Goal: Information Seeking & Learning: Learn about a topic

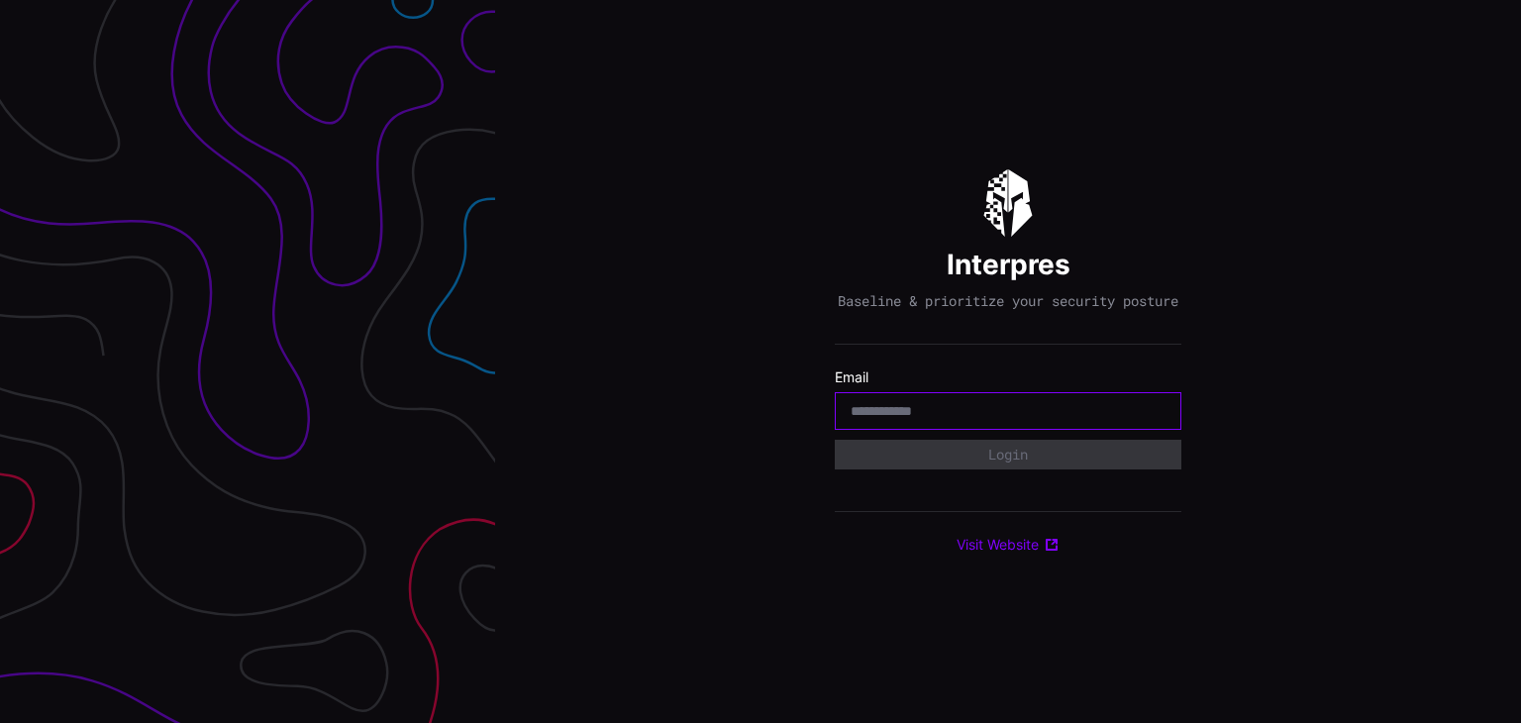
click at [934, 418] on input "email" at bounding box center [1008, 411] width 315 height 18
type input "**********"
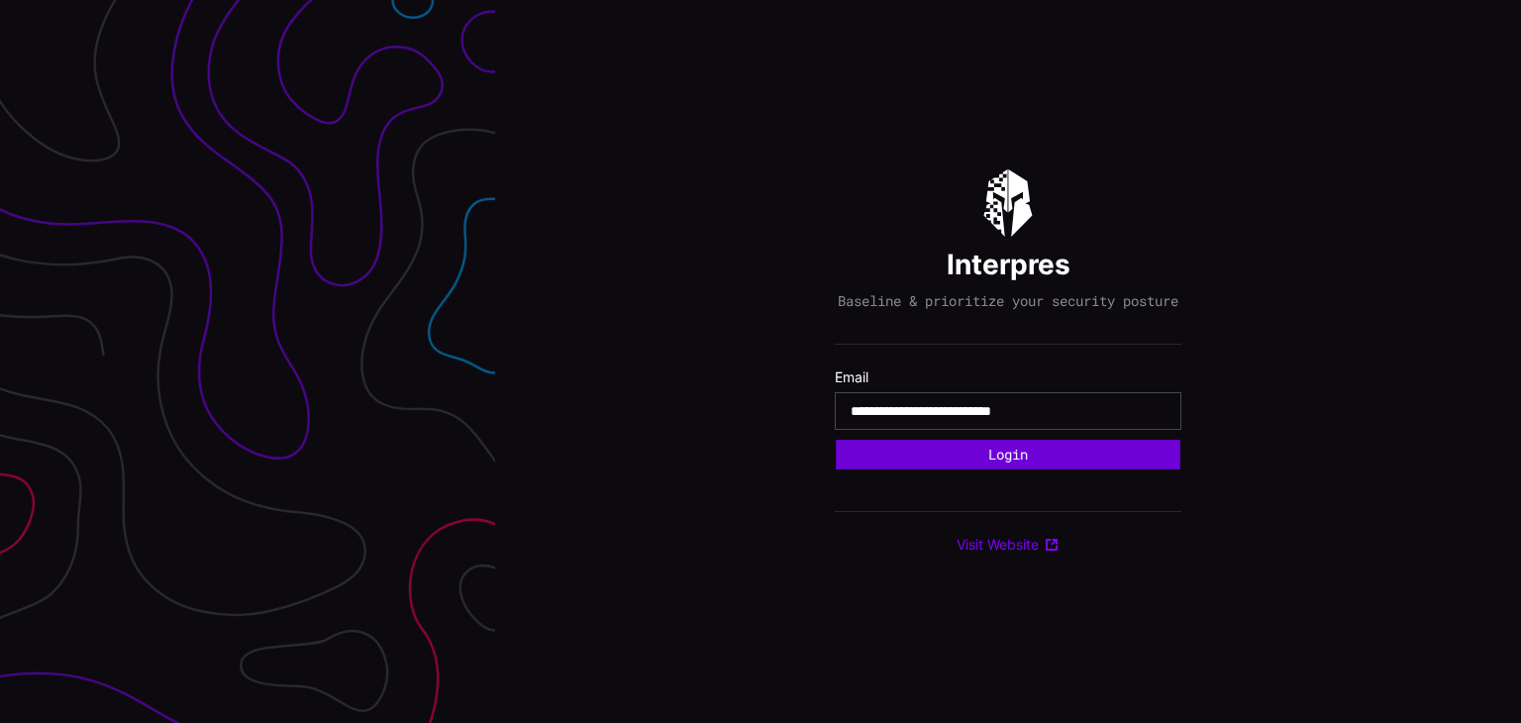
click at [998, 457] on button "Login" at bounding box center [1008, 455] width 345 height 30
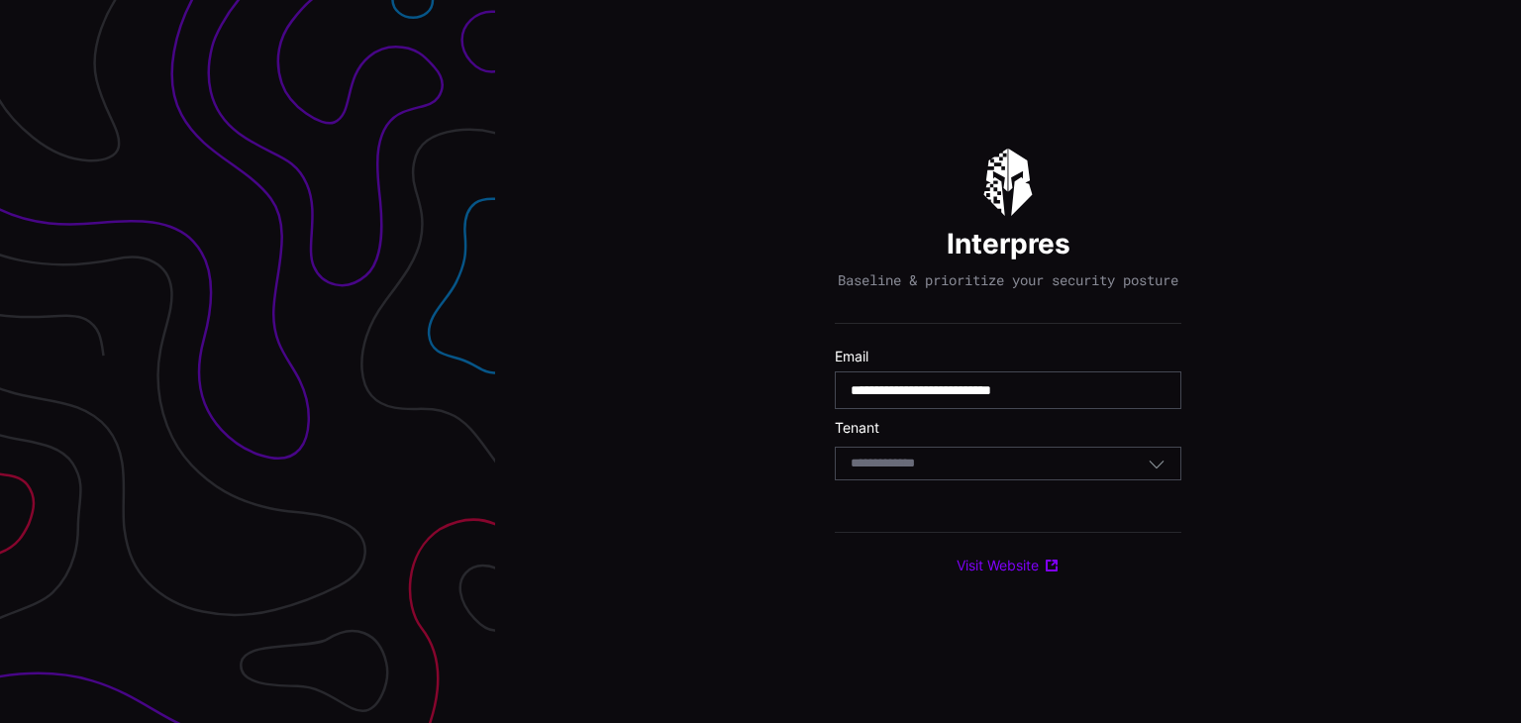
click at [642, 194] on div "**********" at bounding box center [1008, 361] width 1026 height 723
click at [945, 472] on input at bounding box center [902, 464] width 102 height 17
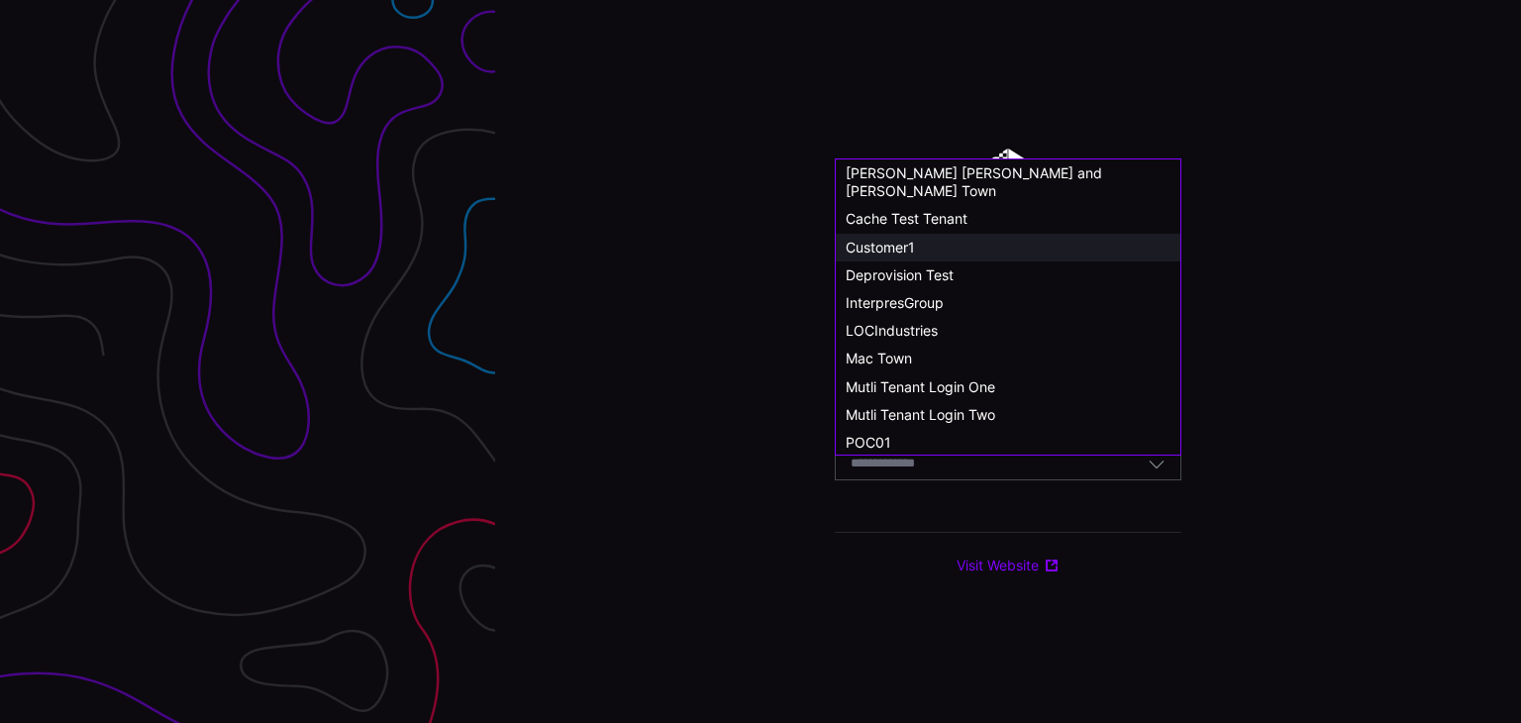
click at [890, 239] on span "Customer1" at bounding box center [880, 247] width 69 height 17
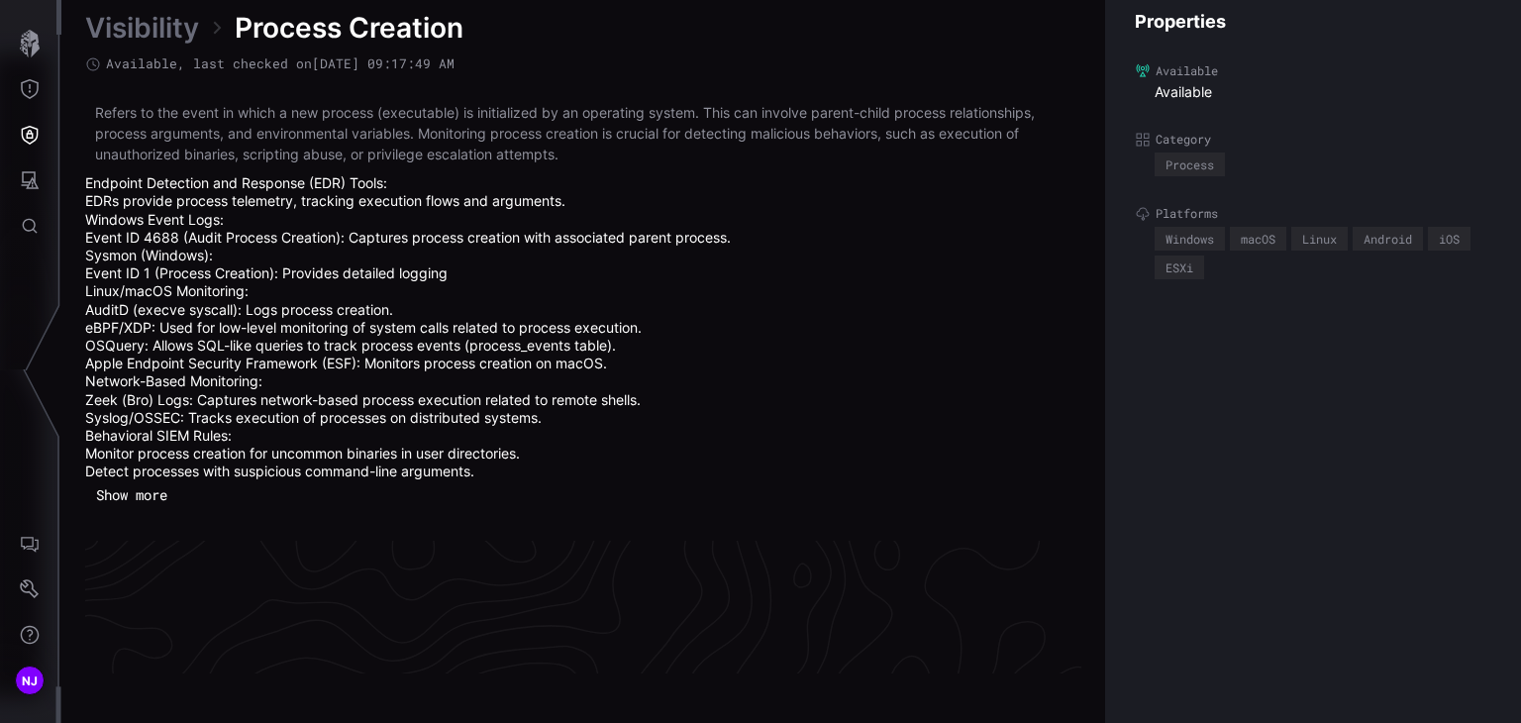
scroll to position [4397, 994]
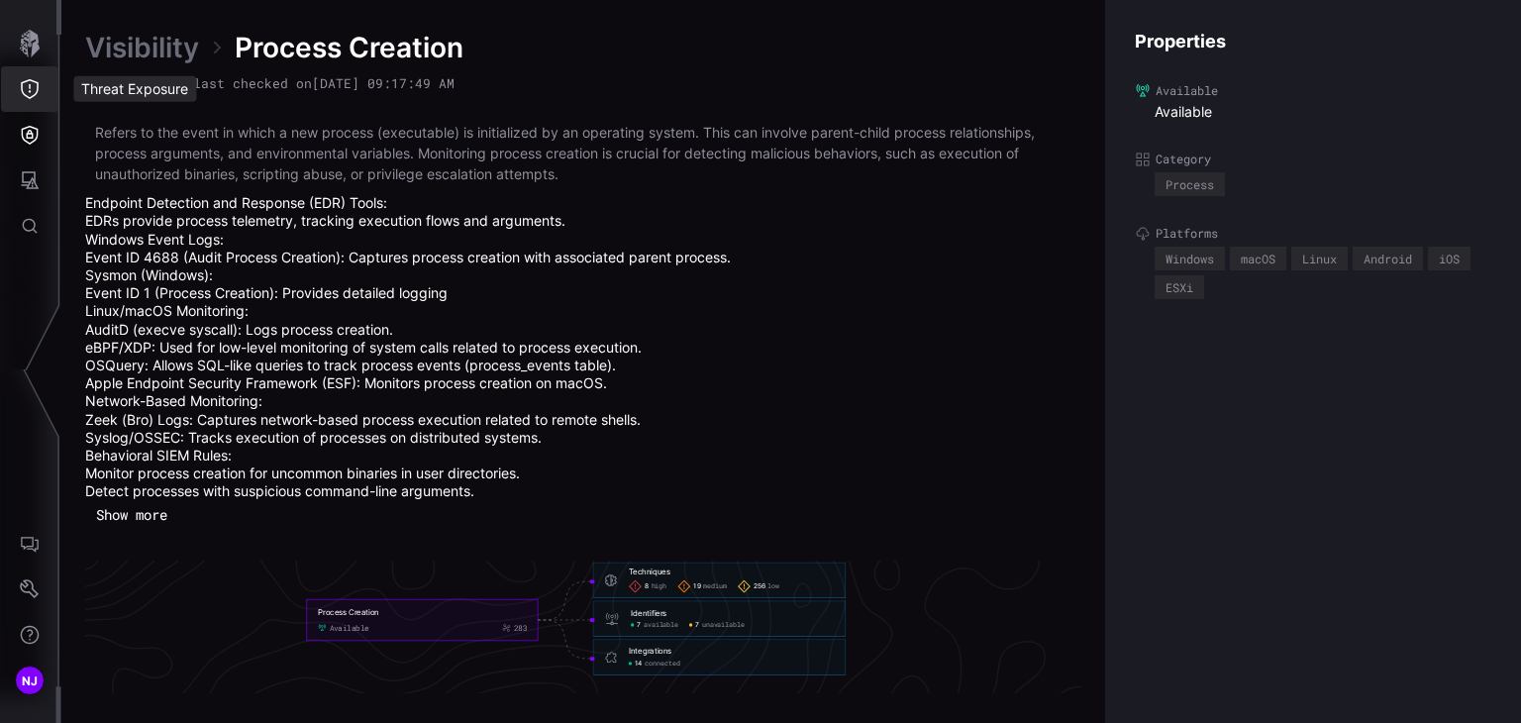
click at [28, 87] on icon "Threat Exposure" at bounding box center [30, 89] width 20 height 20
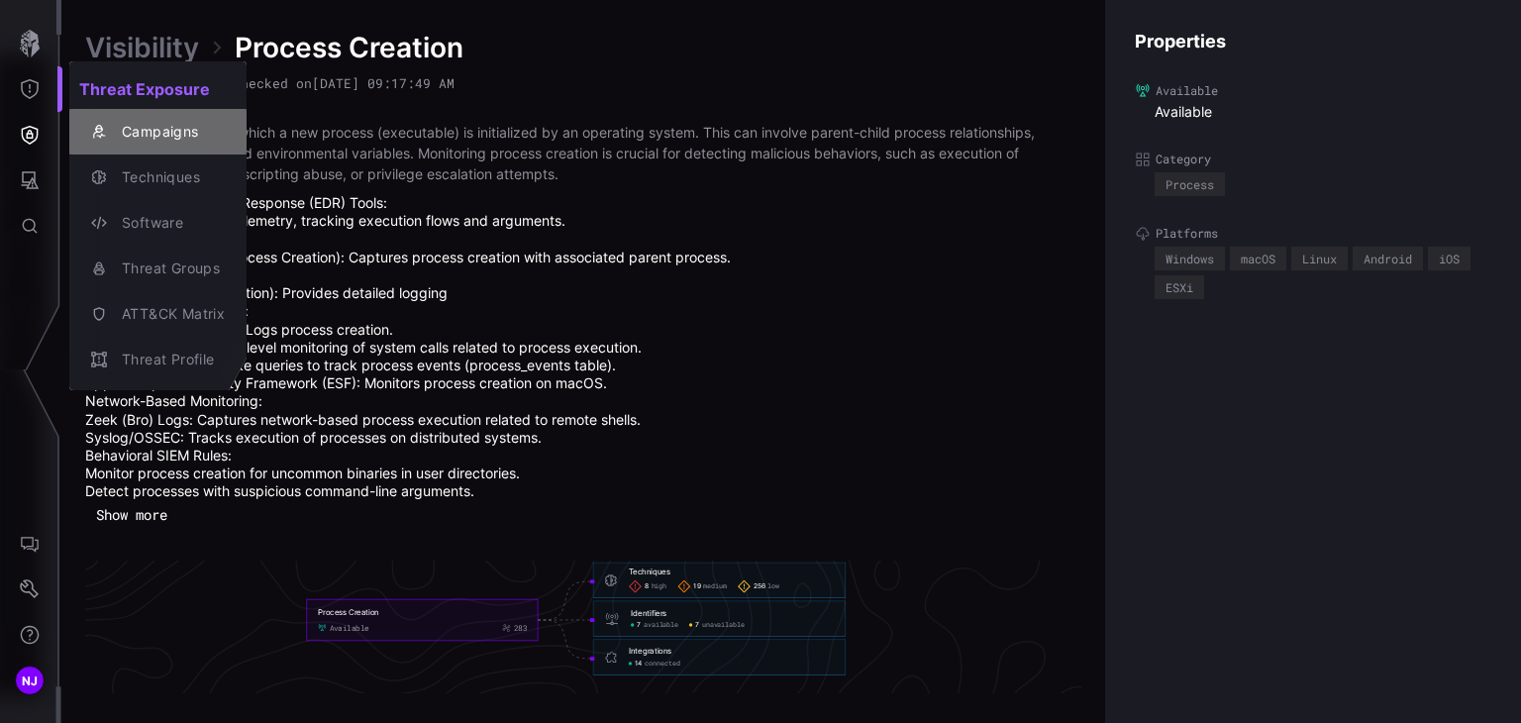
click at [157, 133] on div "Campaigns" at bounding box center [168, 132] width 113 height 25
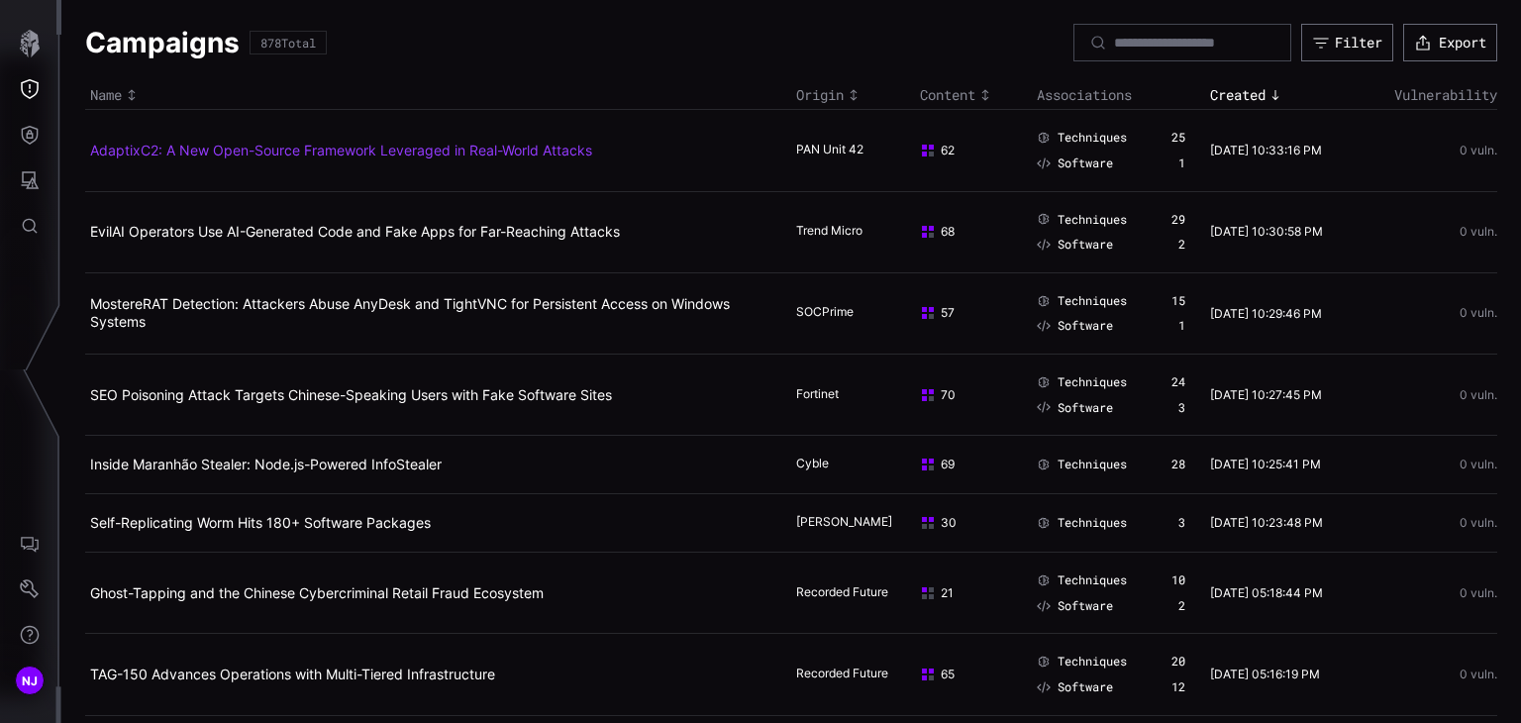
click at [277, 148] on link "AdaptixC2: A New Open-Source Framework Leveraged in Real-World Attacks" at bounding box center [341, 150] width 502 height 17
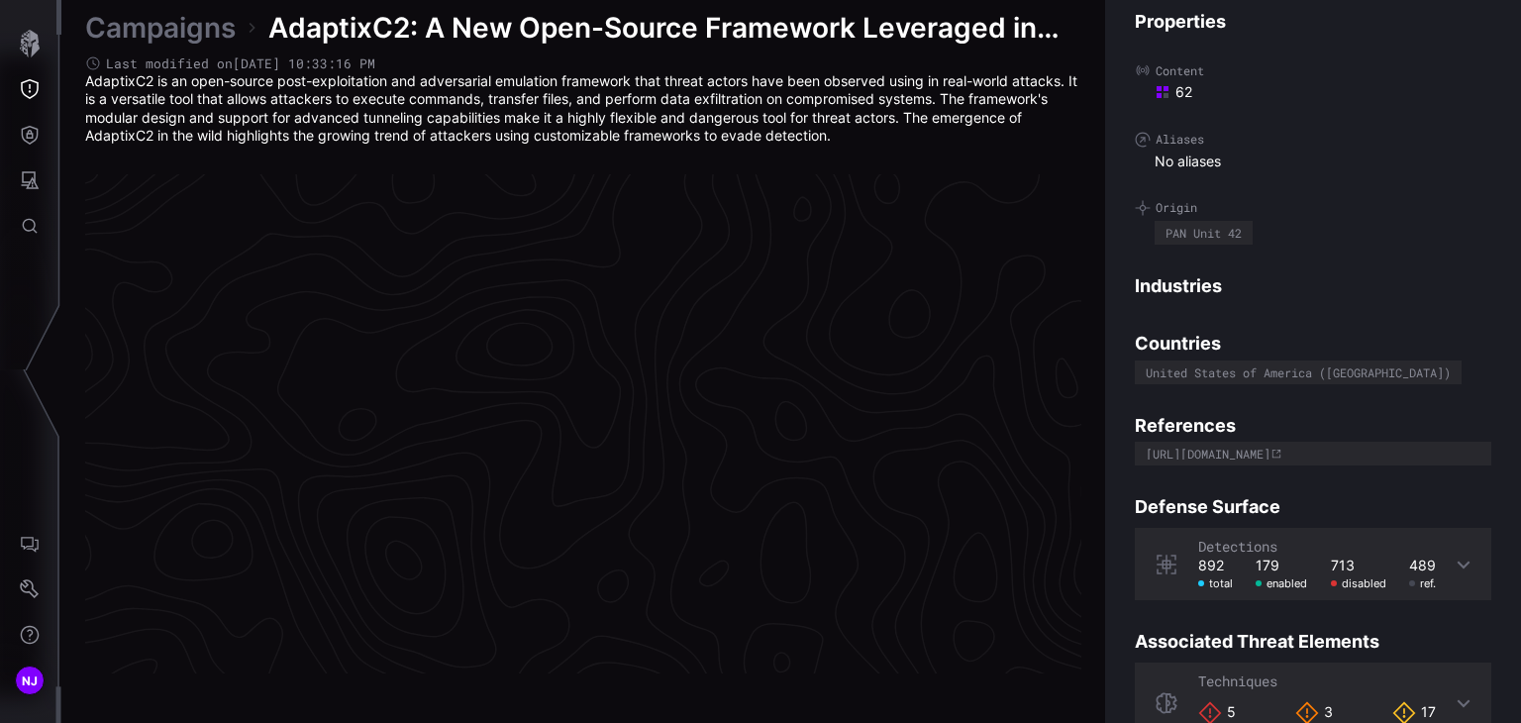
scroll to position [4215, 994]
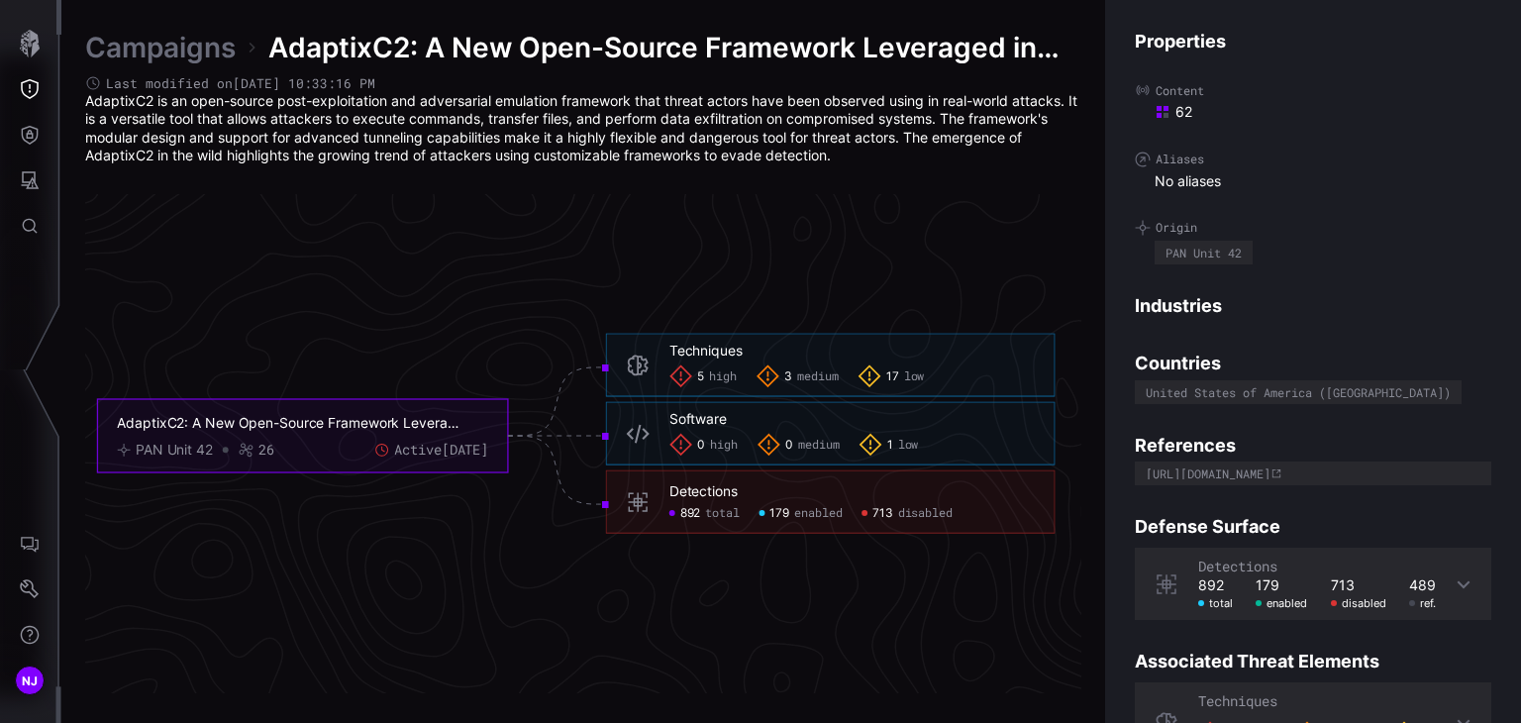
click at [195, 44] on link "Campaigns" at bounding box center [160, 48] width 151 height 36
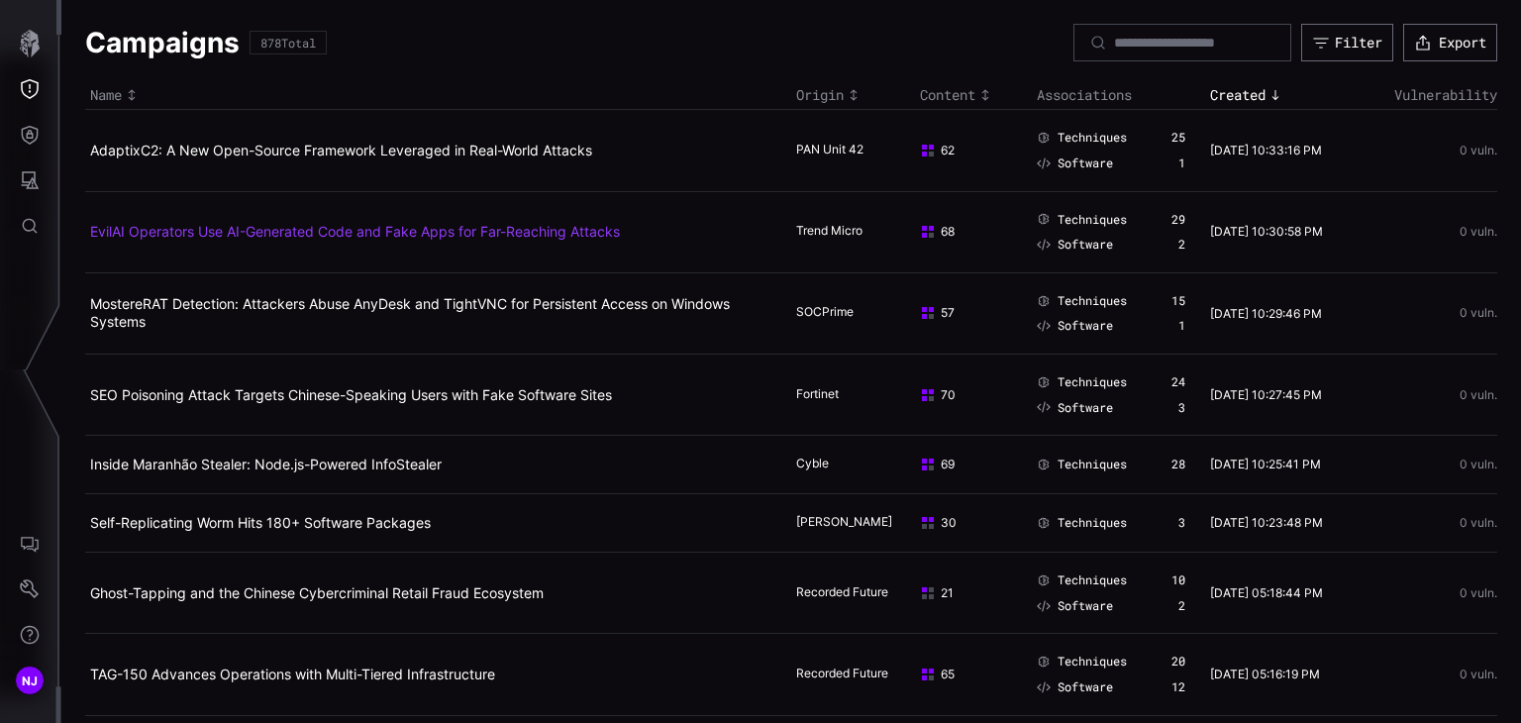
click at [191, 232] on link "EvilAI Operators Use AI-Generated Code and Fake Apps for Far-Reaching Attacks" at bounding box center [355, 231] width 530 height 17
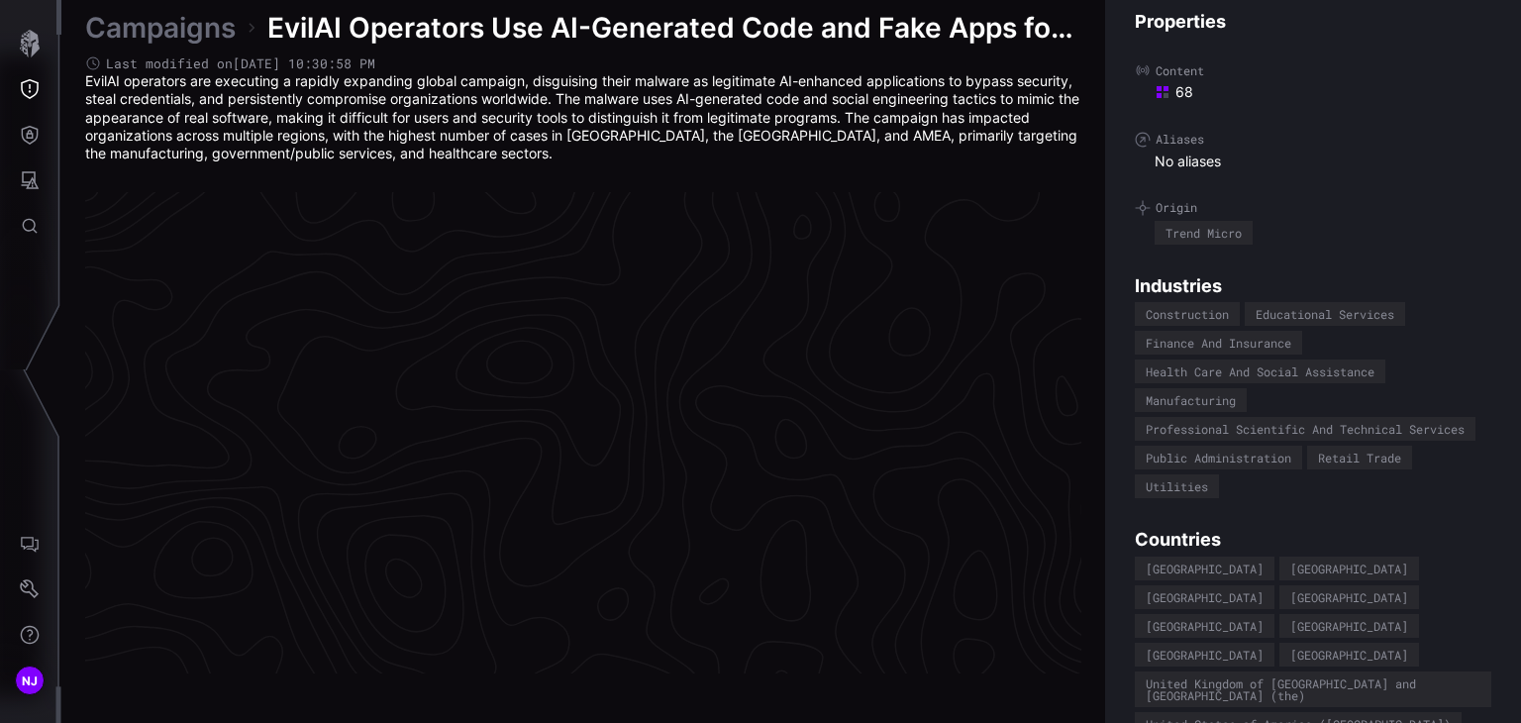
scroll to position [4223, 994]
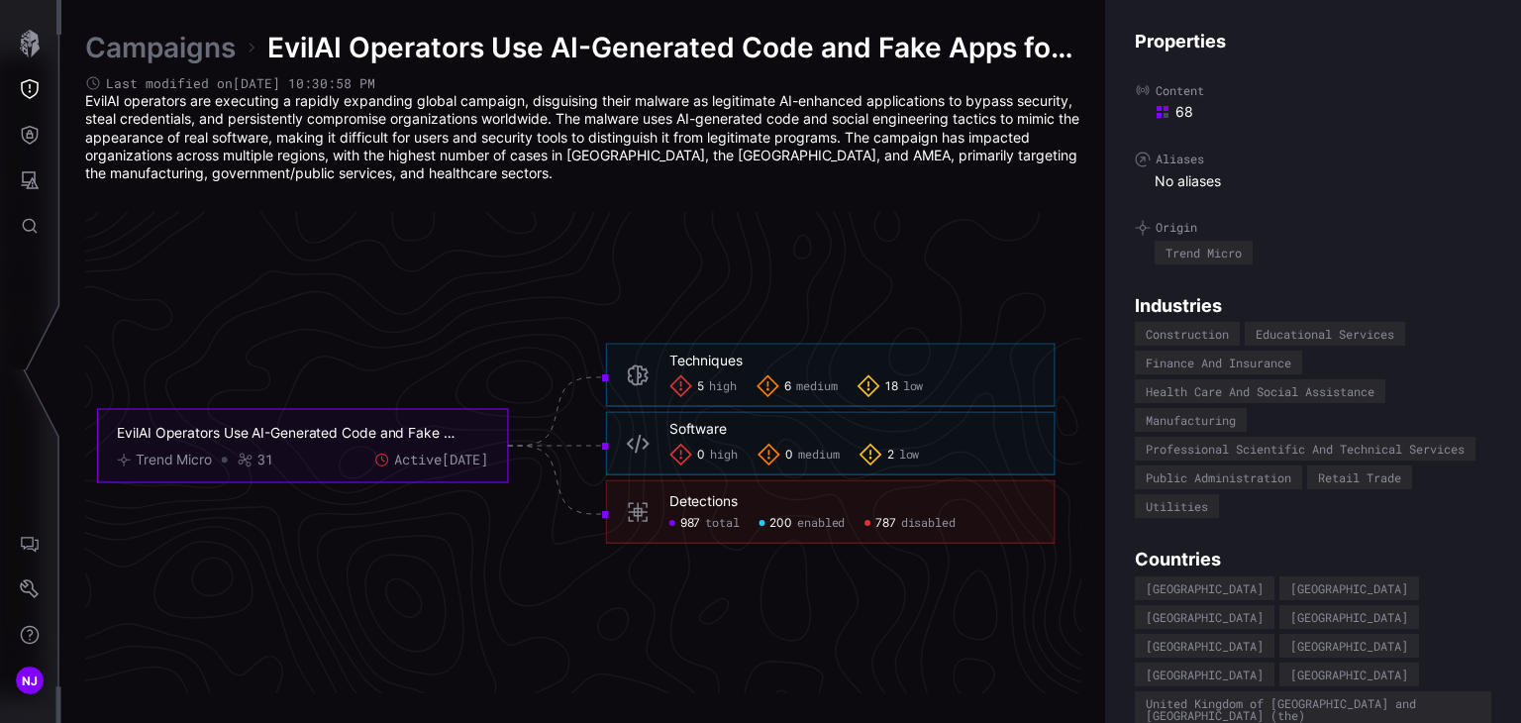
click at [166, 60] on link "Campaigns" at bounding box center [160, 48] width 151 height 36
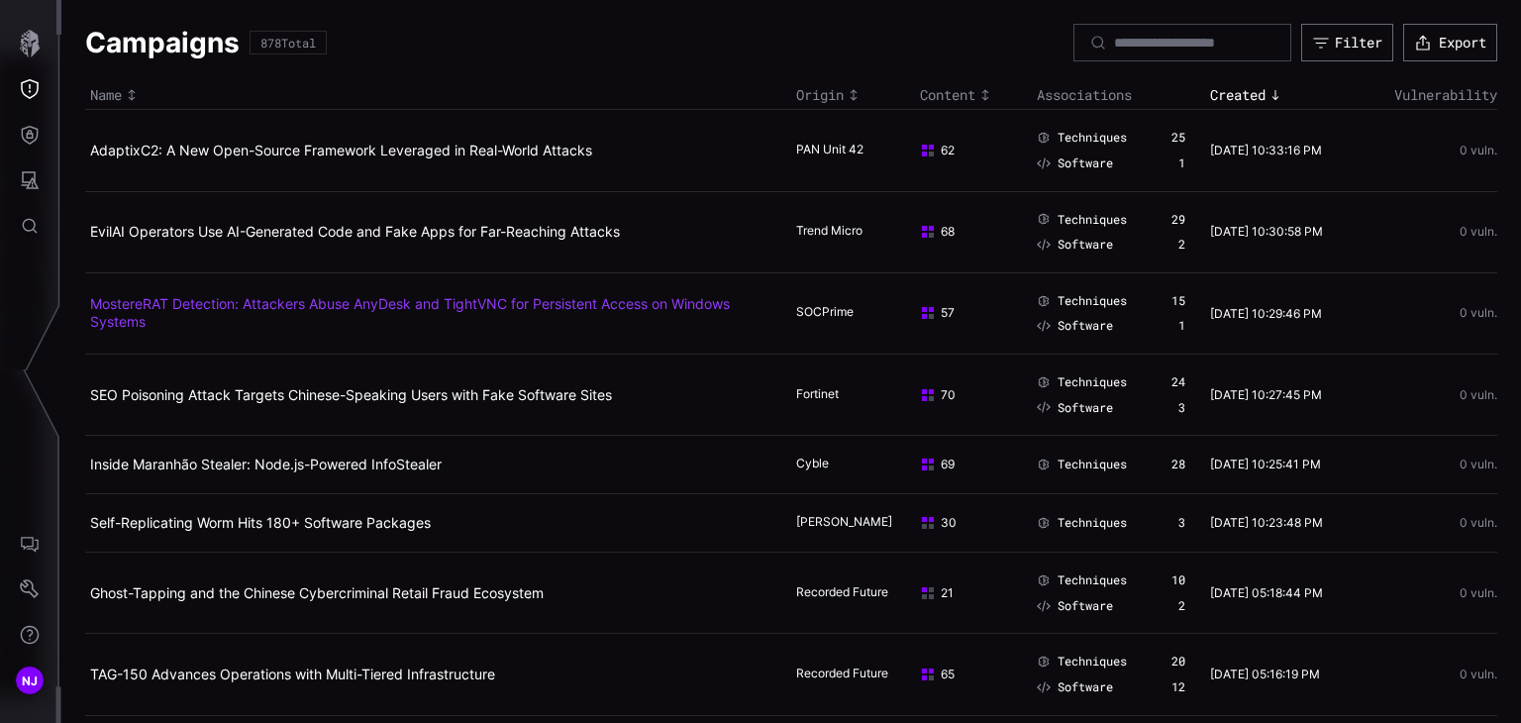
click at [249, 303] on link "MostereRAT Detection: Attackers Abuse AnyDesk and TightVNC for Persistent Acces…" at bounding box center [410, 312] width 640 height 35
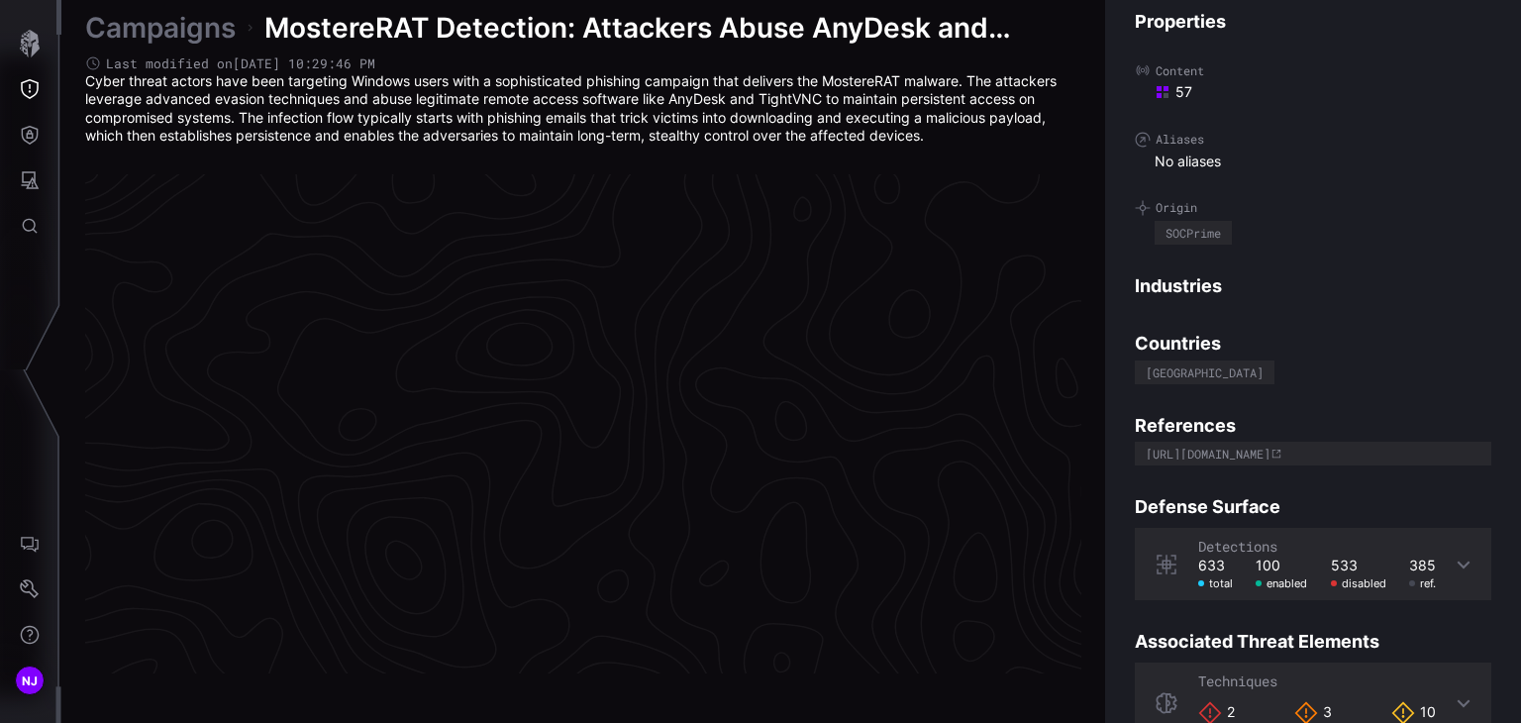
scroll to position [4215, 994]
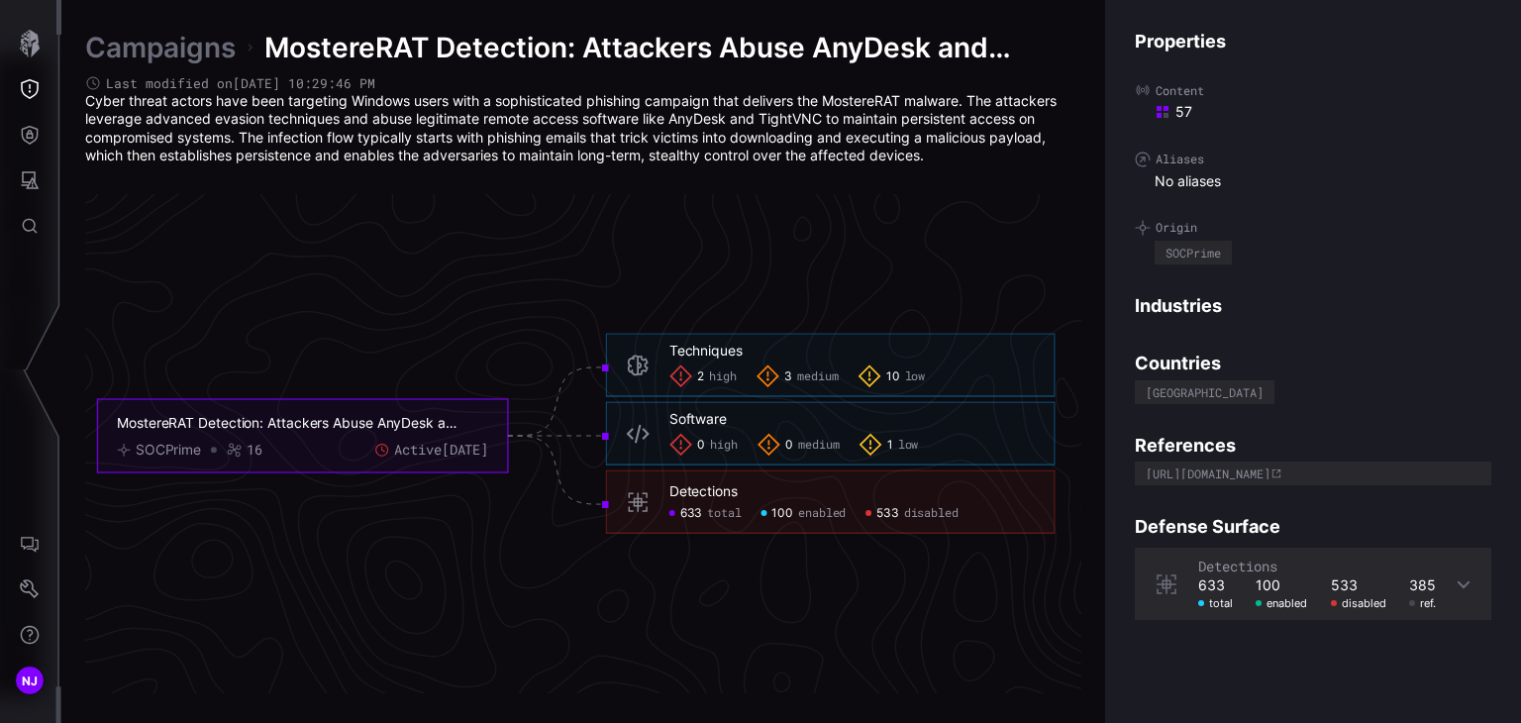
click at [207, 54] on link "Campaigns" at bounding box center [160, 48] width 151 height 36
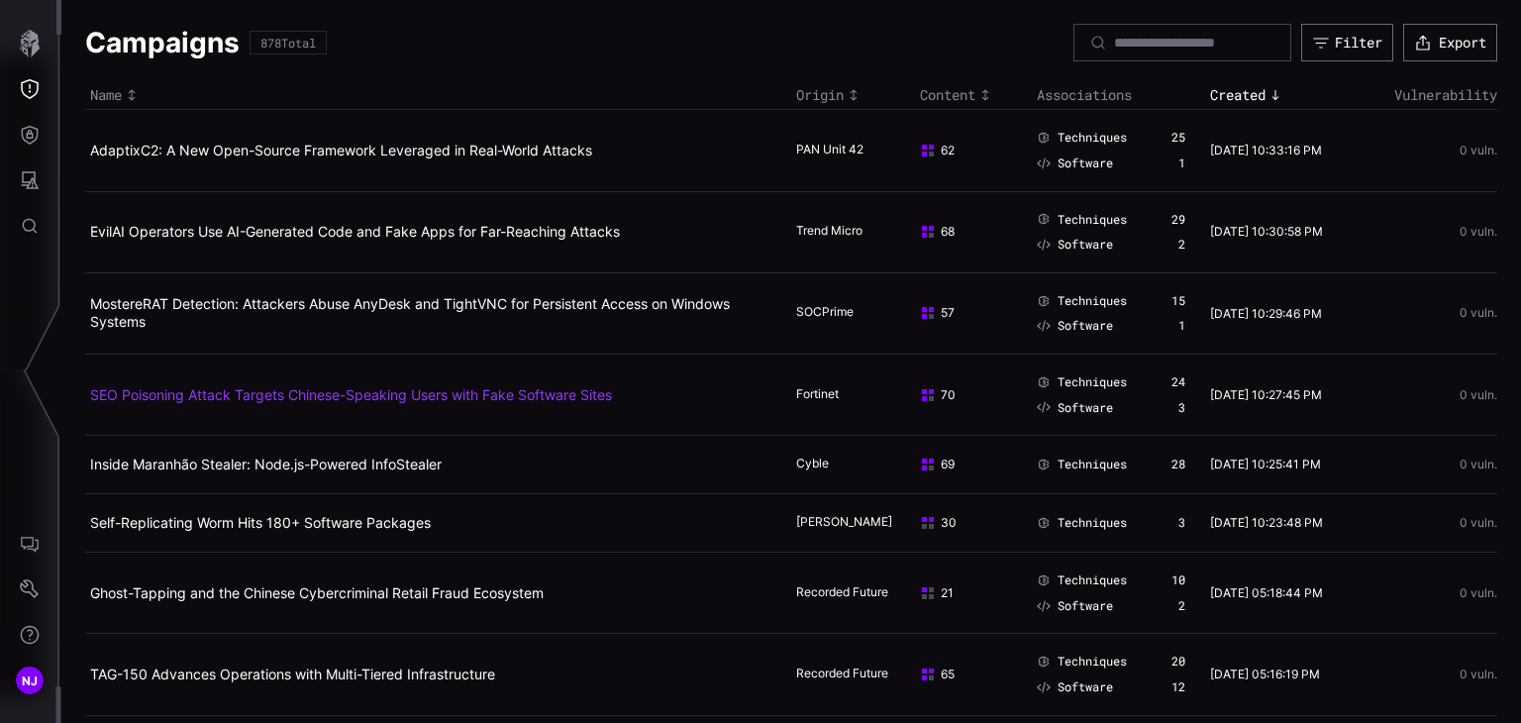
click at [248, 390] on link "SEO Poisoning Attack Targets Chinese-Speaking Users with Fake Software Sites" at bounding box center [351, 394] width 522 height 17
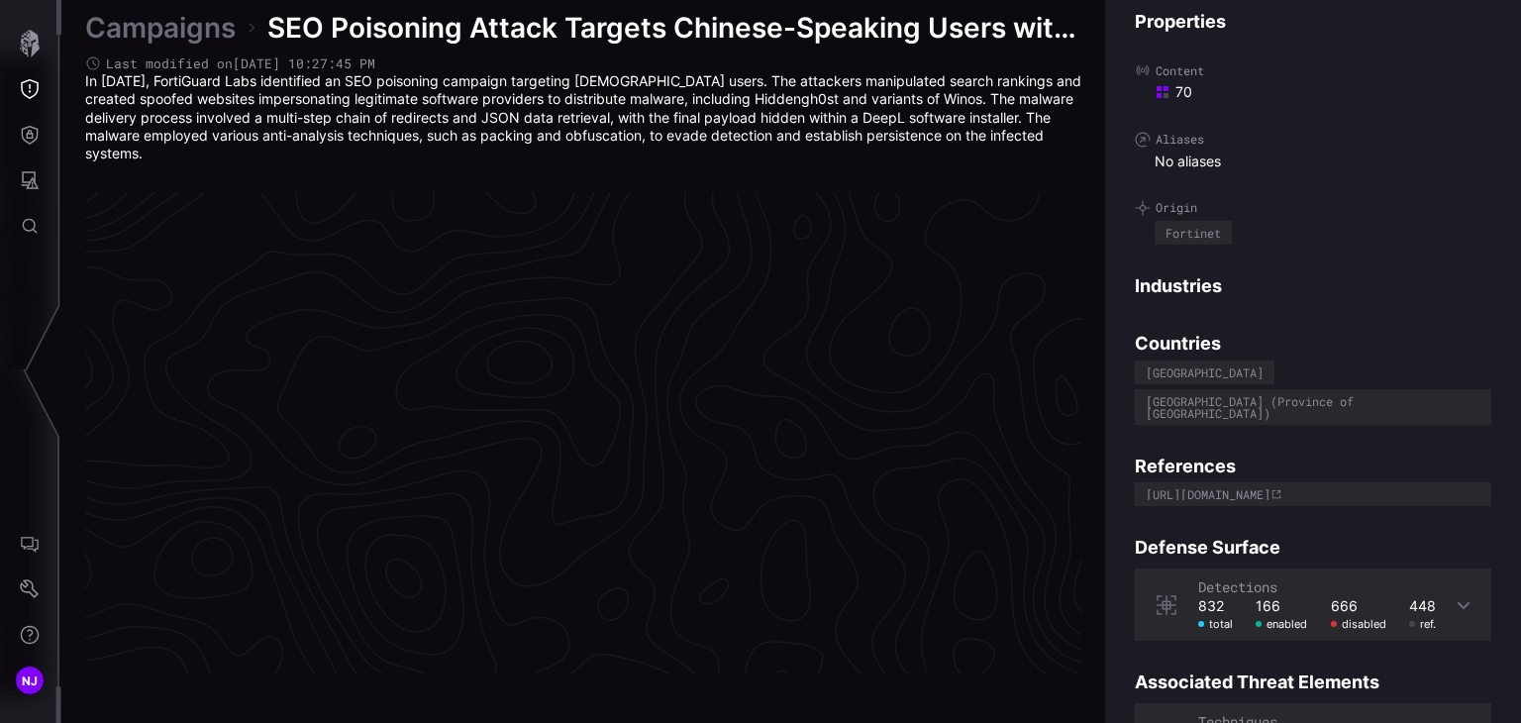
scroll to position [4223, 994]
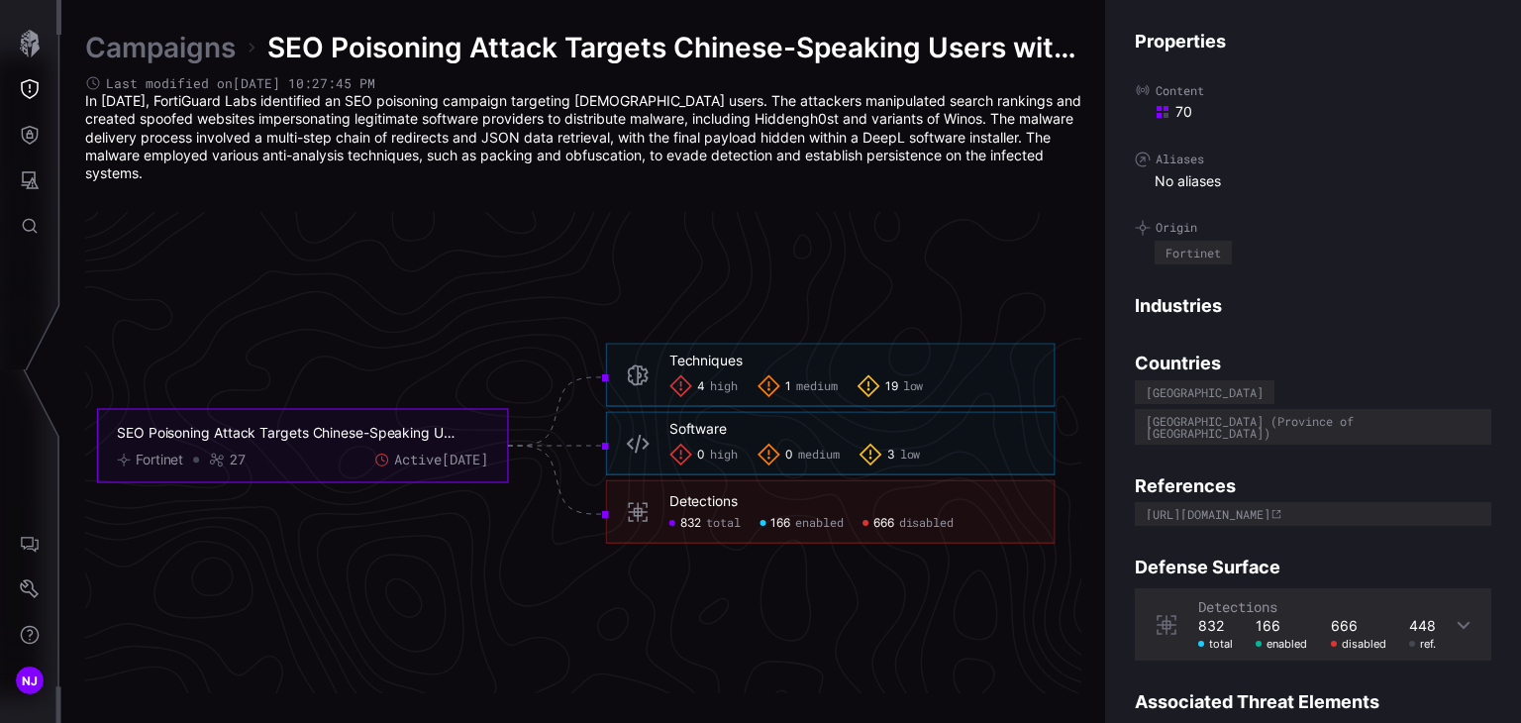
click at [182, 49] on link "Campaigns" at bounding box center [160, 48] width 151 height 36
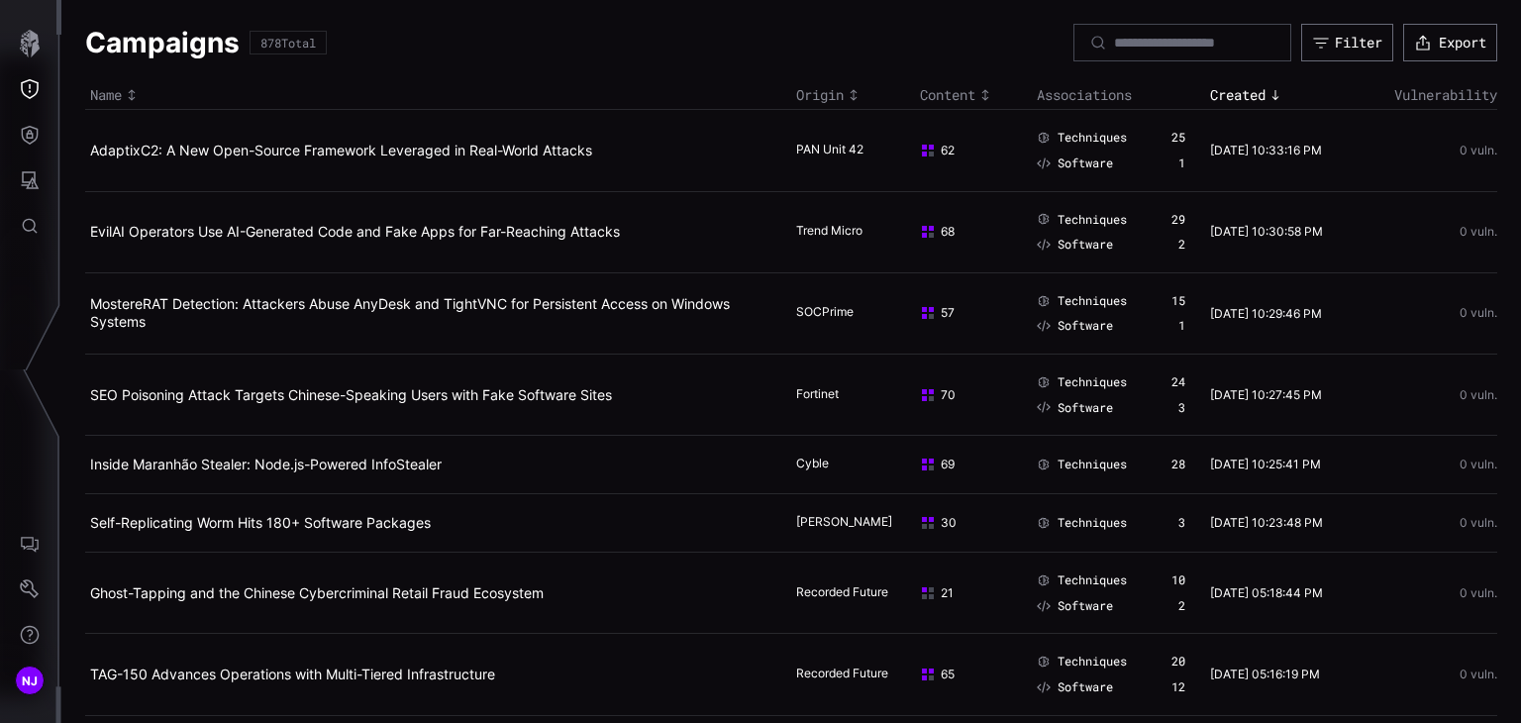
click at [210, 478] on td "Inside Maranhão Stealer: Node.js-Powered InfoStealer" at bounding box center [438, 465] width 706 height 58
click at [226, 460] on link "Inside Maranhão Stealer: Node.js-Powered InfoStealer" at bounding box center [266, 464] width 352 height 17
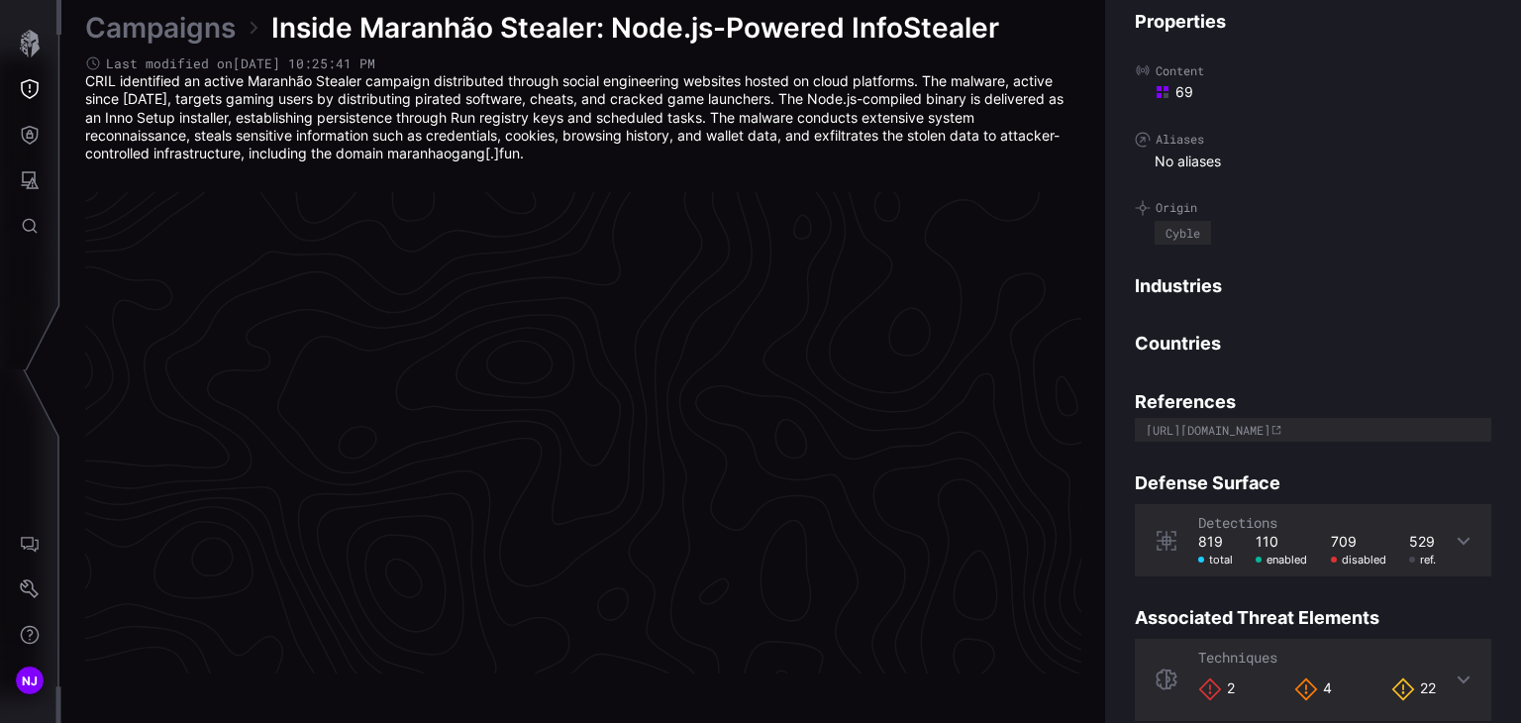
scroll to position [4223, 994]
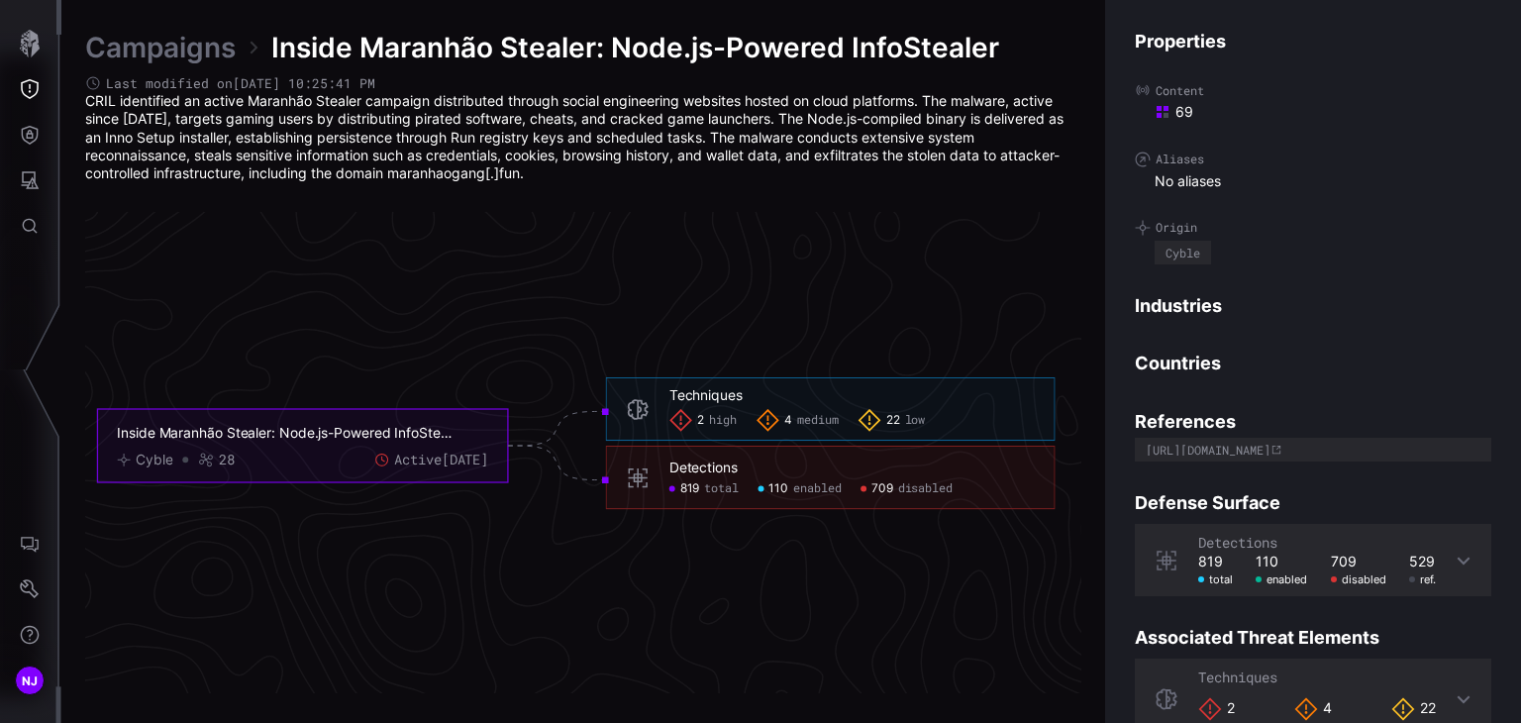
click at [203, 43] on link "Campaigns" at bounding box center [160, 48] width 151 height 36
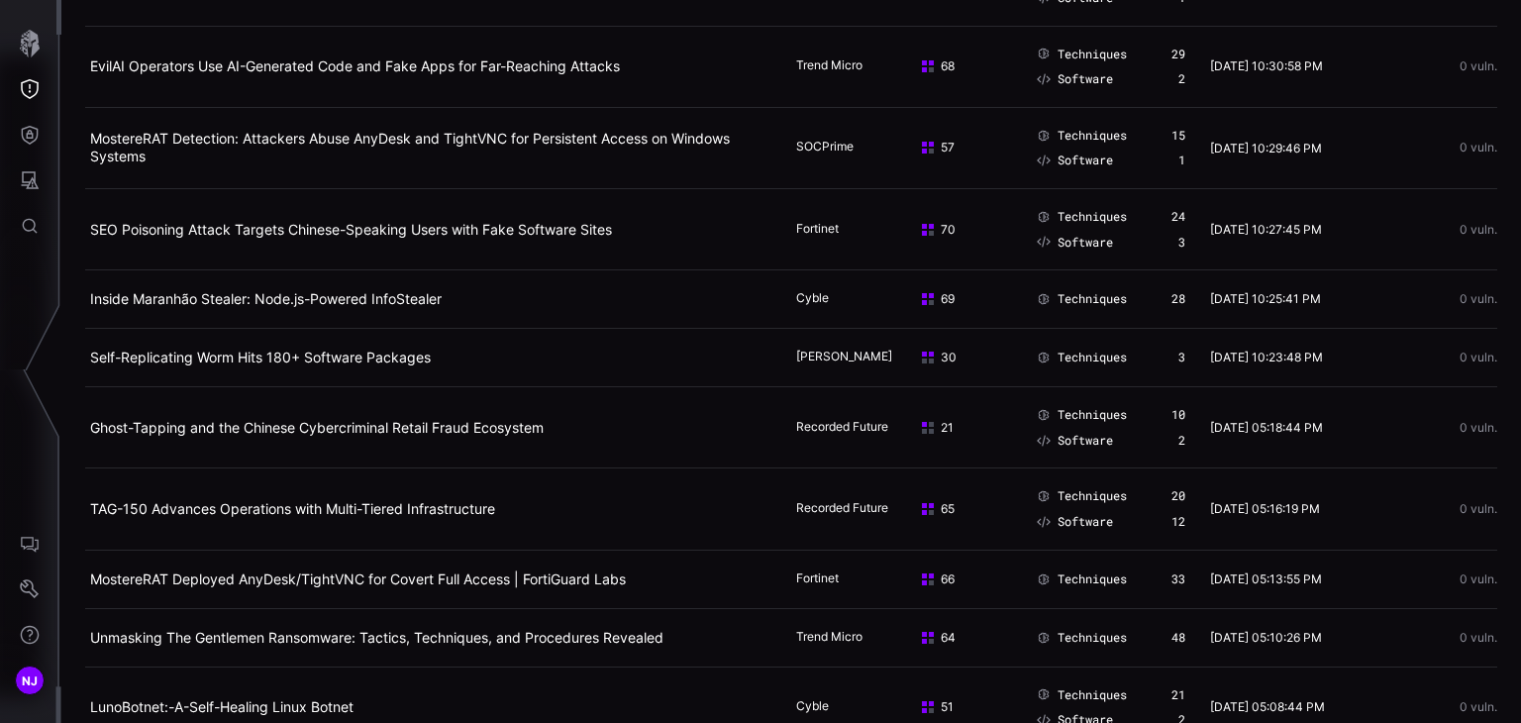
scroll to position [166, 0]
click at [276, 364] on link "Self-Replicating Worm Hits 180+ Software Packages" at bounding box center [260, 356] width 341 height 17
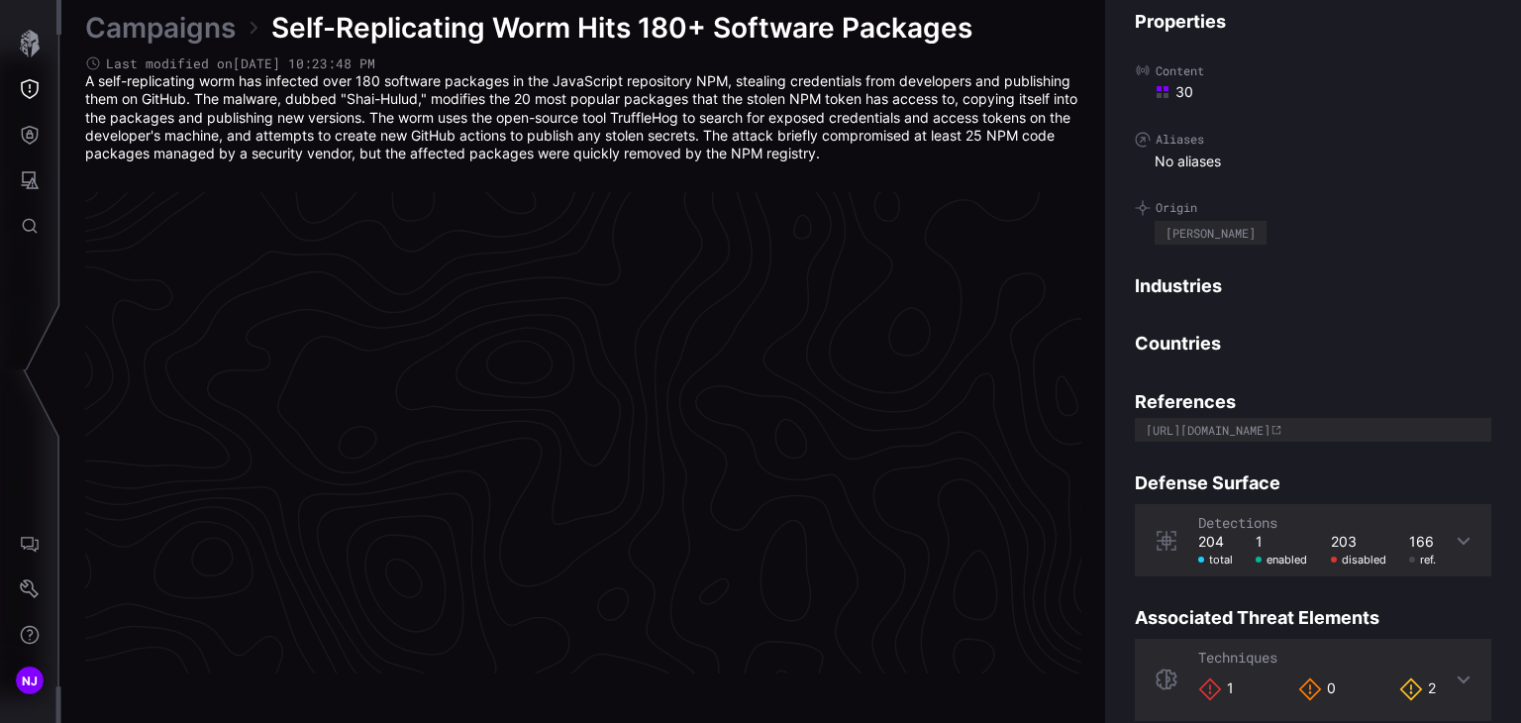
scroll to position [4223, 994]
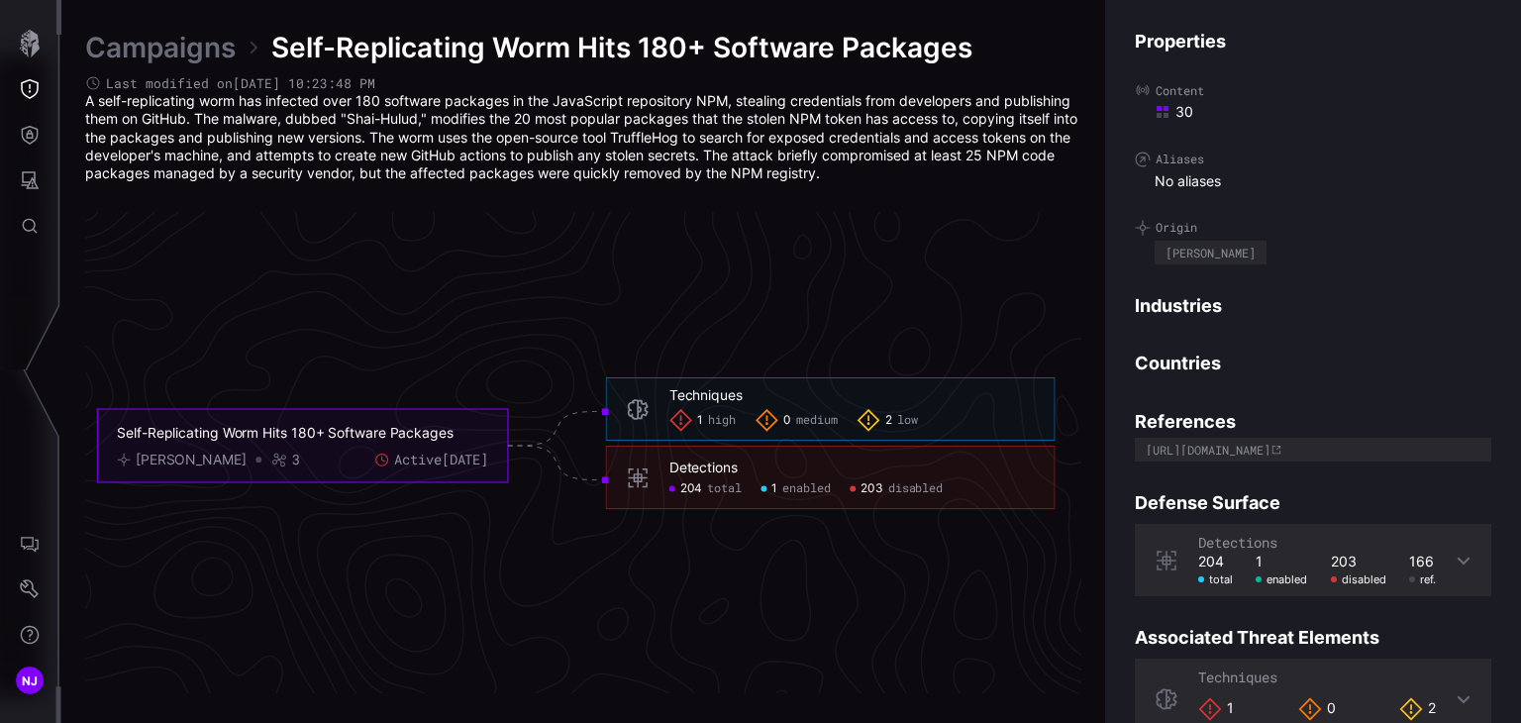
click at [193, 49] on link "Campaigns" at bounding box center [160, 48] width 151 height 36
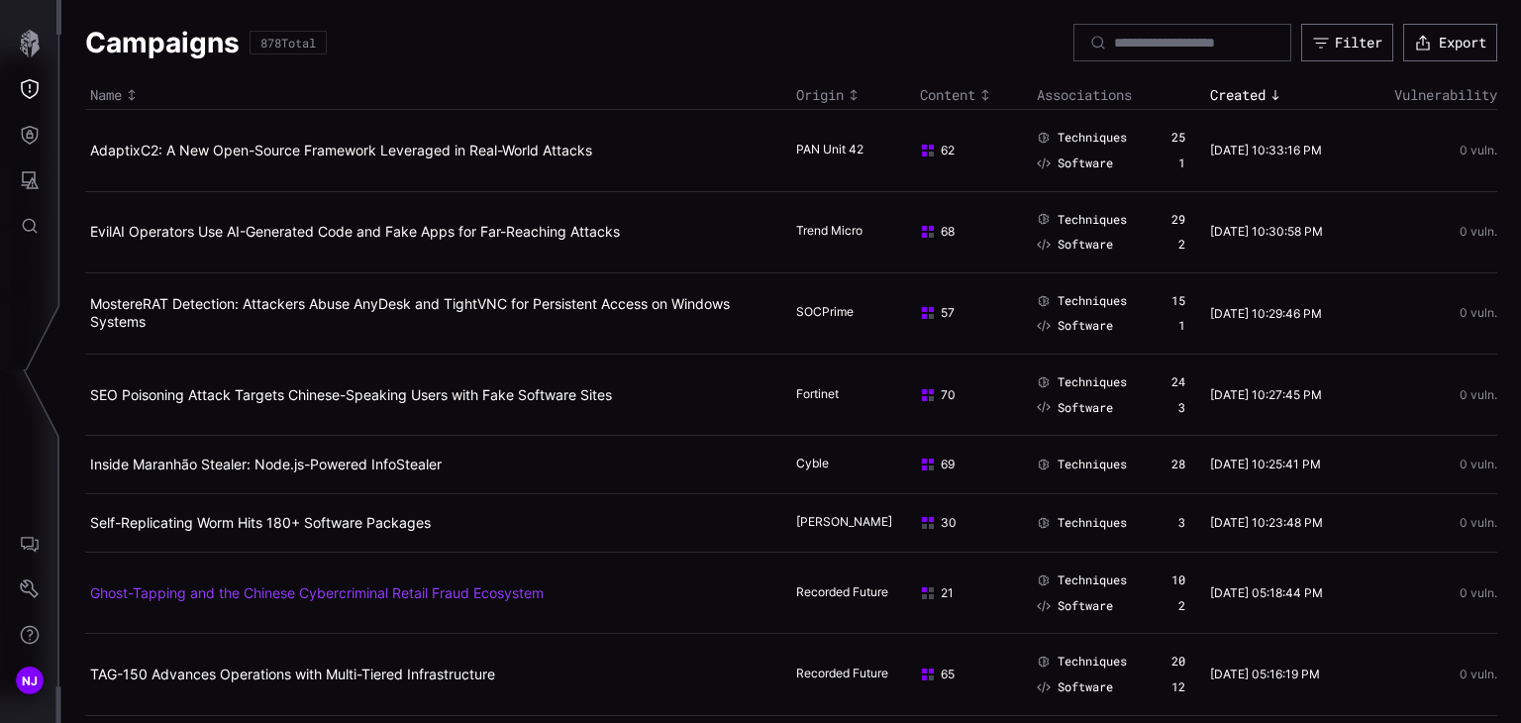
click at [252, 601] on link "Ghost-Tapping and the Chinese Cybercriminal Retail Fraud Ecosystem" at bounding box center [317, 592] width 454 height 17
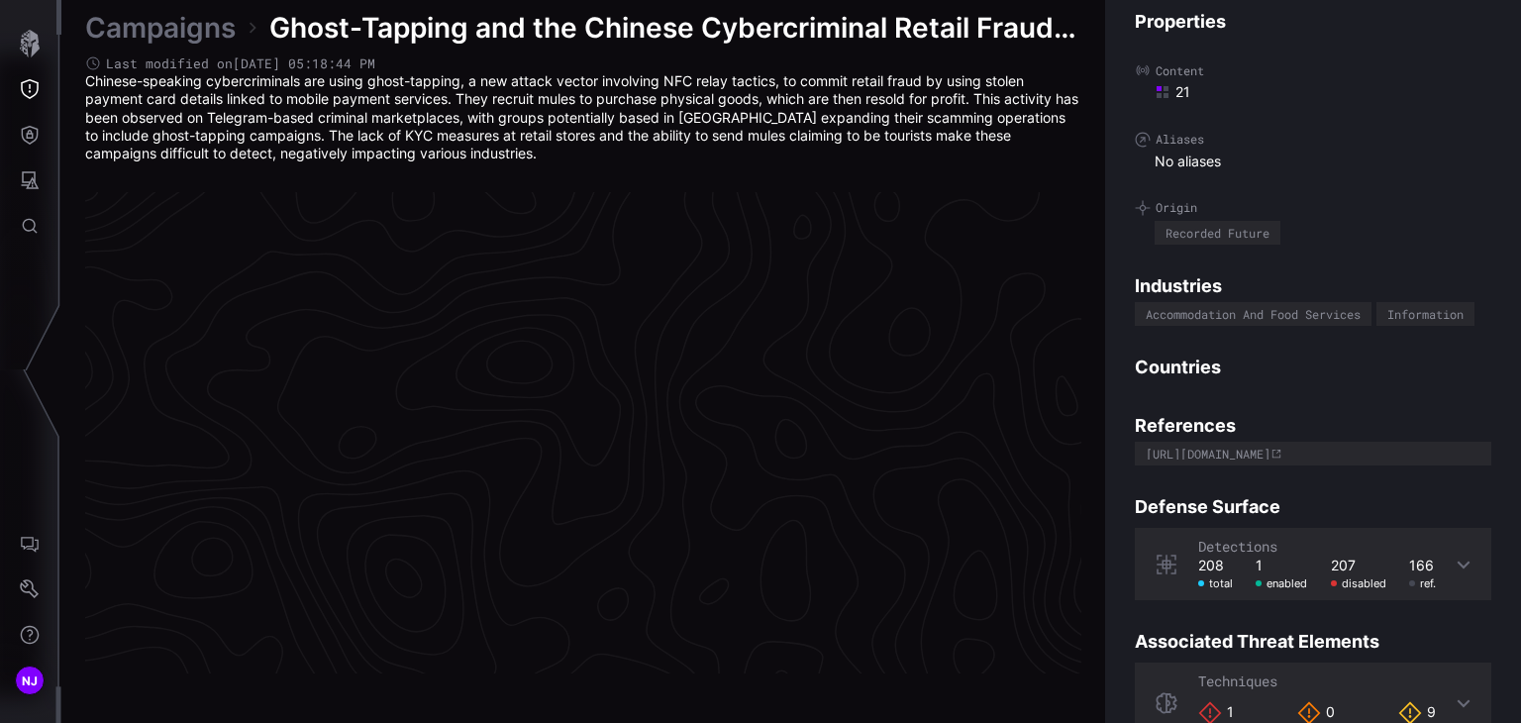
scroll to position [4223, 994]
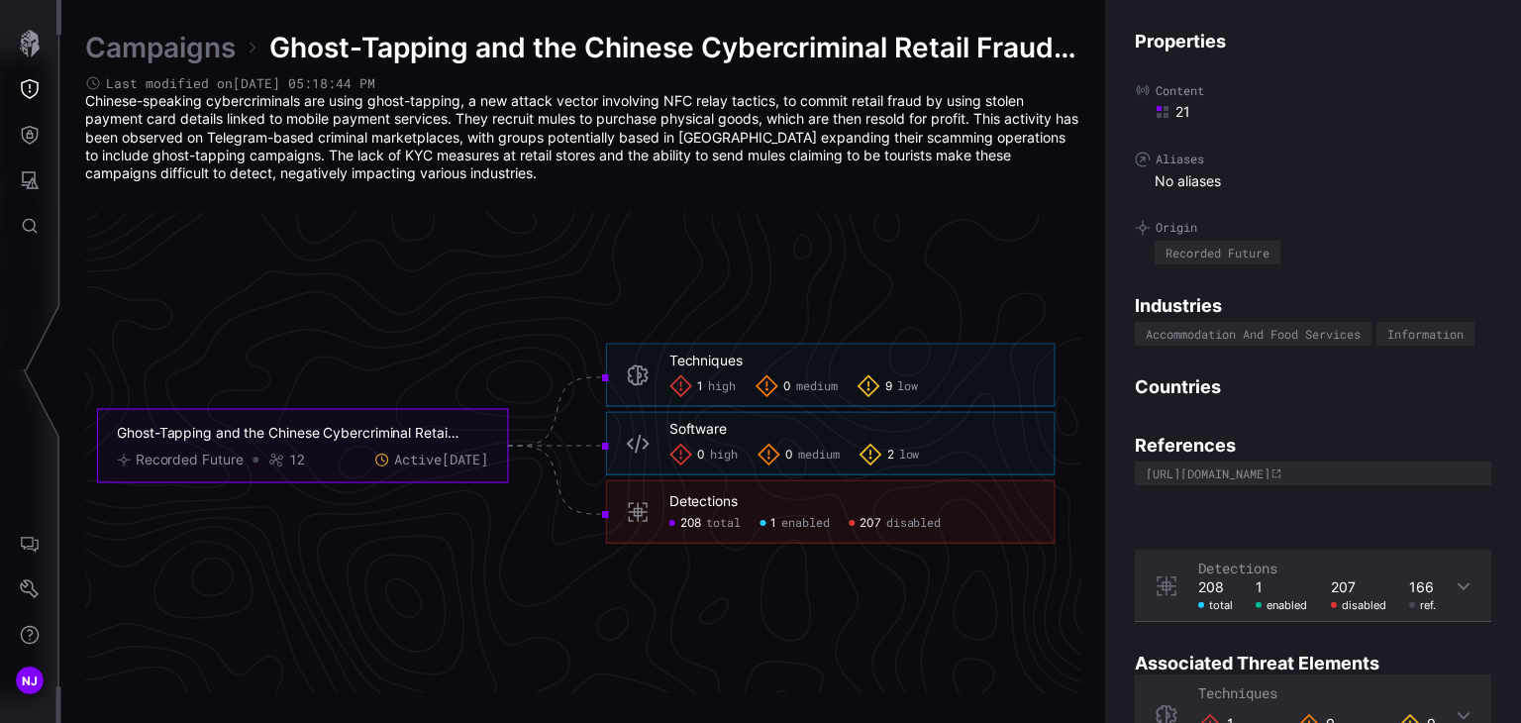
click at [207, 56] on link "Campaigns" at bounding box center [160, 48] width 151 height 36
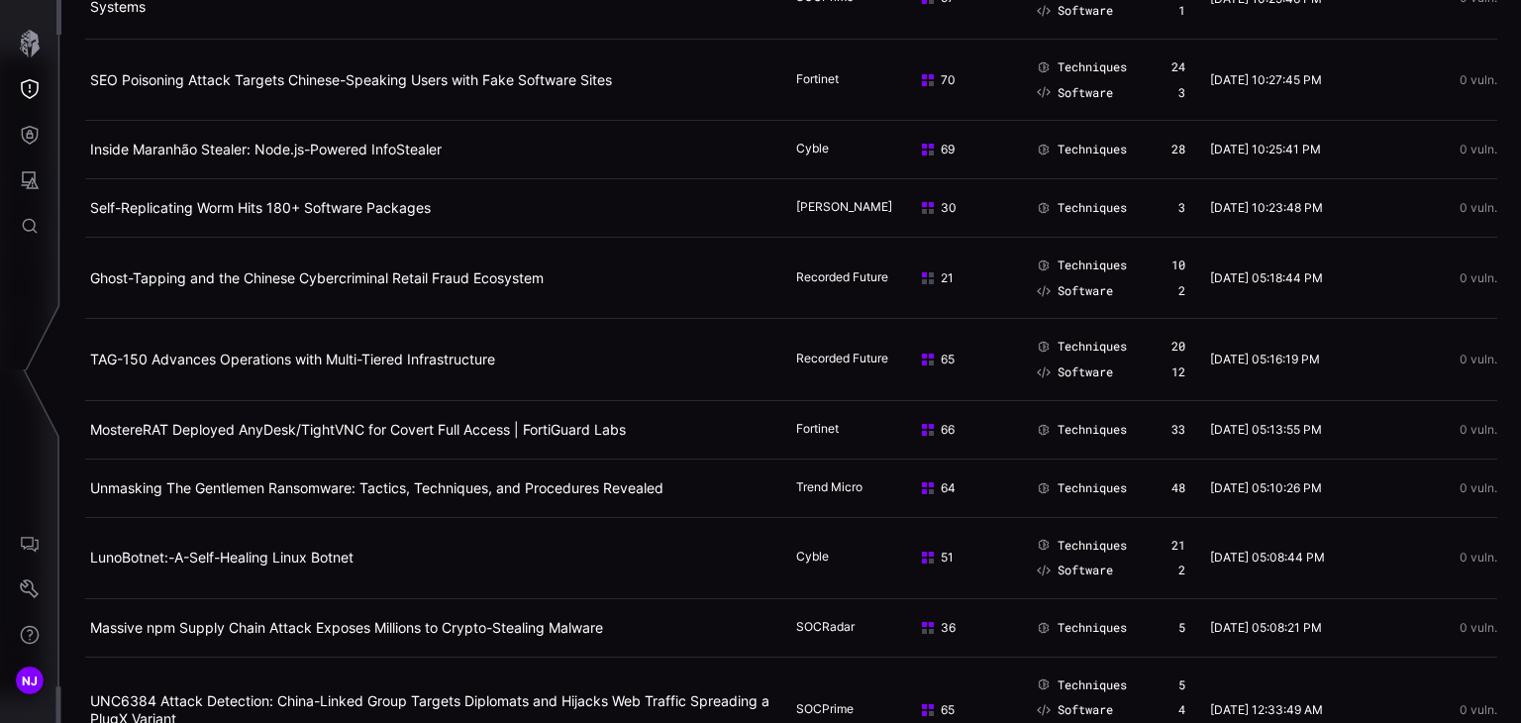
scroll to position [316, 0]
click at [303, 366] on link "TAG-150 Advances Operations with Multi-Tiered Infrastructure" at bounding box center [292, 358] width 405 height 17
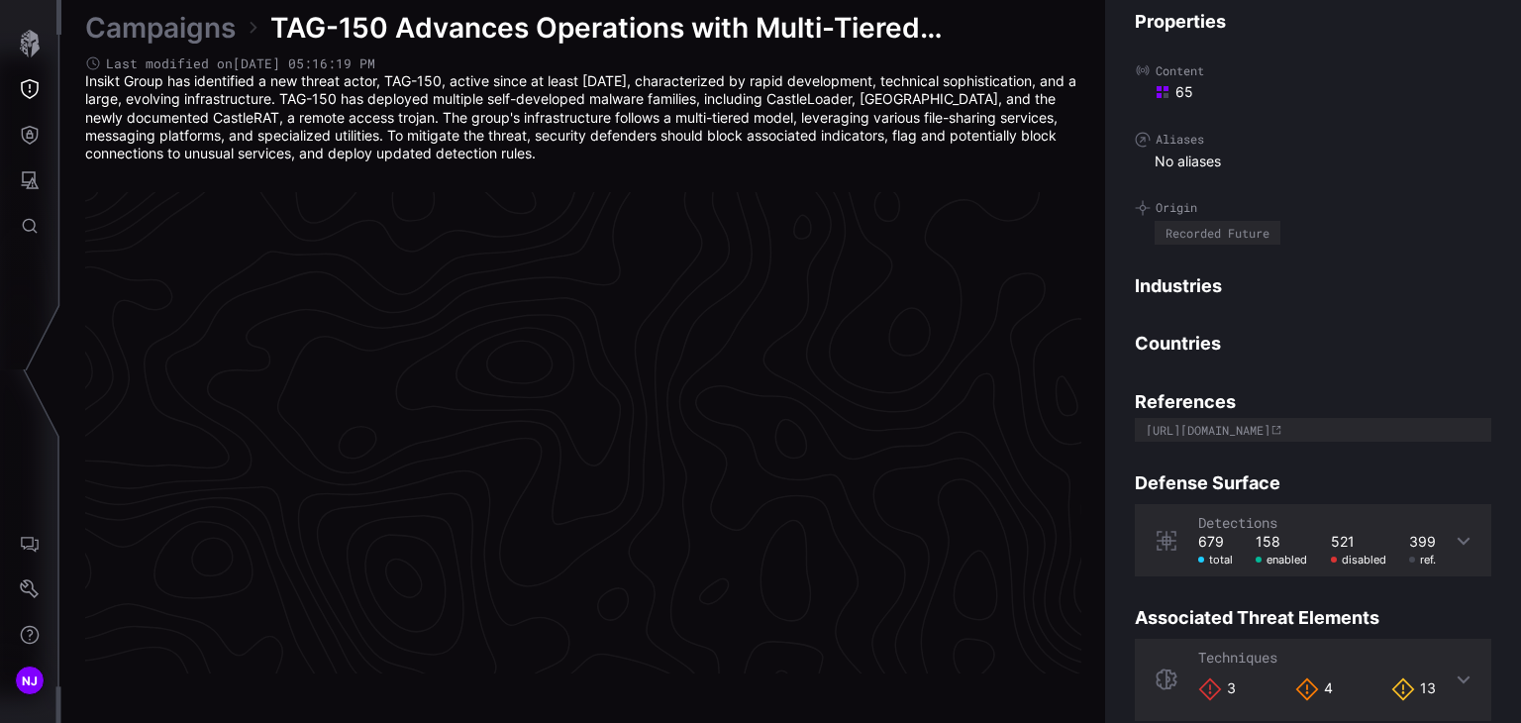
scroll to position [4223, 994]
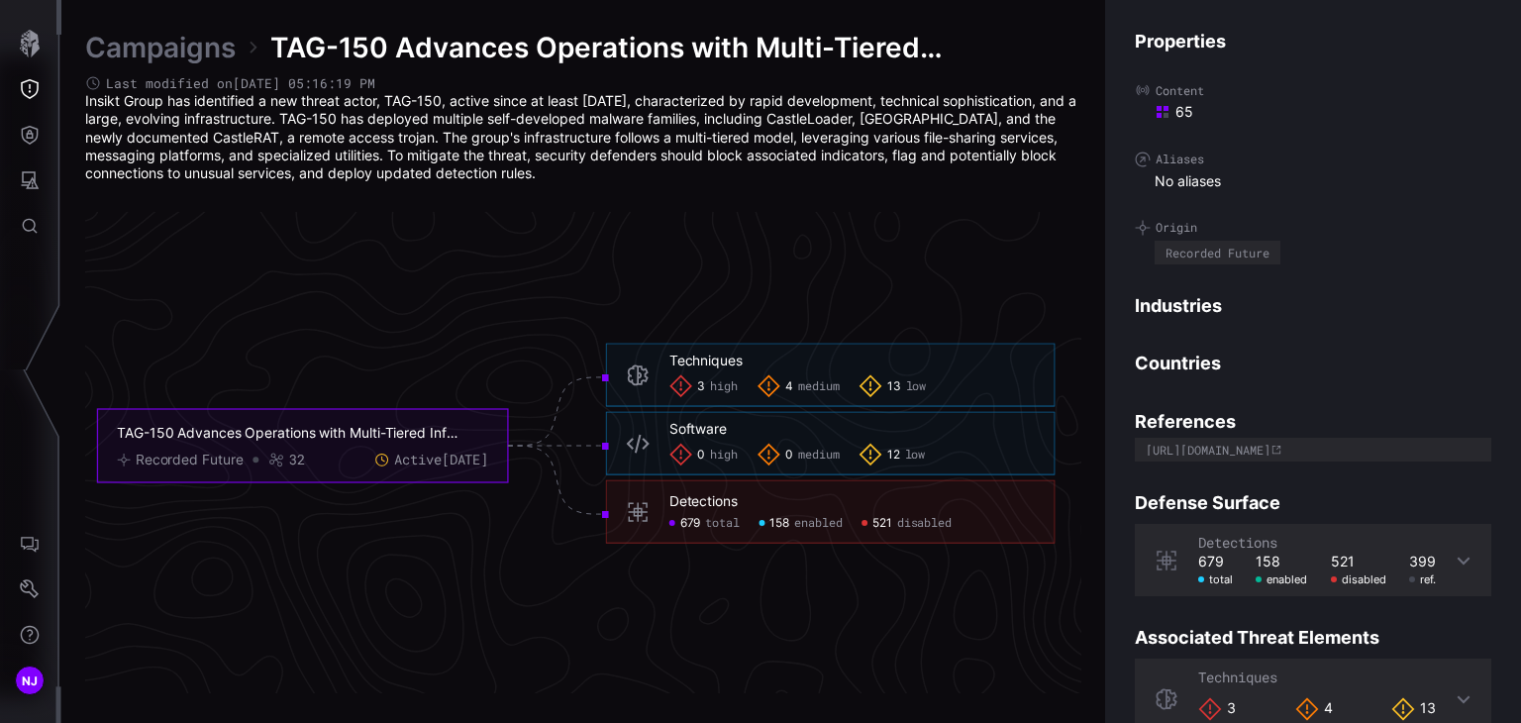
click at [207, 49] on link "Campaigns" at bounding box center [160, 48] width 151 height 36
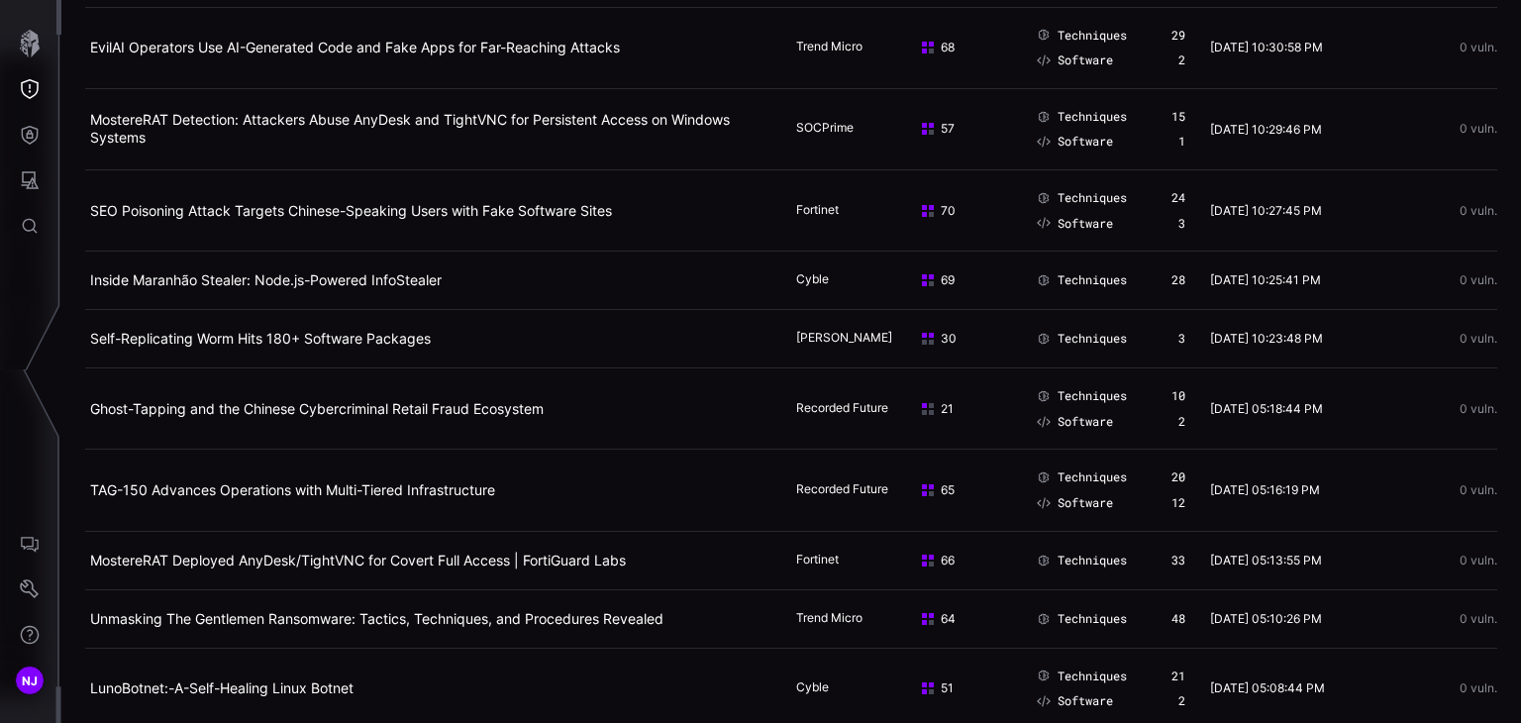
scroll to position [185, 0]
click at [359, 416] on link "Ghost-Tapping and the Chinese Cybercriminal Retail Fraud Ecosystem" at bounding box center [317, 407] width 454 height 17
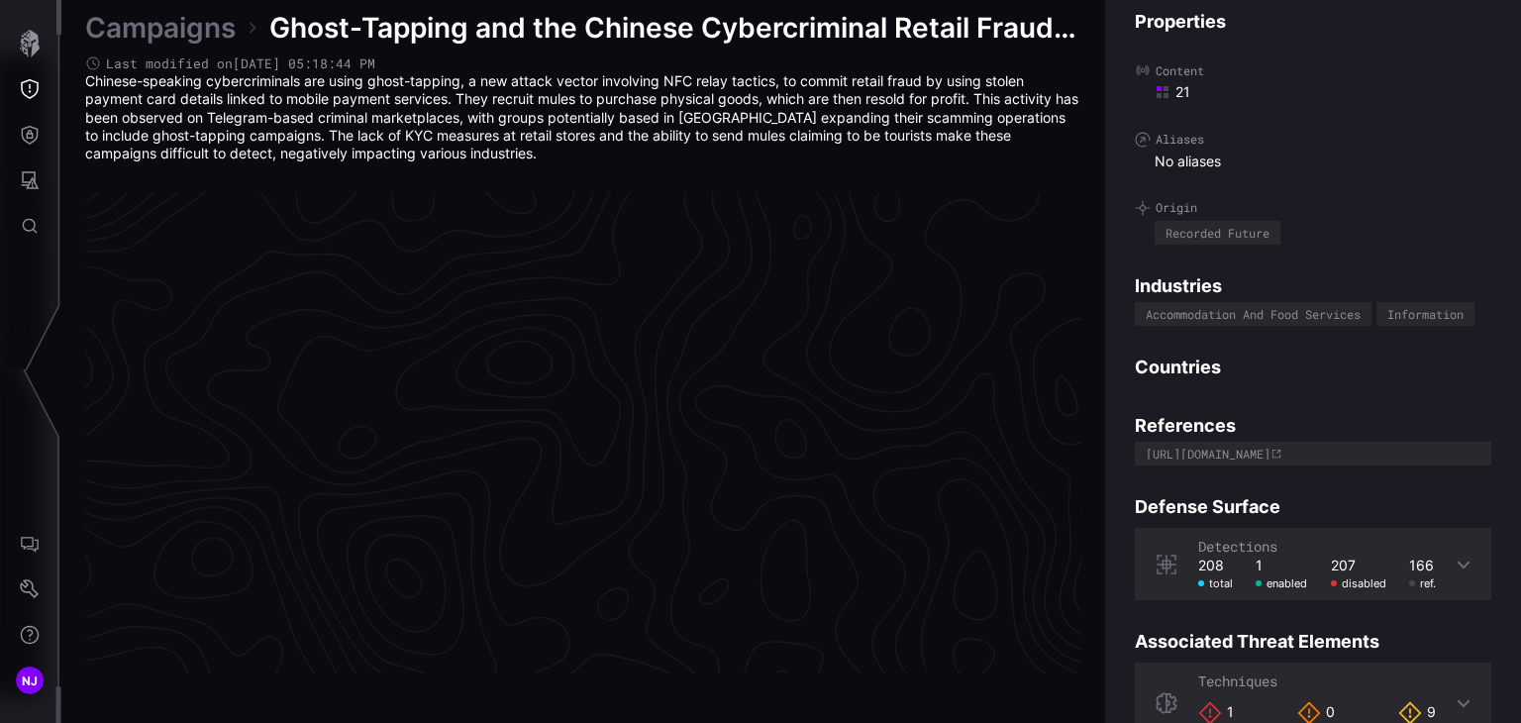
scroll to position [4223, 994]
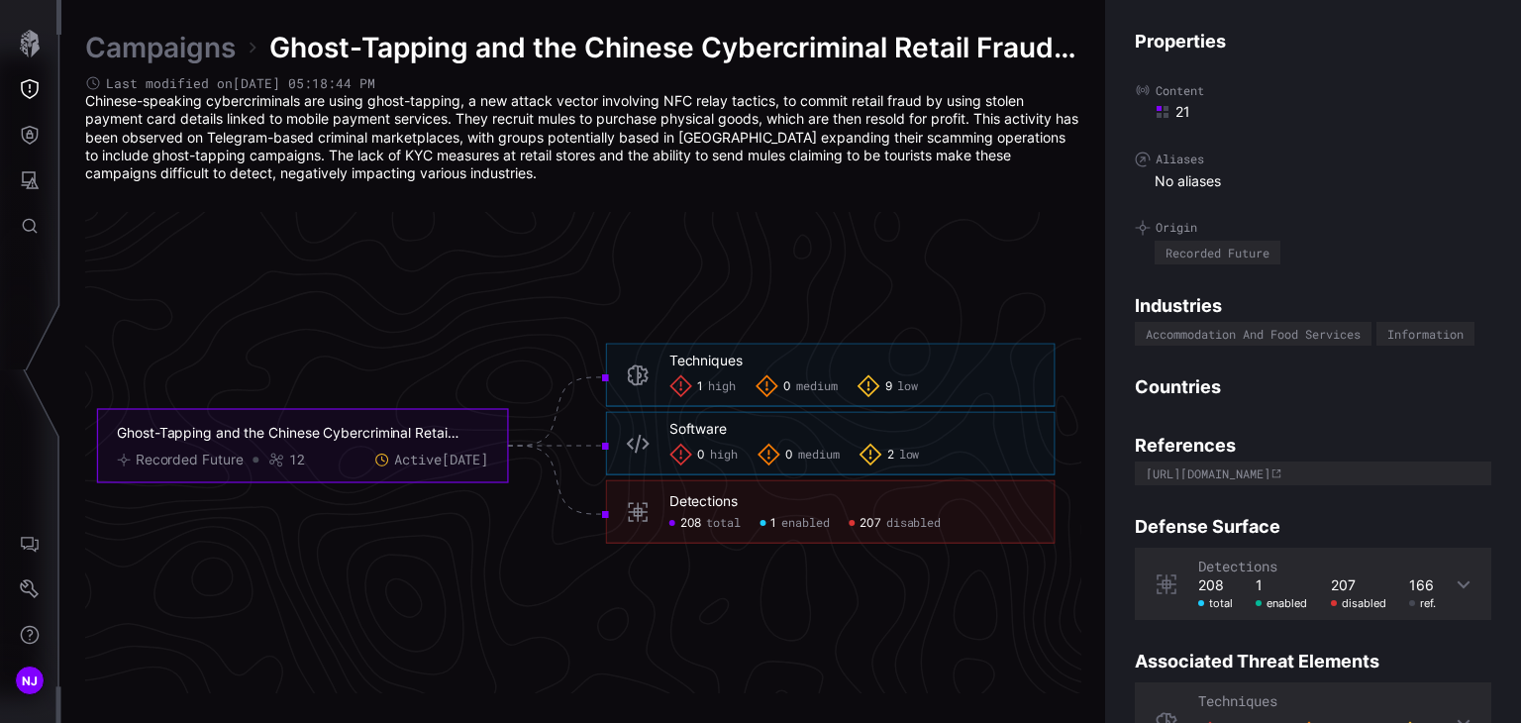
click at [218, 62] on link "Campaigns" at bounding box center [160, 48] width 151 height 36
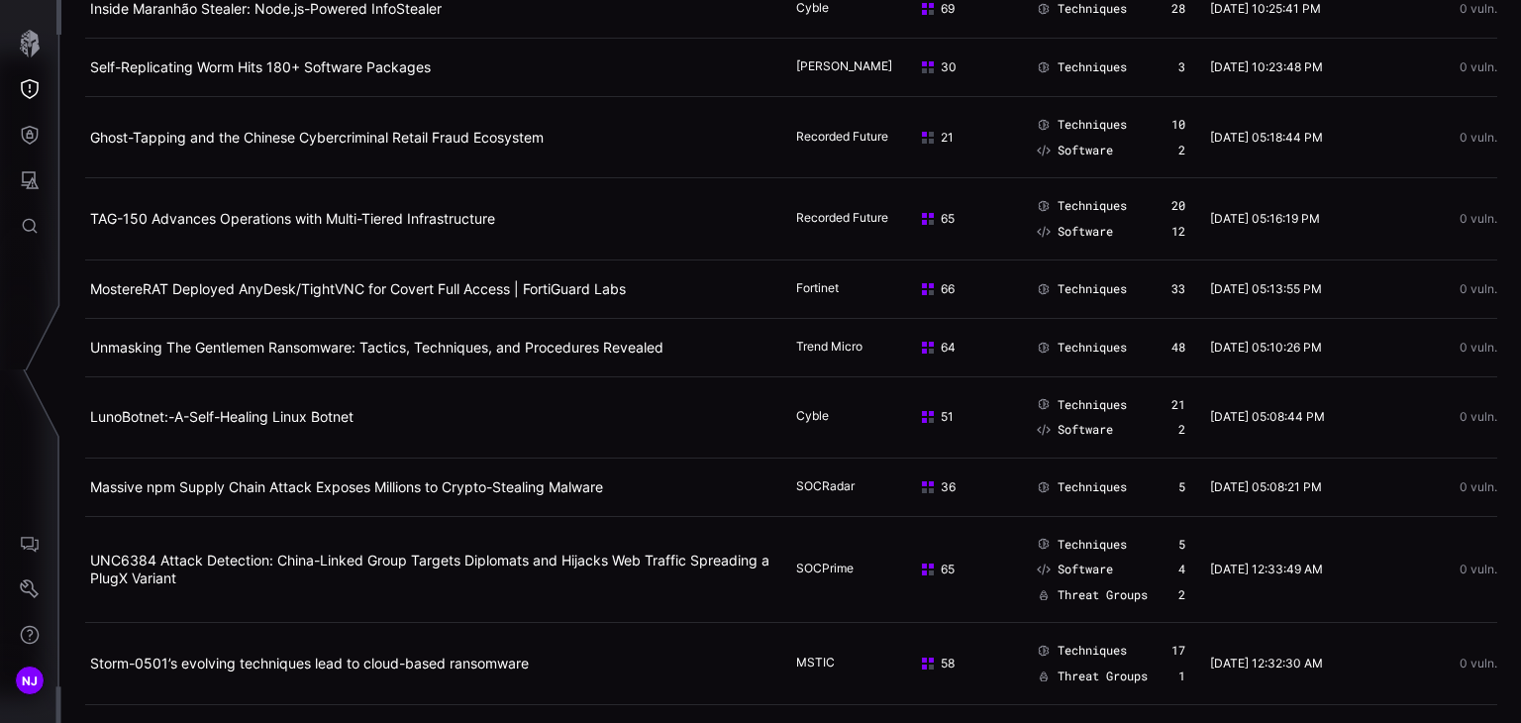
scroll to position [458, 0]
click at [292, 295] on link "MostereRAT Deployed AnyDesk/TightVNC for Covert Full Access | FortiGuard Labs" at bounding box center [358, 286] width 536 height 17
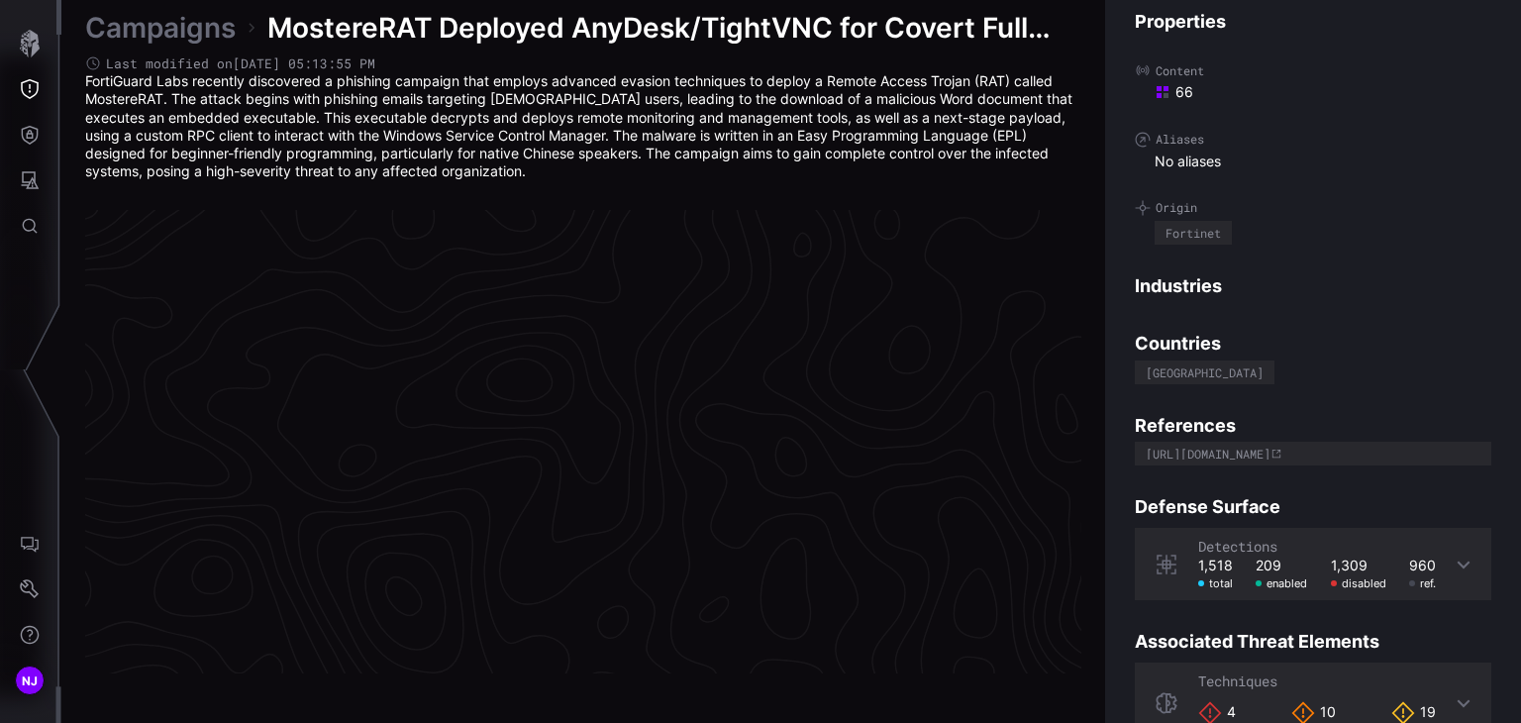
scroll to position [4233, 994]
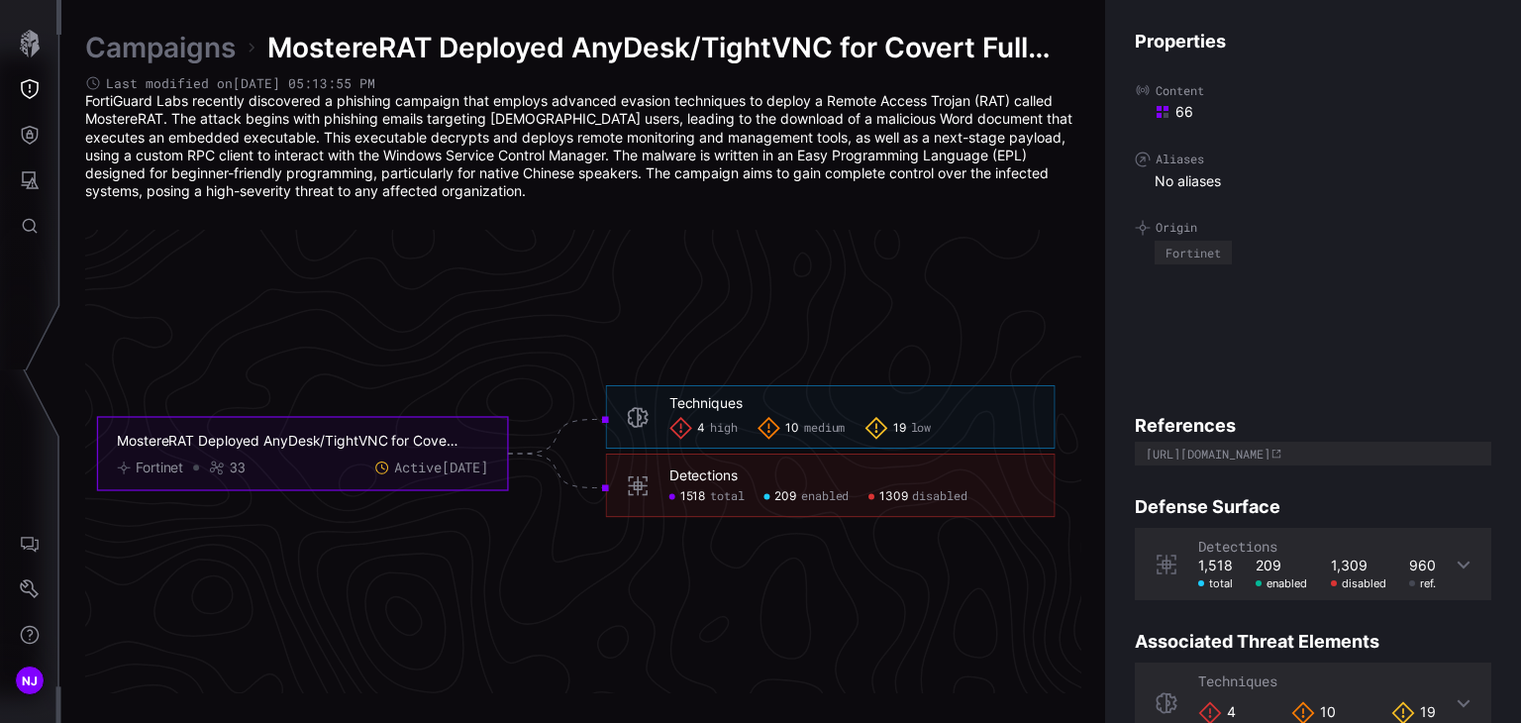
click at [200, 60] on link "Campaigns" at bounding box center [160, 48] width 151 height 36
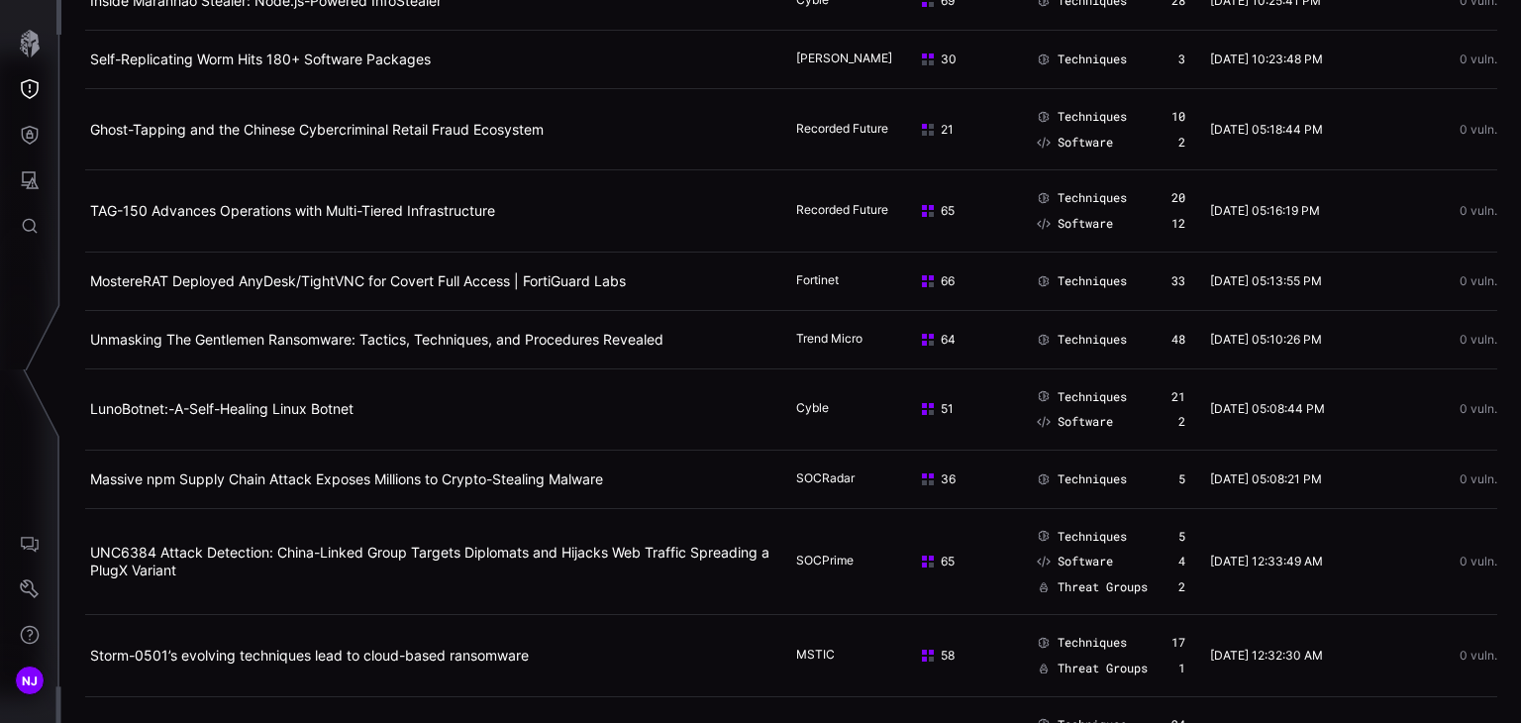
scroll to position [479, 0]
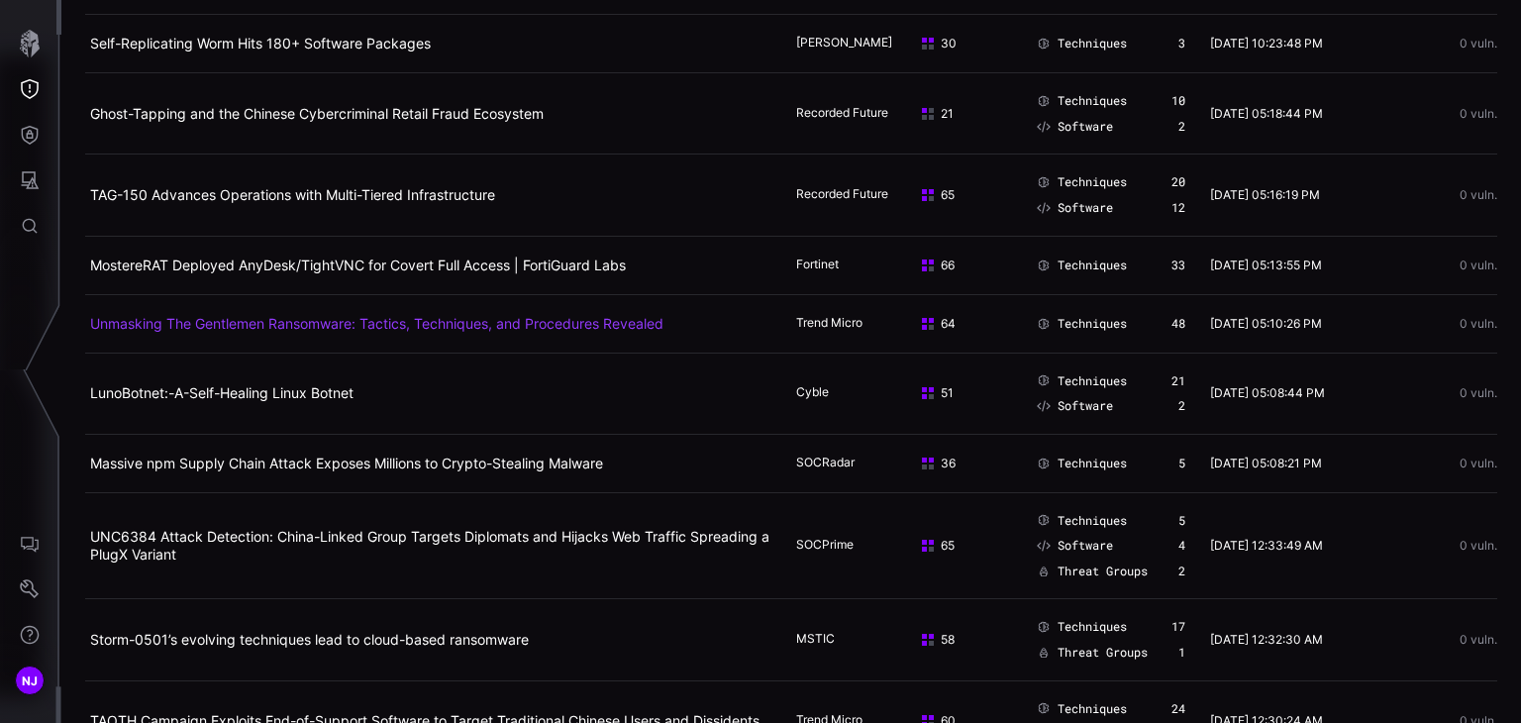
click at [250, 332] on link "Unmasking The Gentlemen Ransomware: Tactics, Techniques, and Procedures Revealed" at bounding box center [376, 323] width 573 height 17
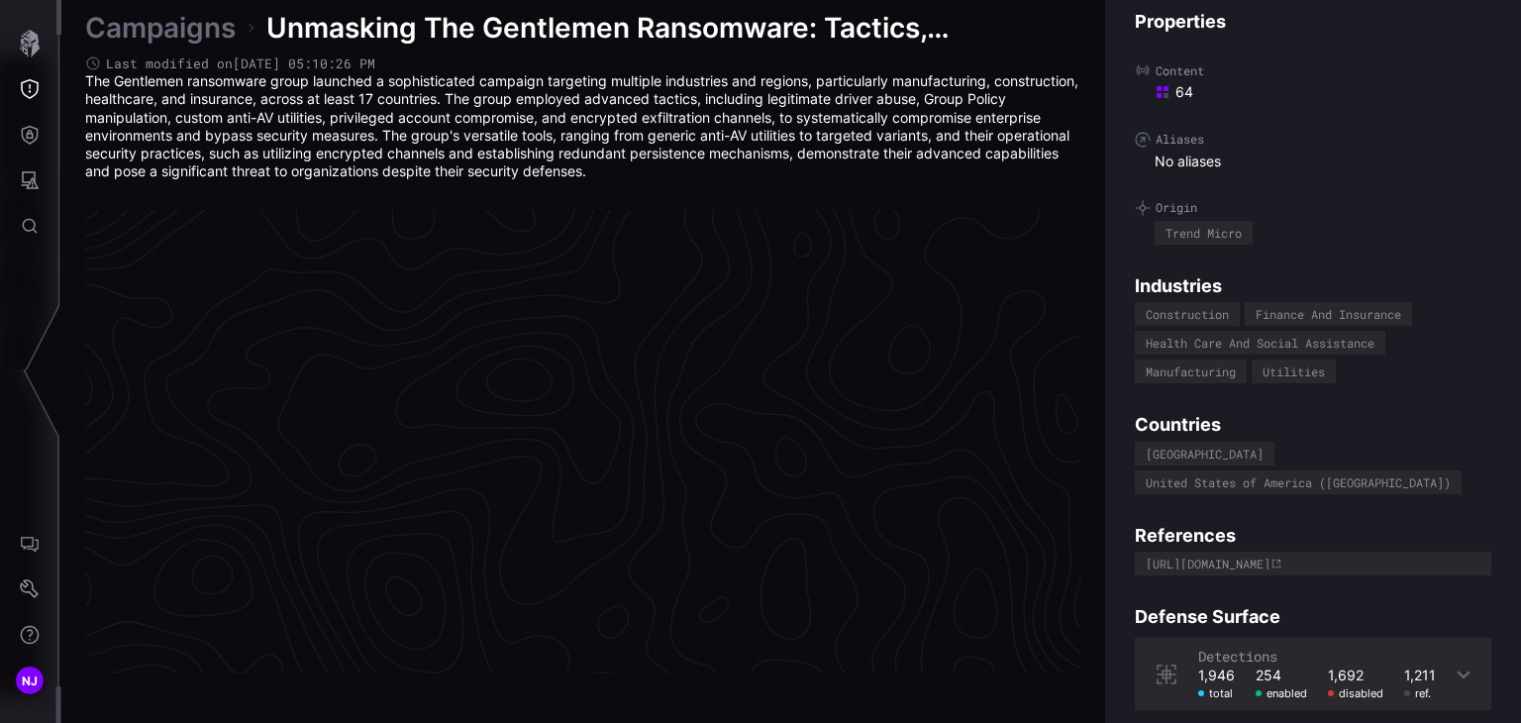
scroll to position [4233, 994]
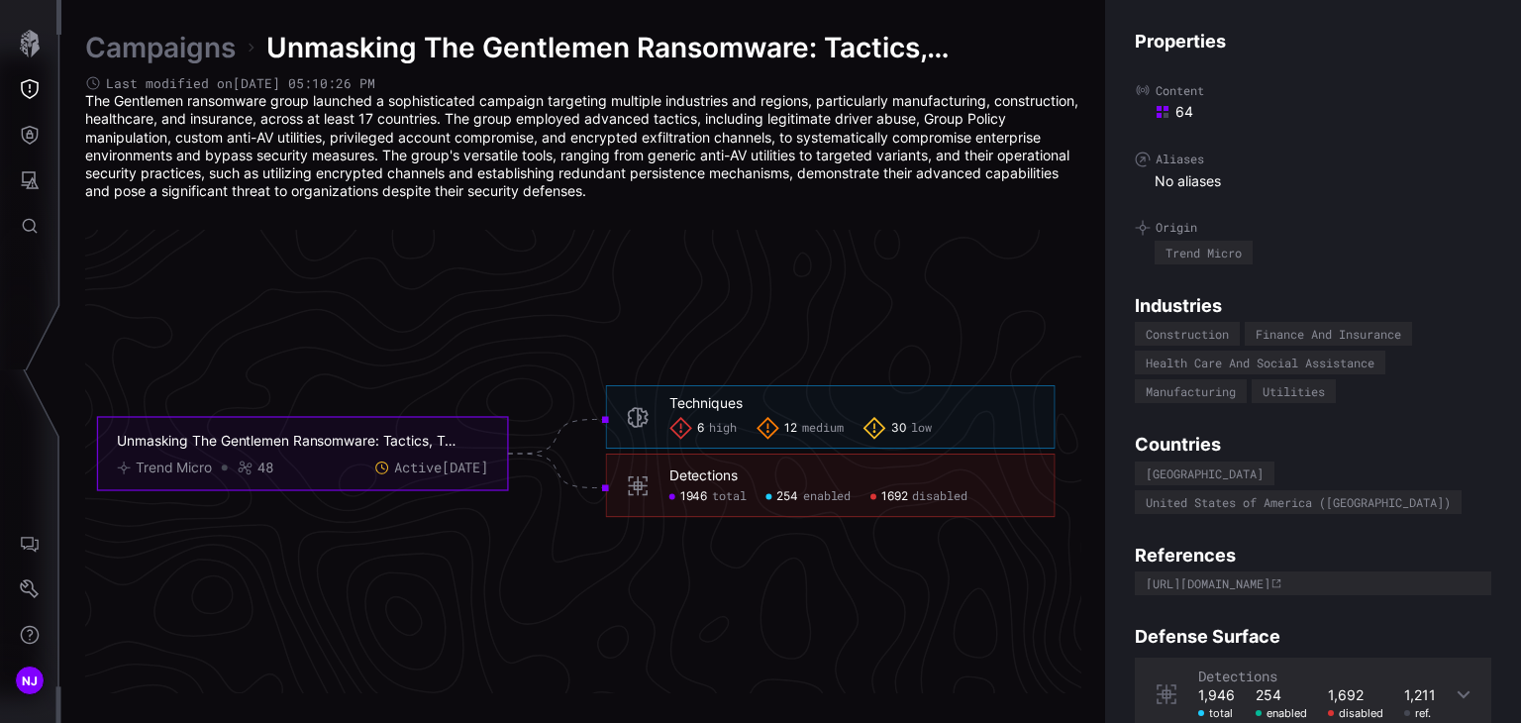
click at [194, 52] on link "Campaigns" at bounding box center [160, 48] width 151 height 36
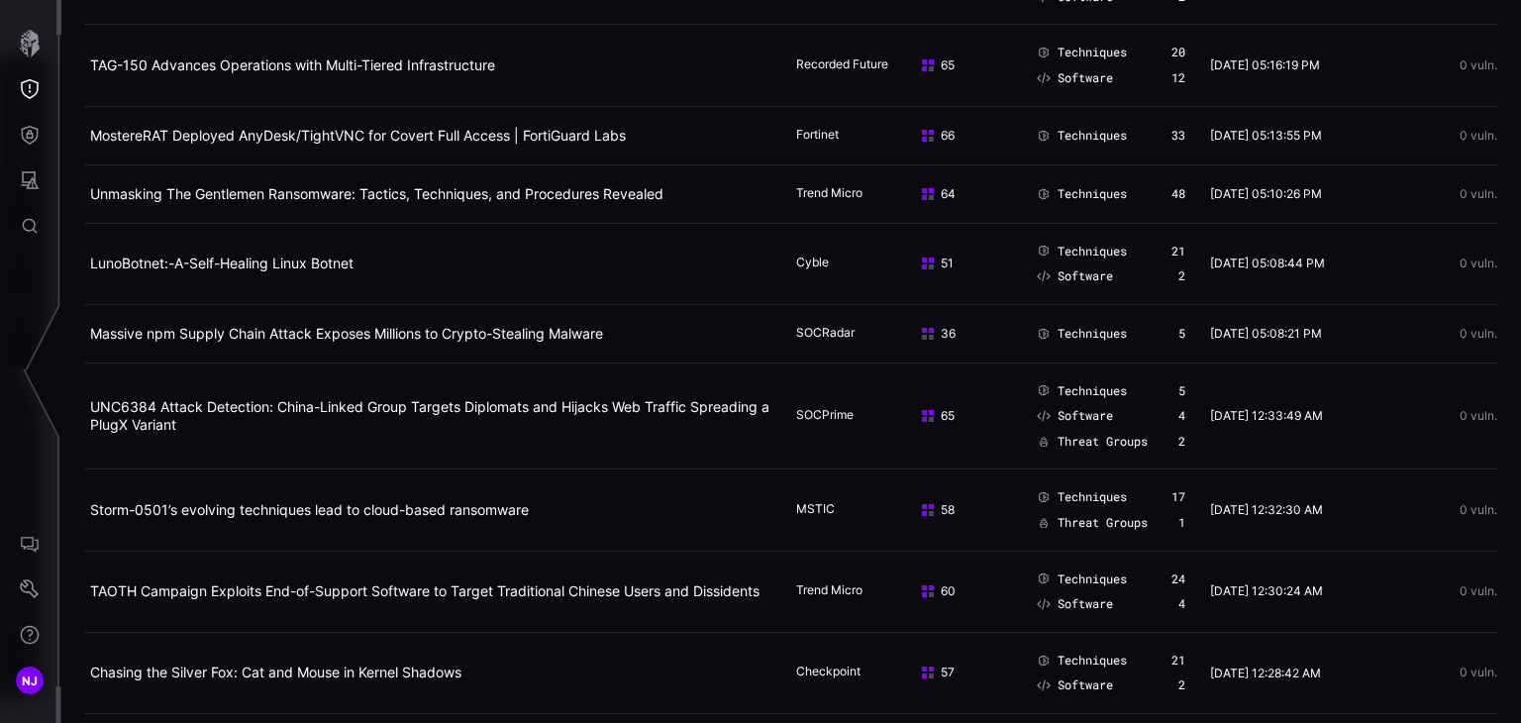
scroll to position [610, 0]
click at [238, 341] on link "Massive npm Supply Chain Attack Exposes Millions to Crypto-Stealing Malware" at bounding box center [346, 332] width 513 height 17
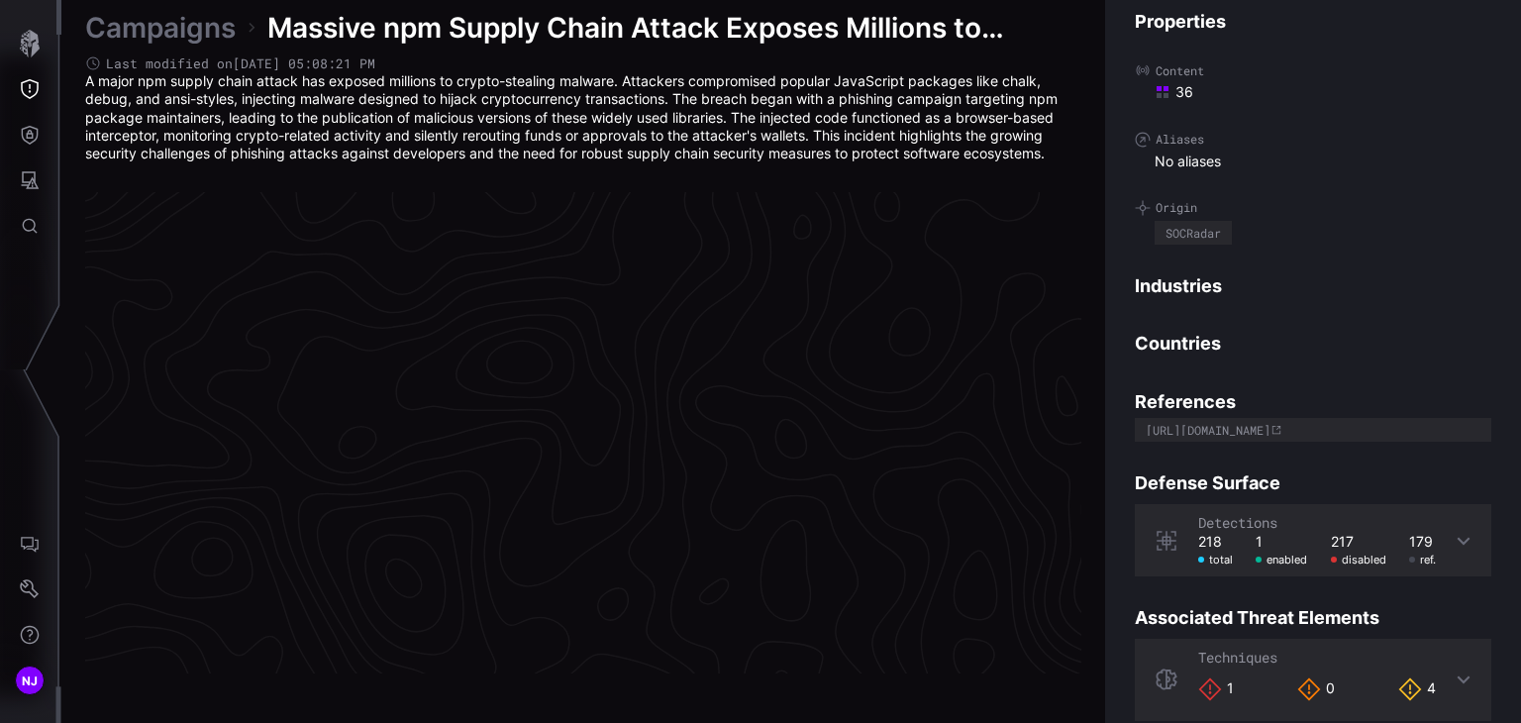
scroll to position [4223, 994]
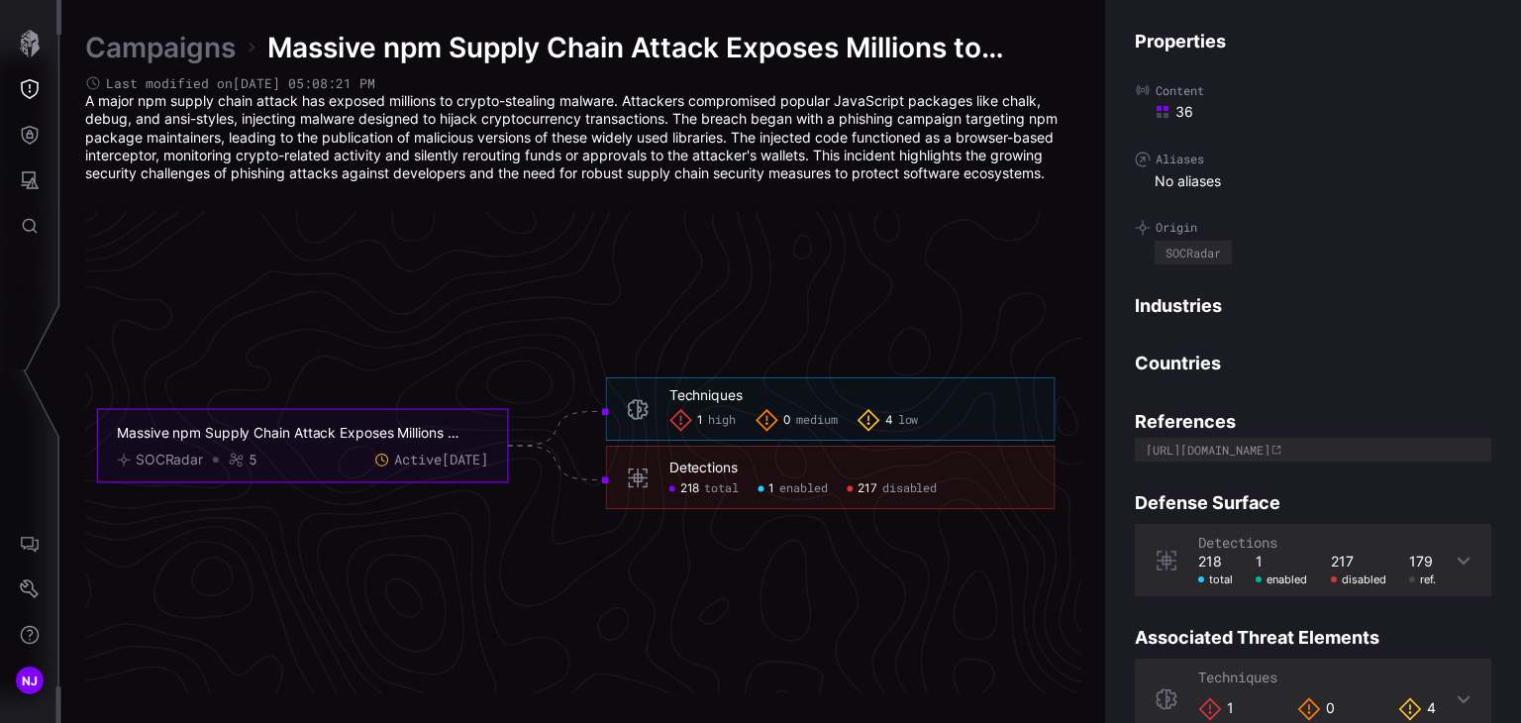
click at [201, 51] on link "Campaigns" at bounding box center [160, 48] width 151 height 36
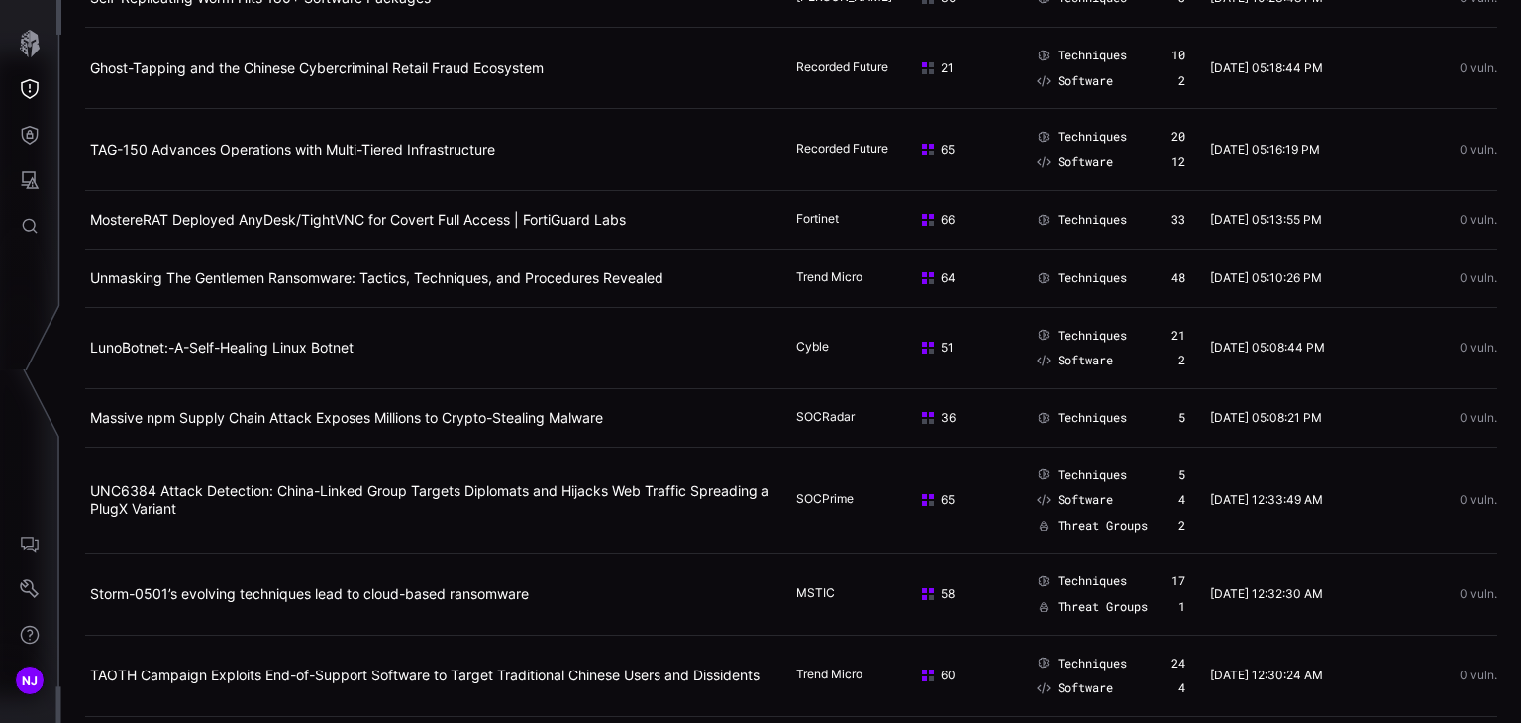
scroll to position [559, 0]
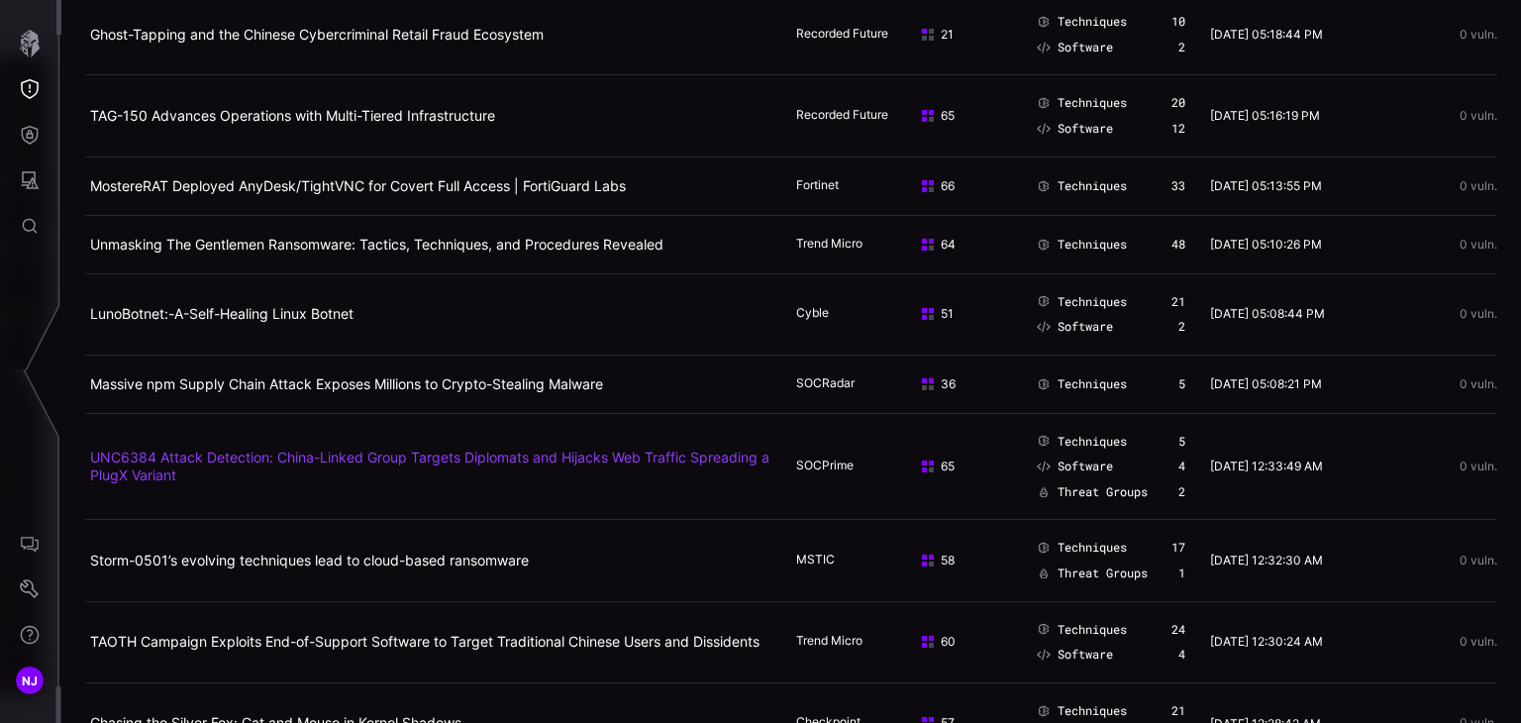
click at [157, 483] on link "UNC6384 Attack Detection: China-Linked Group Targets Diplomats and Hijacks Web …" at bounding box center [429, 466] width 679 height 35
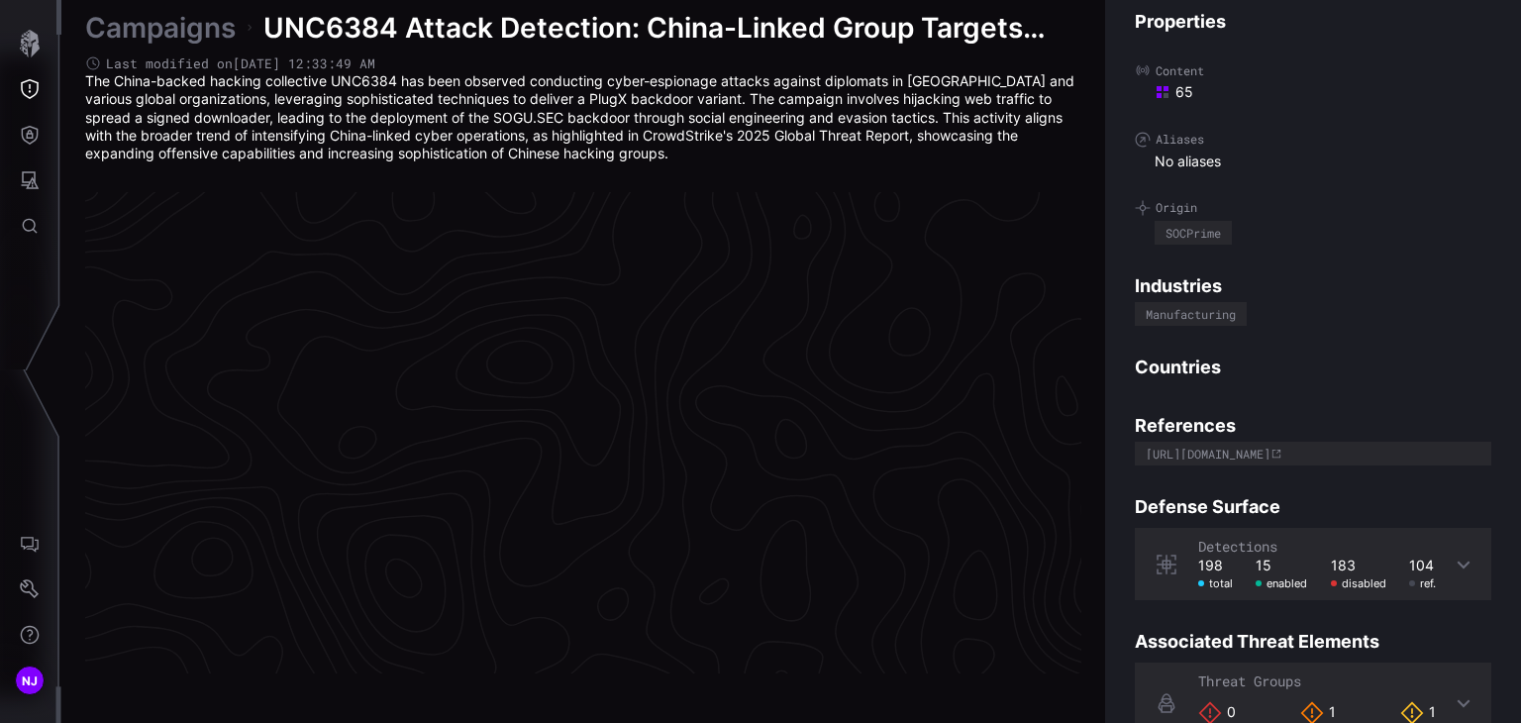
scroll to position [4223, 994]
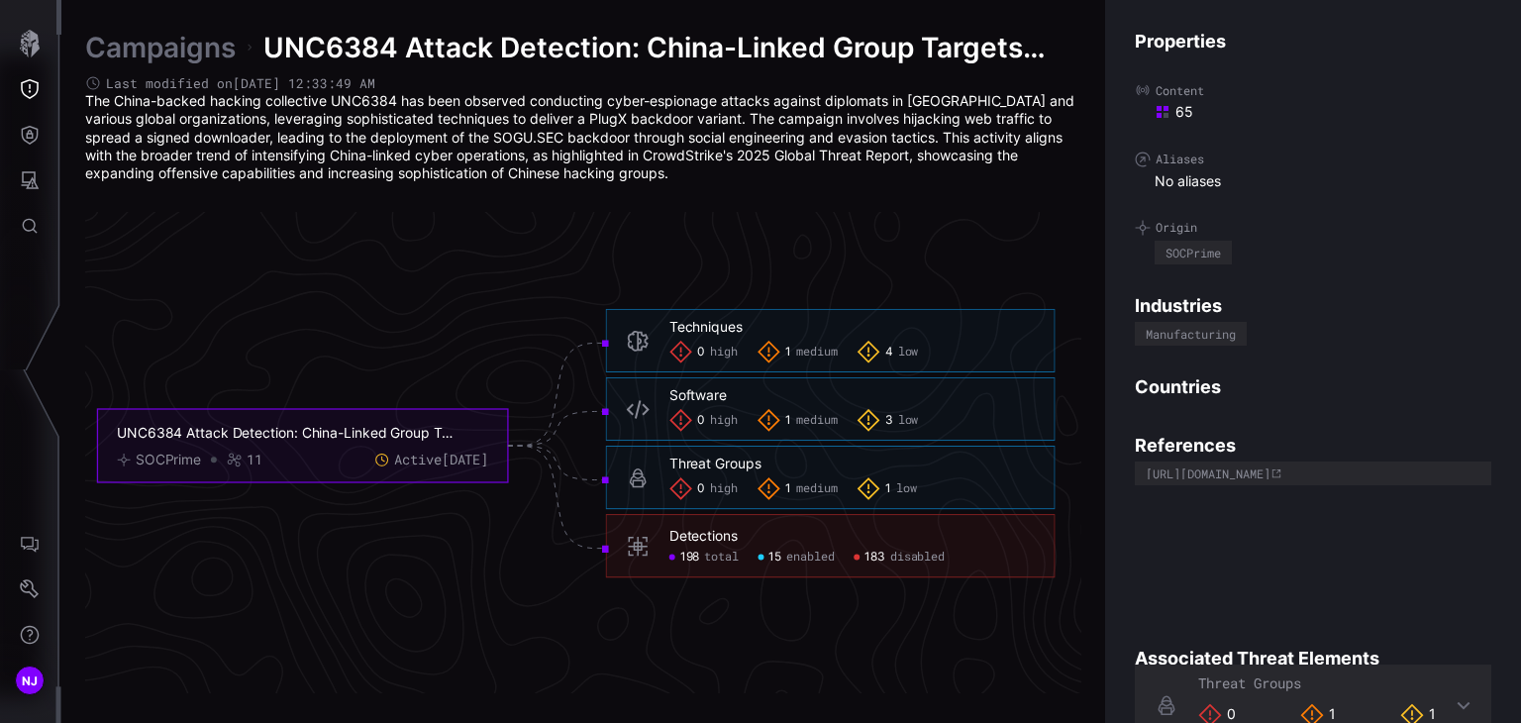
click at [170, 62] on link "Campaigns" at bounding box center [160, 48] width 151 height 36
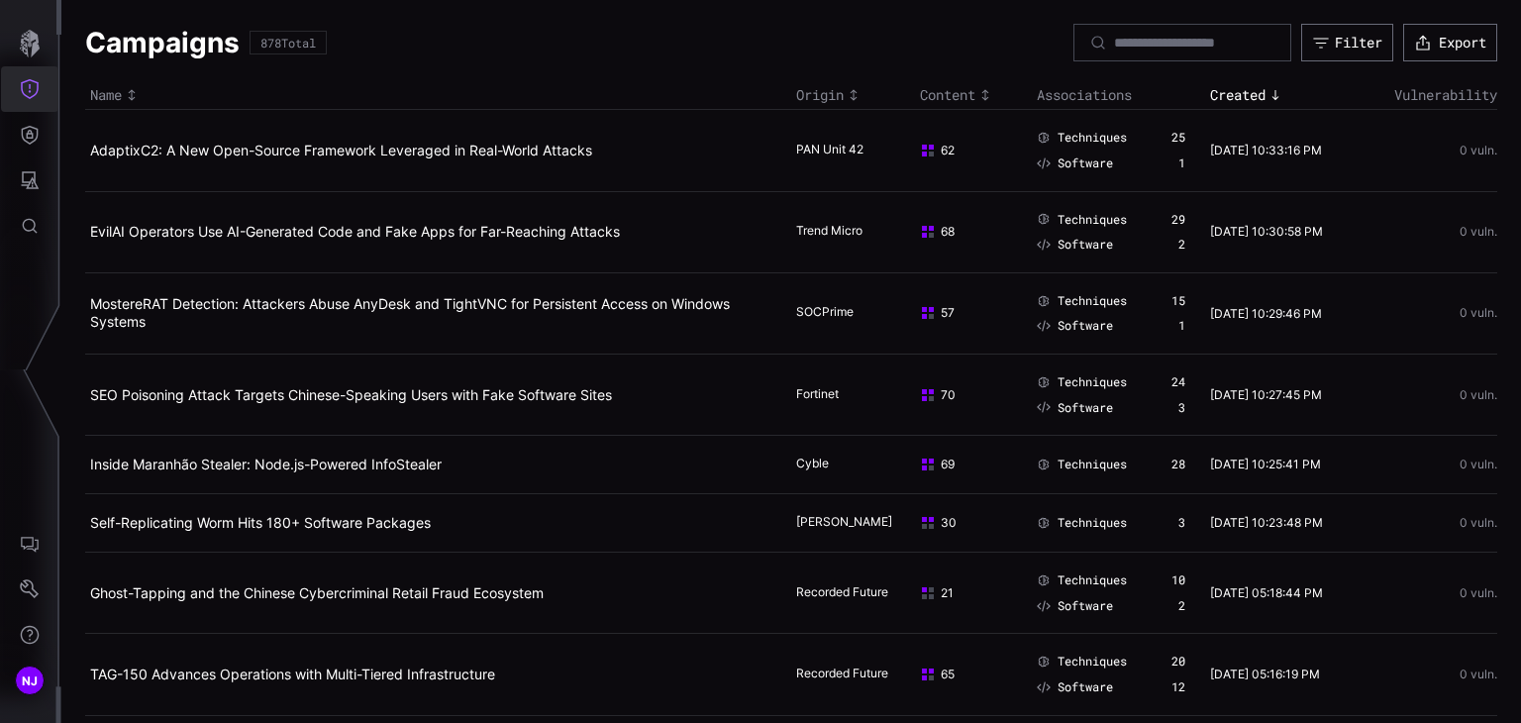
click at [30, 90] on icon "Threat Exposure" at bounding box center [30, 89] width 20 height 20
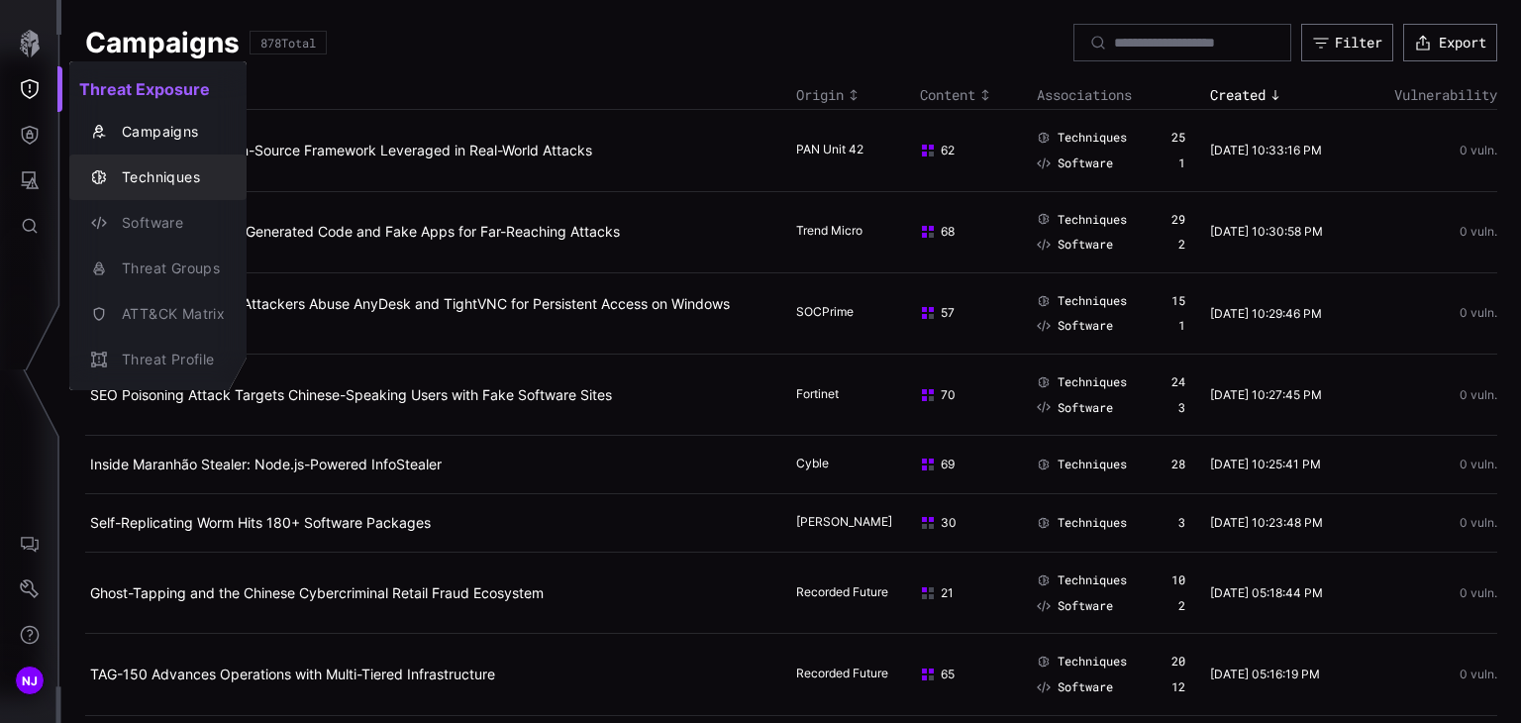
click at [131, 175] on div "Techniques" at bounding box center [168, 177] width 113 height 25
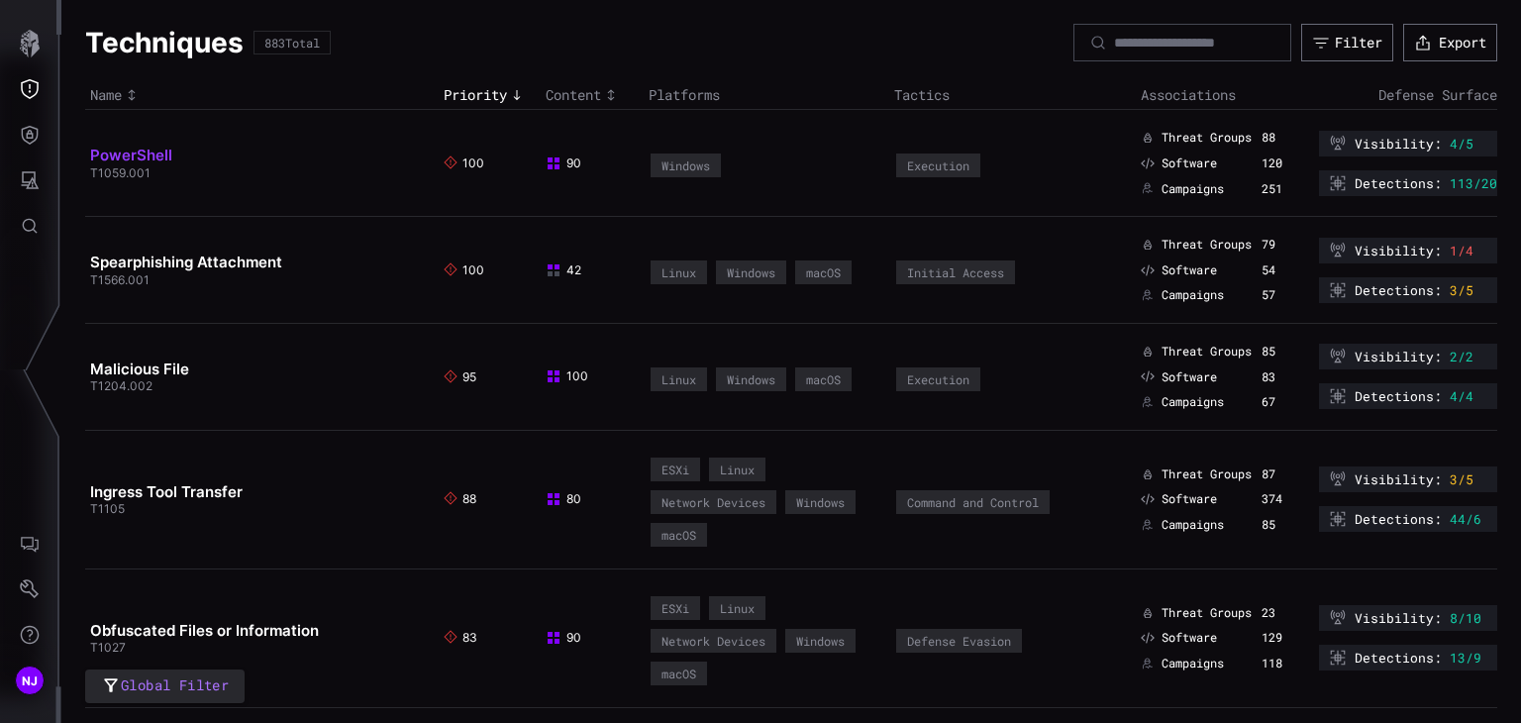
click at [140, 161] on link "PowerShell" at bounding box center [131, 155] width 82 height 19
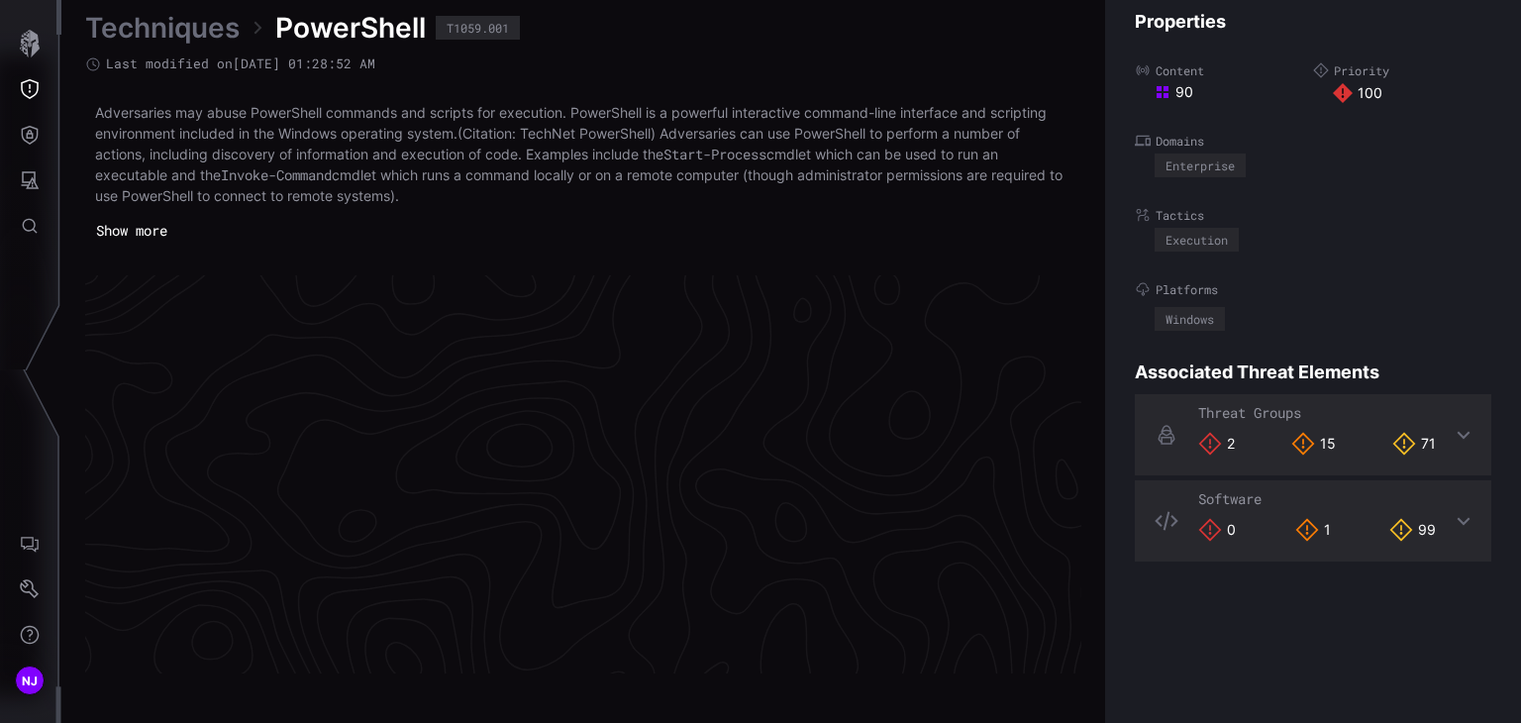
scroll to position [4265, 994]
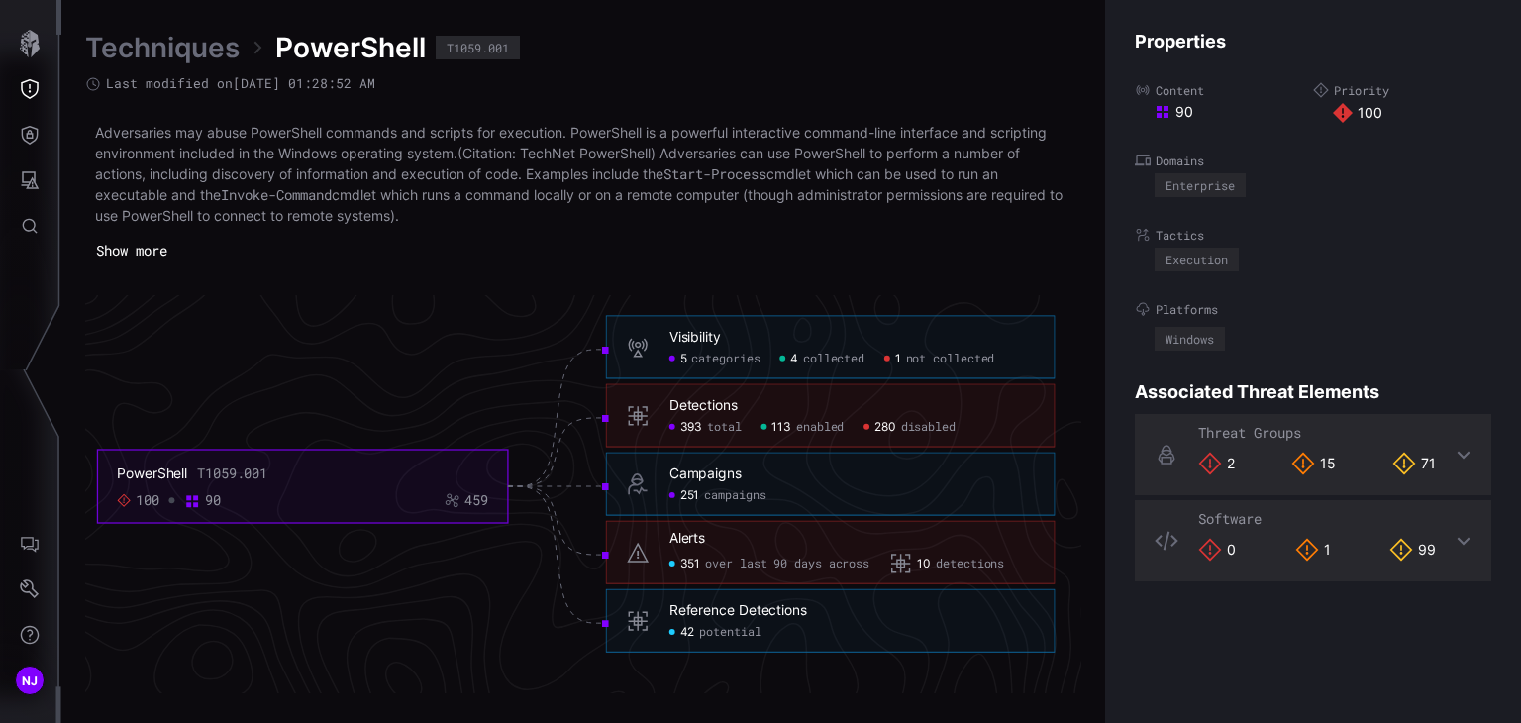
click at [147, 251] on button "Show more" at bounding box center [131, 251] width 93 height 30
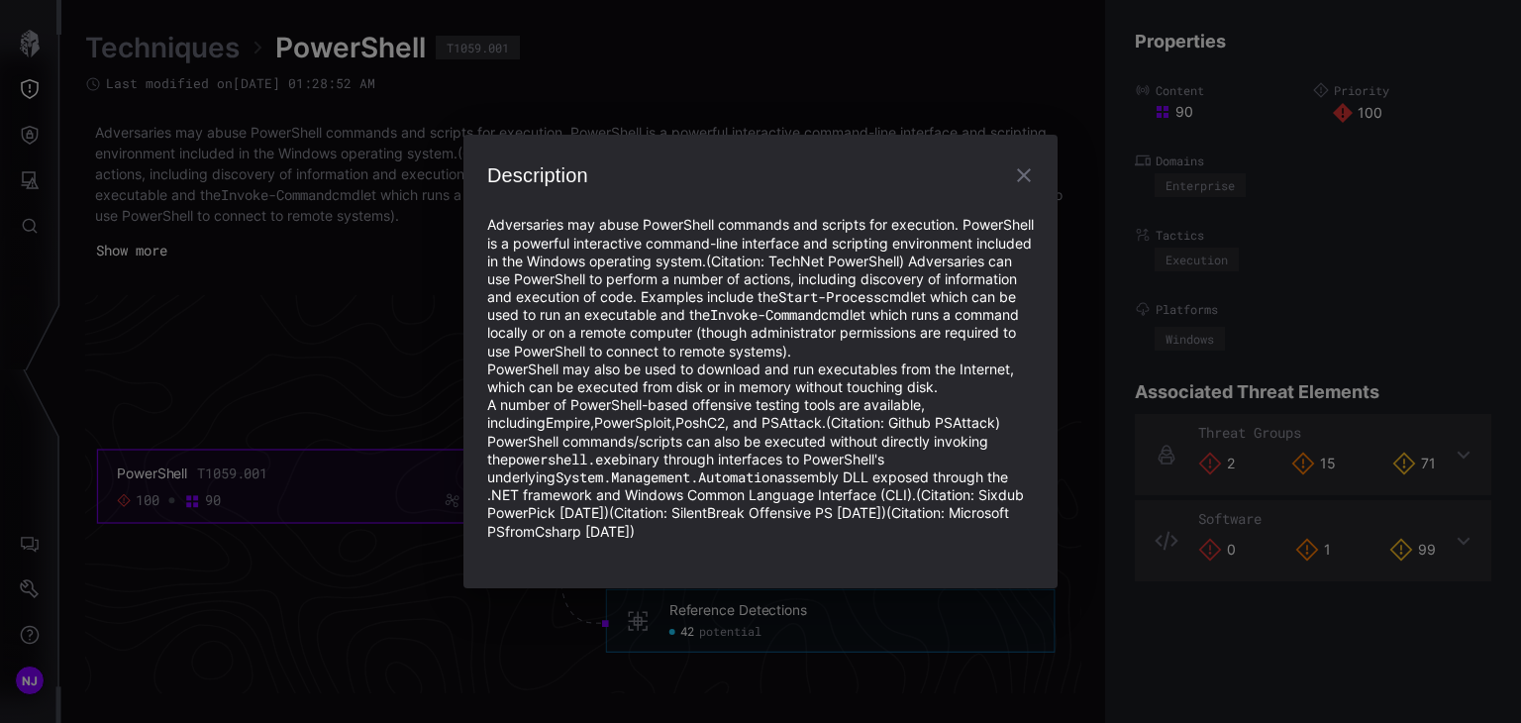
click at [345, 328] on div "Description Adversaries may abuse PowerShell commands and scripts for execution…" at bounding box center [760, 361] width 1521 height 723
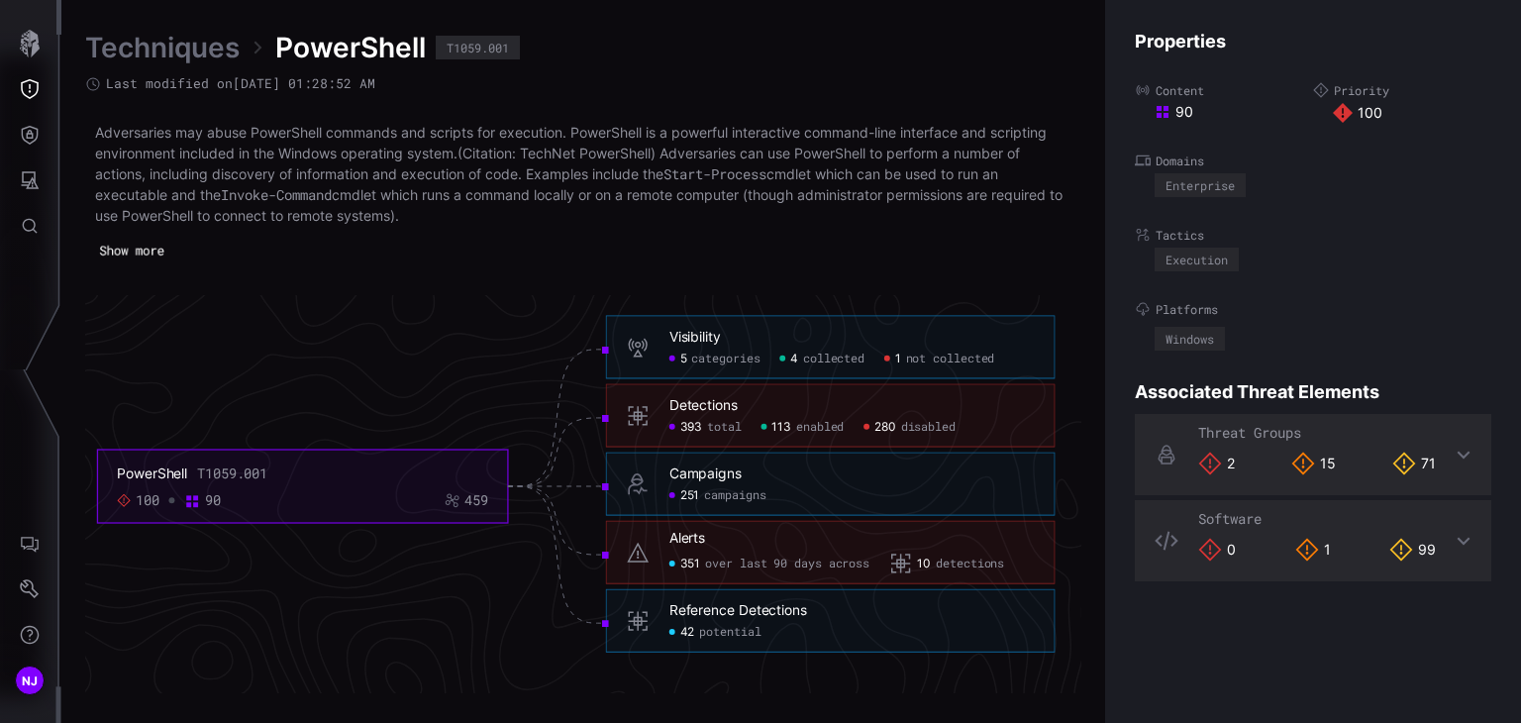
click at [158, 249] on button "Show more" at bounding box center [131, 252] width 85 height 28
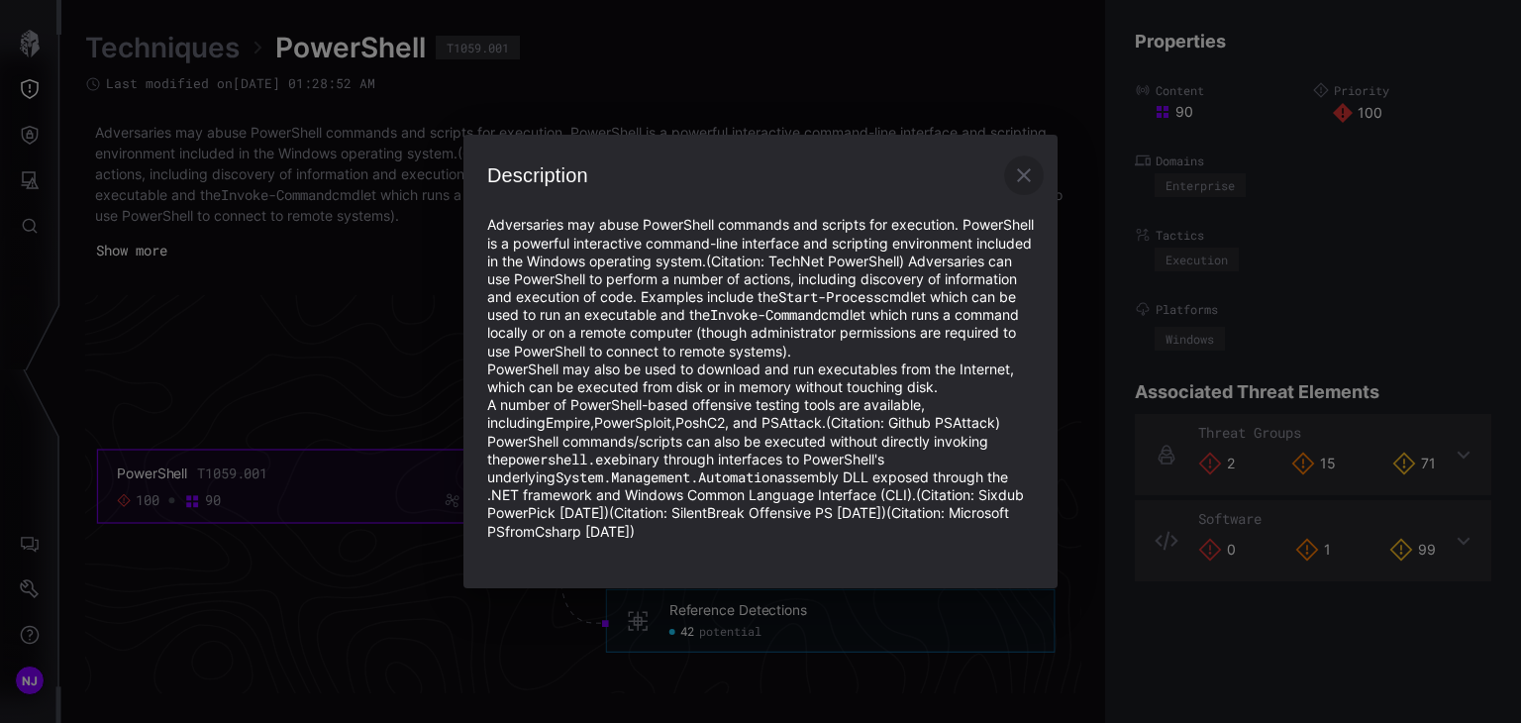
click at [1023, 168] on icon "button" at bounding box center [1024, 175] width 14 height 14
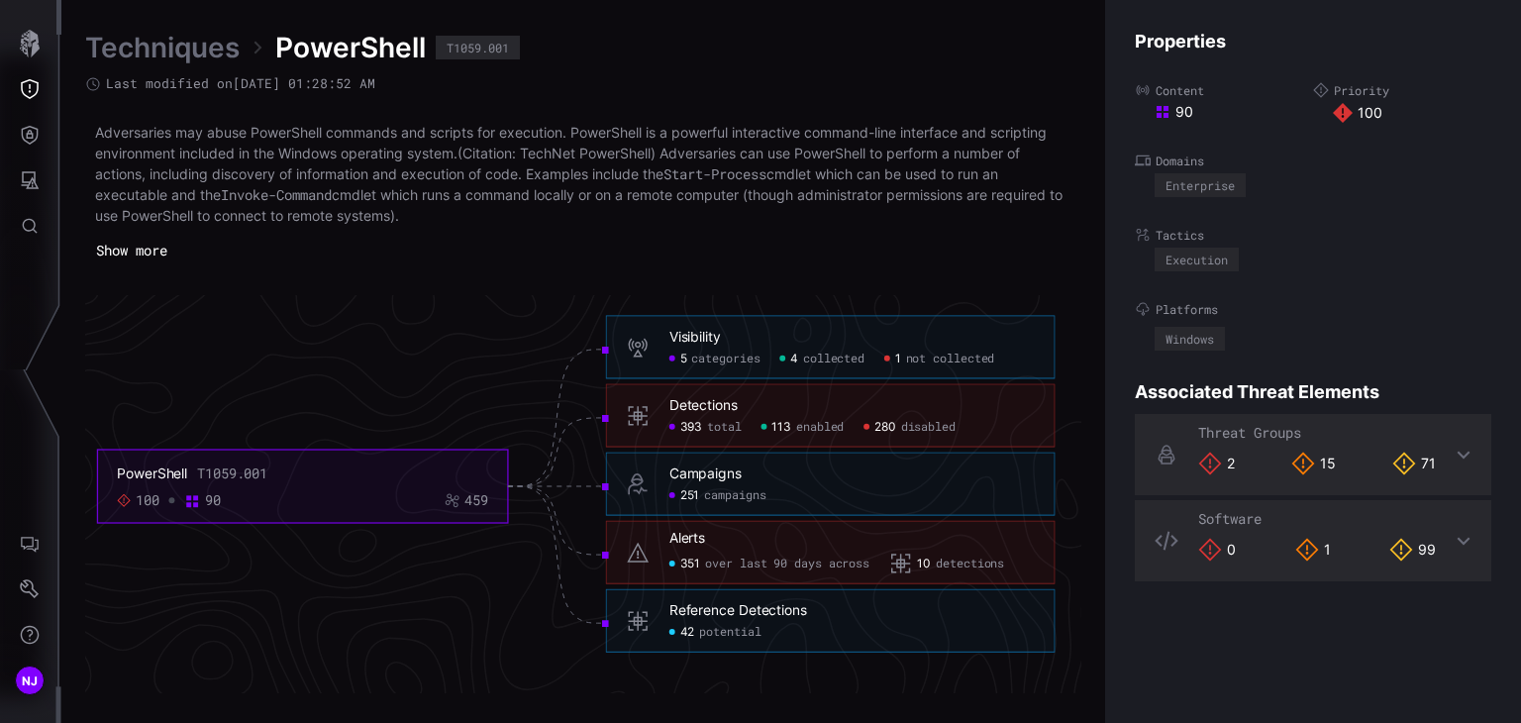
click at [157, 251] on button "Show more" at bounding box center [131, 251] width 93 height 30
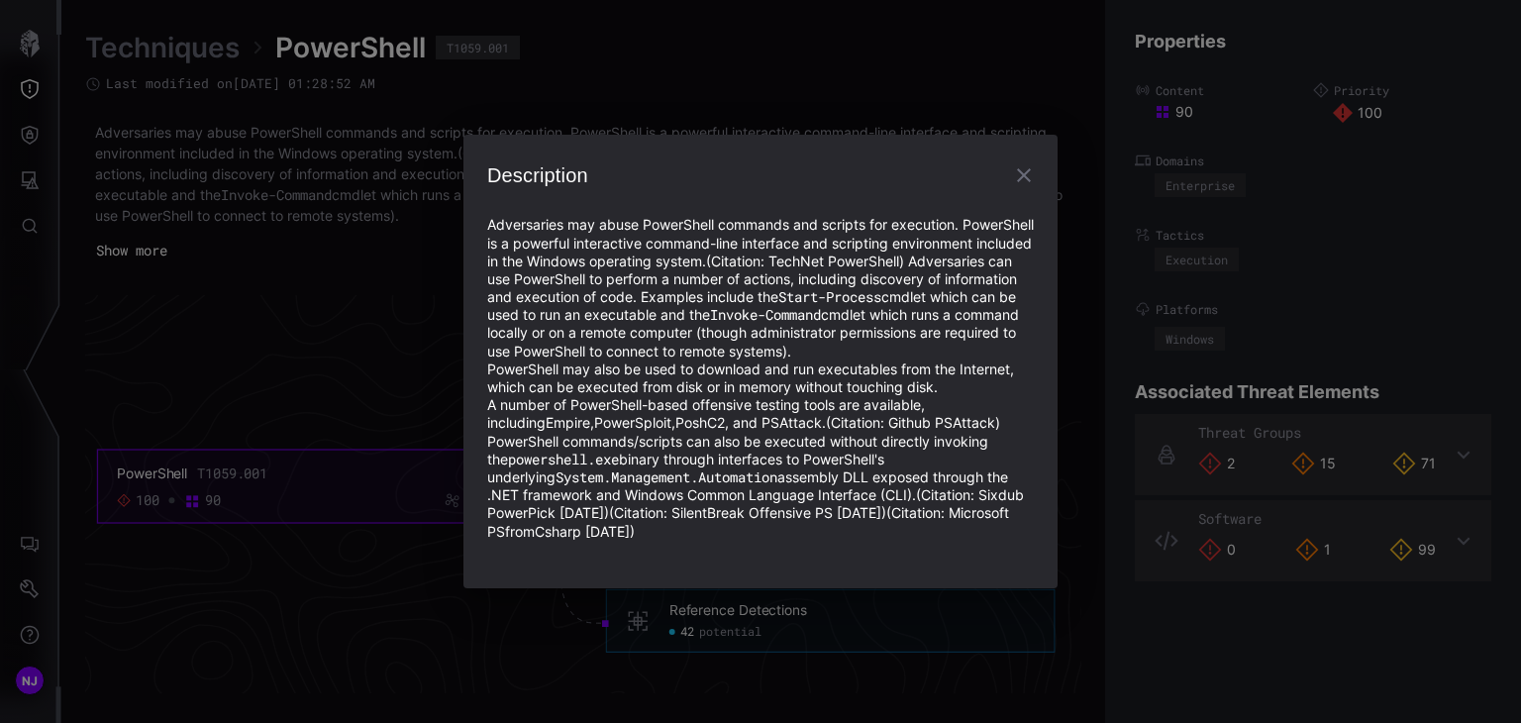
click at [144, 56] on div "Description Adversaries may abuse PowerShell commands and scripts for execution…" at bounding box center [760, 361] width 1521 height 723
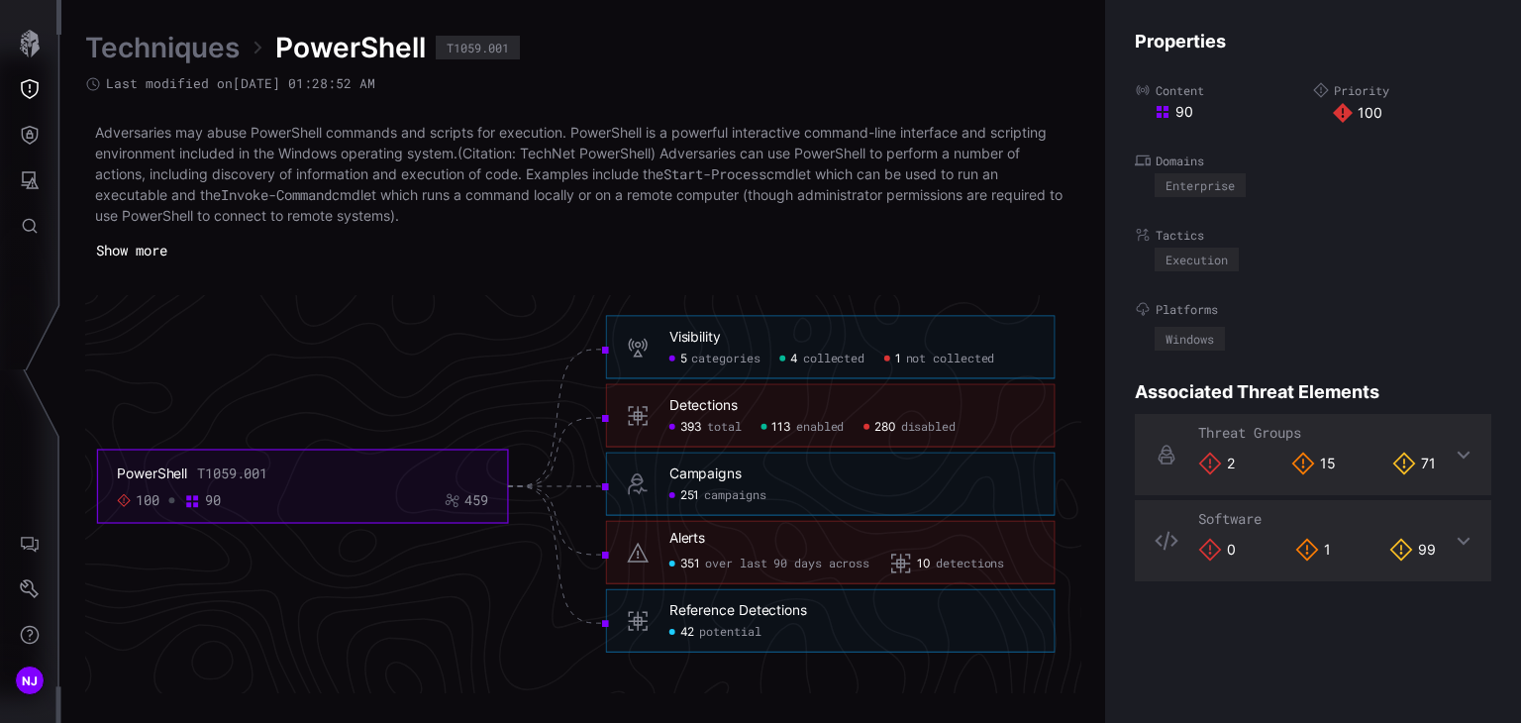
click at [214, 50] on link "Techniques" at bounding box center [162, 48] width 154 height 36
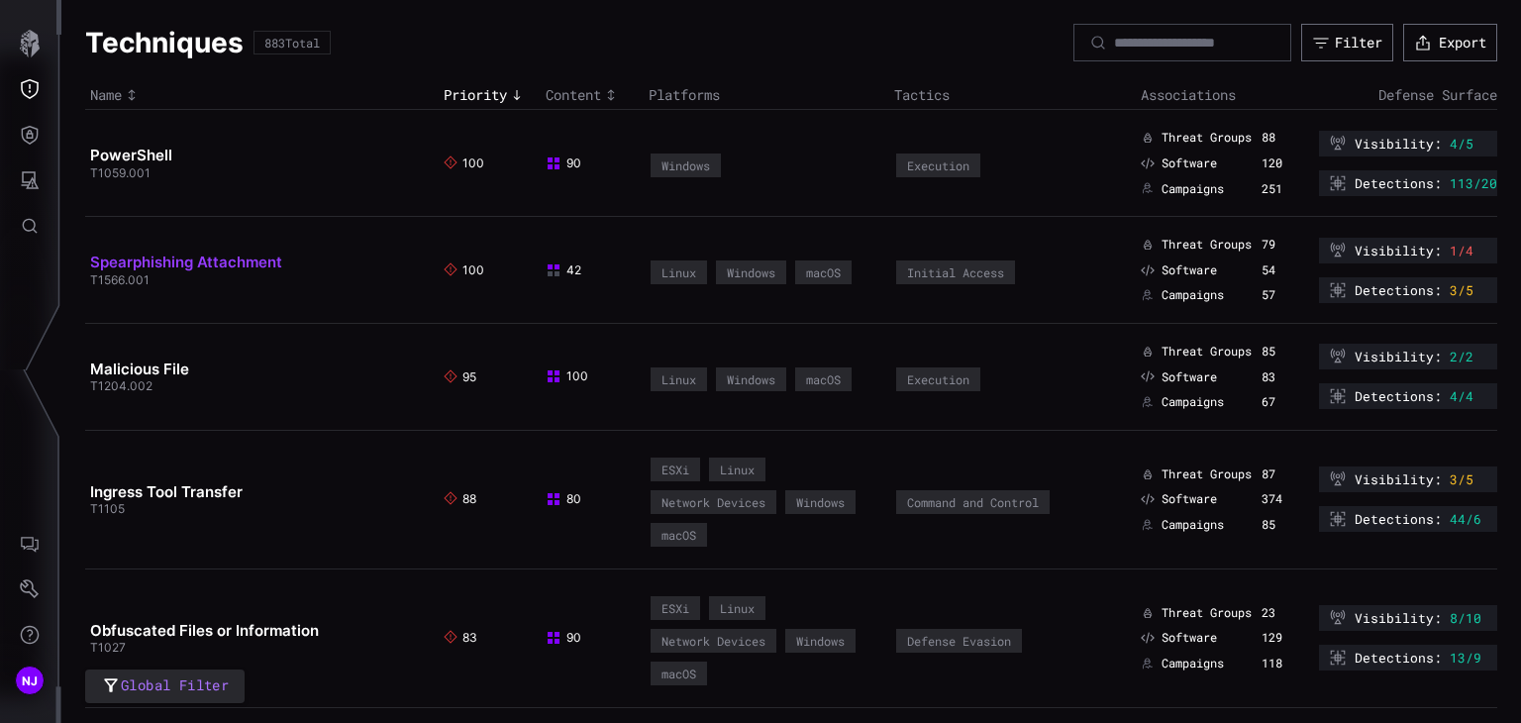
click at [144, 257] on link "Spearphishing Attachment" at bounding box center [186, 262] width 192 height 19
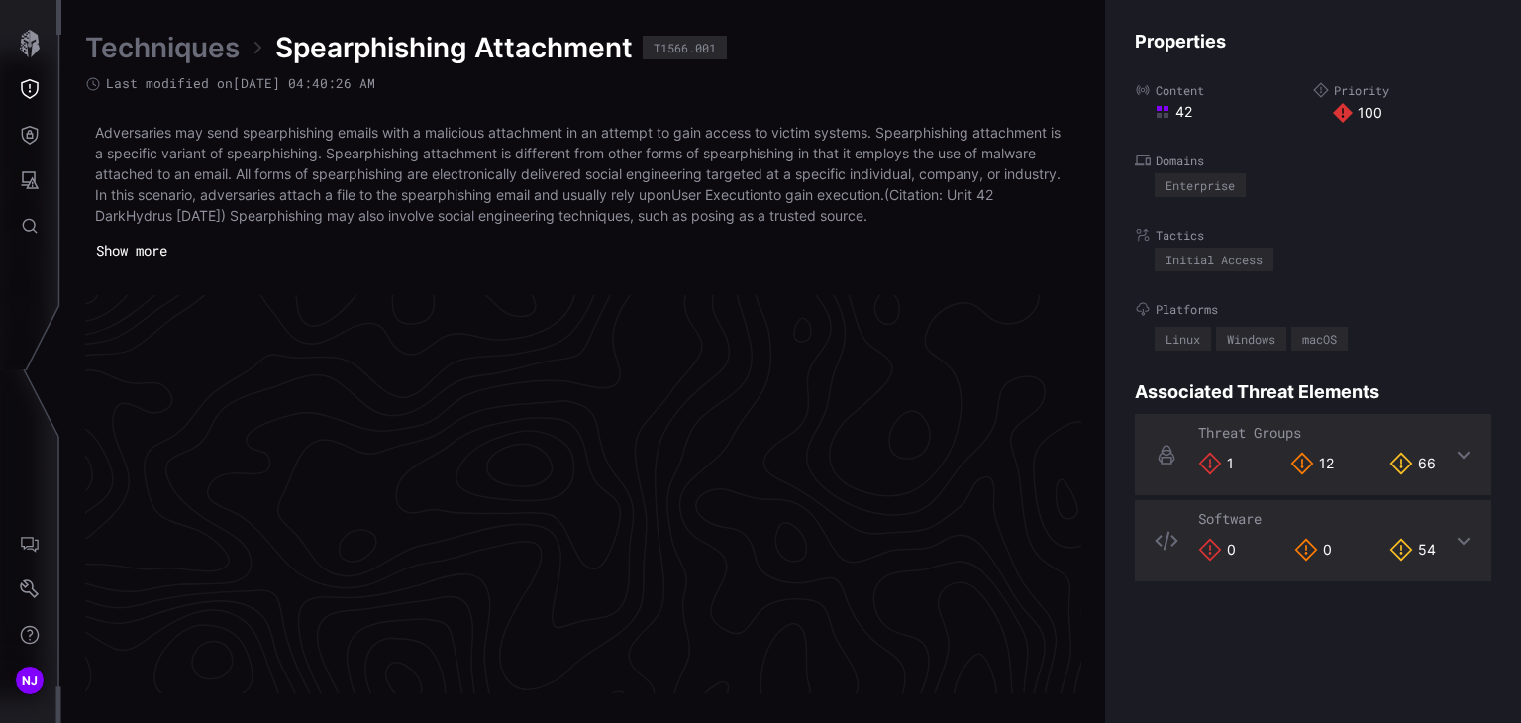
scroll to position [4265, 994]
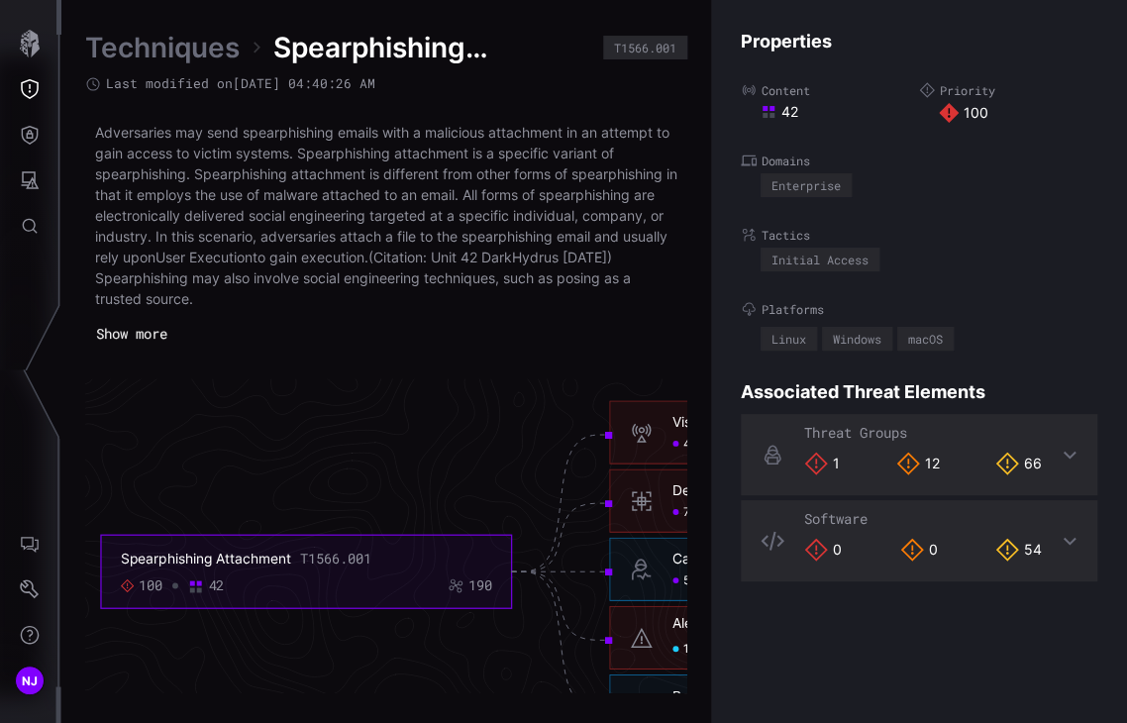
click at [156, 322] on button "Show more" at bounding box center [131, 334] width 93 height 30
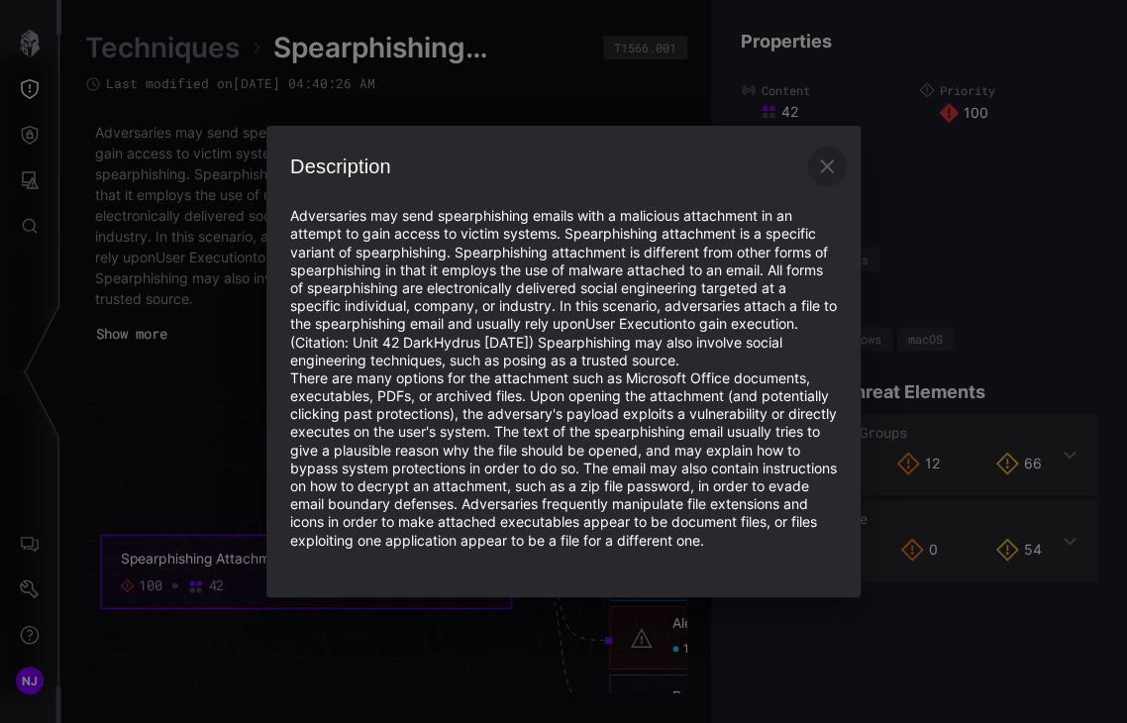
click at [827, 159] on icon "button" at bounding box center [827, 166] width 24 height 24
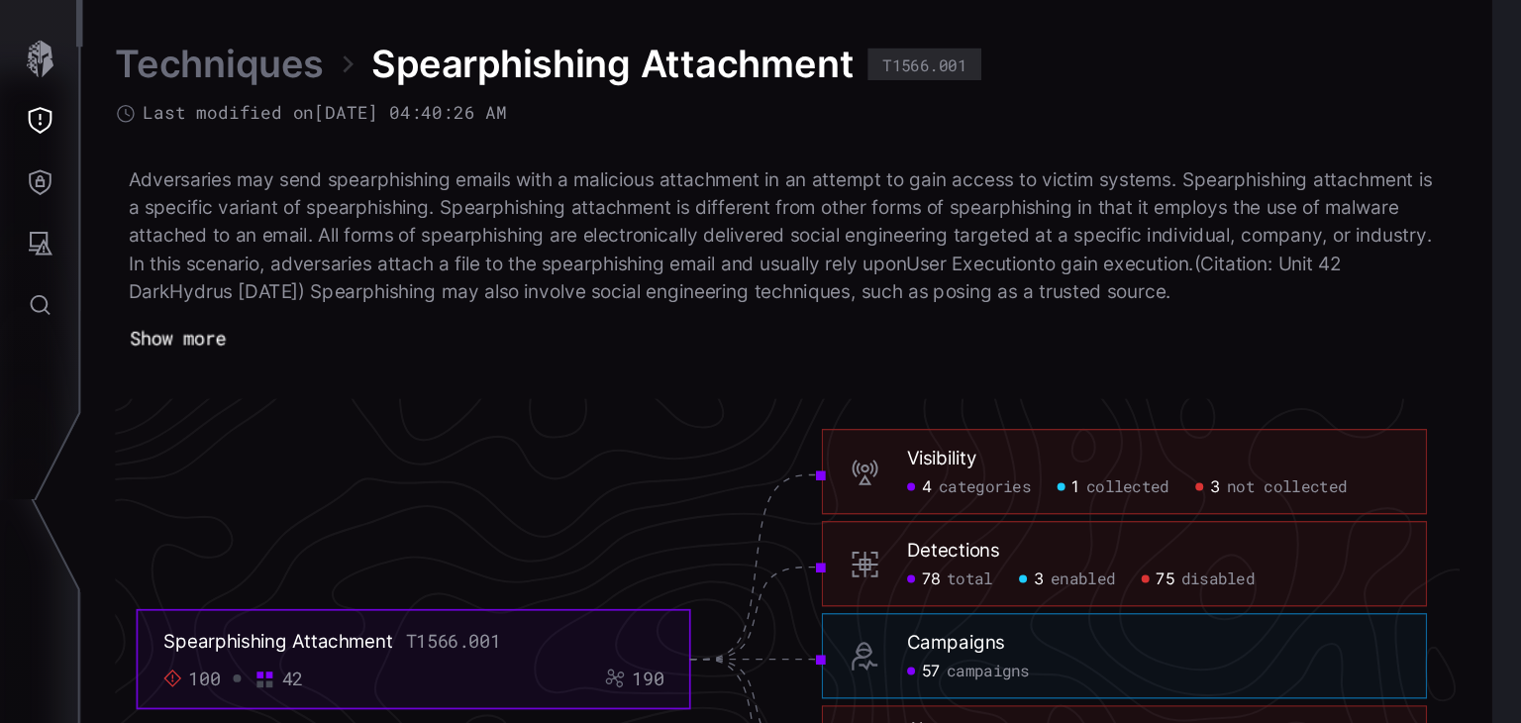
scroll to position [4306, 1192]
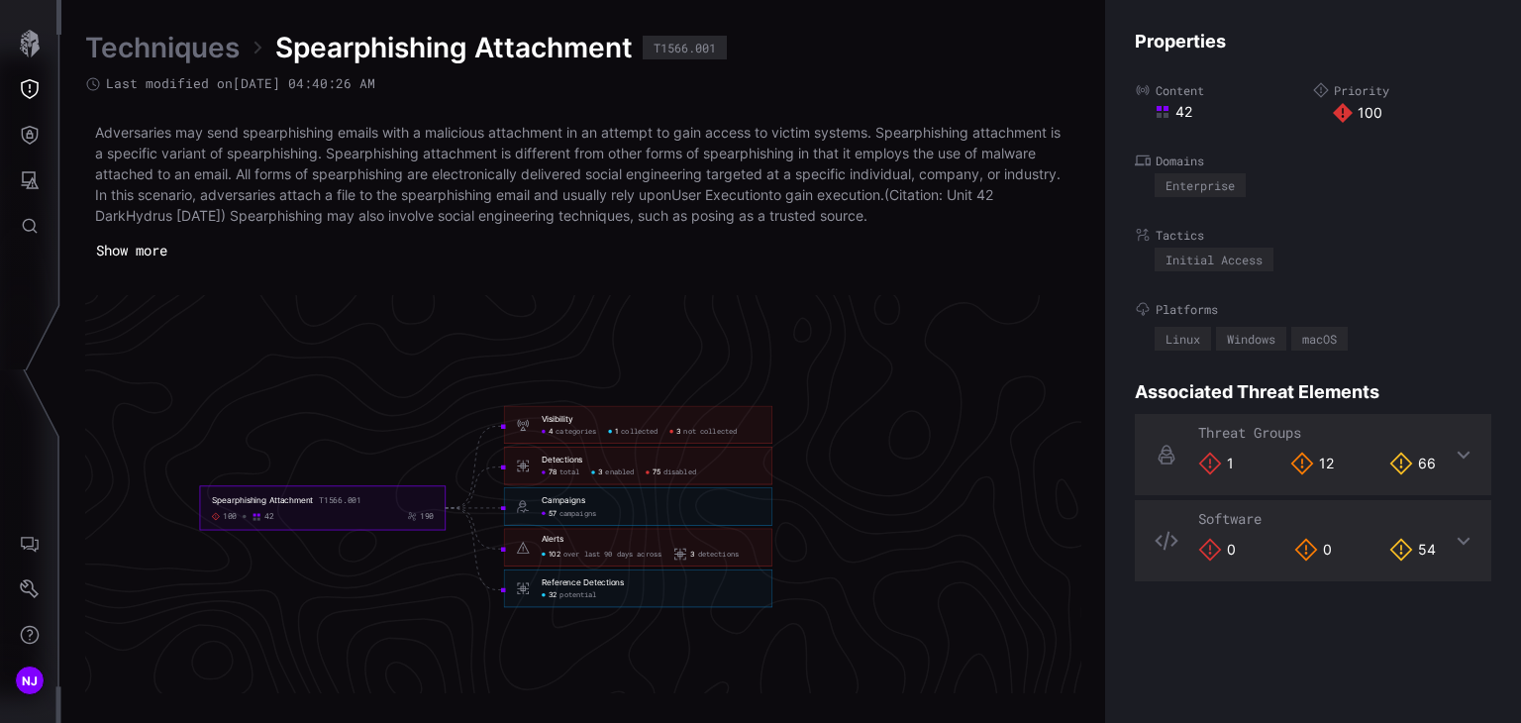
click at [147, 254] on button "Show more" at bounding box center [131, 251] width 93 height 30
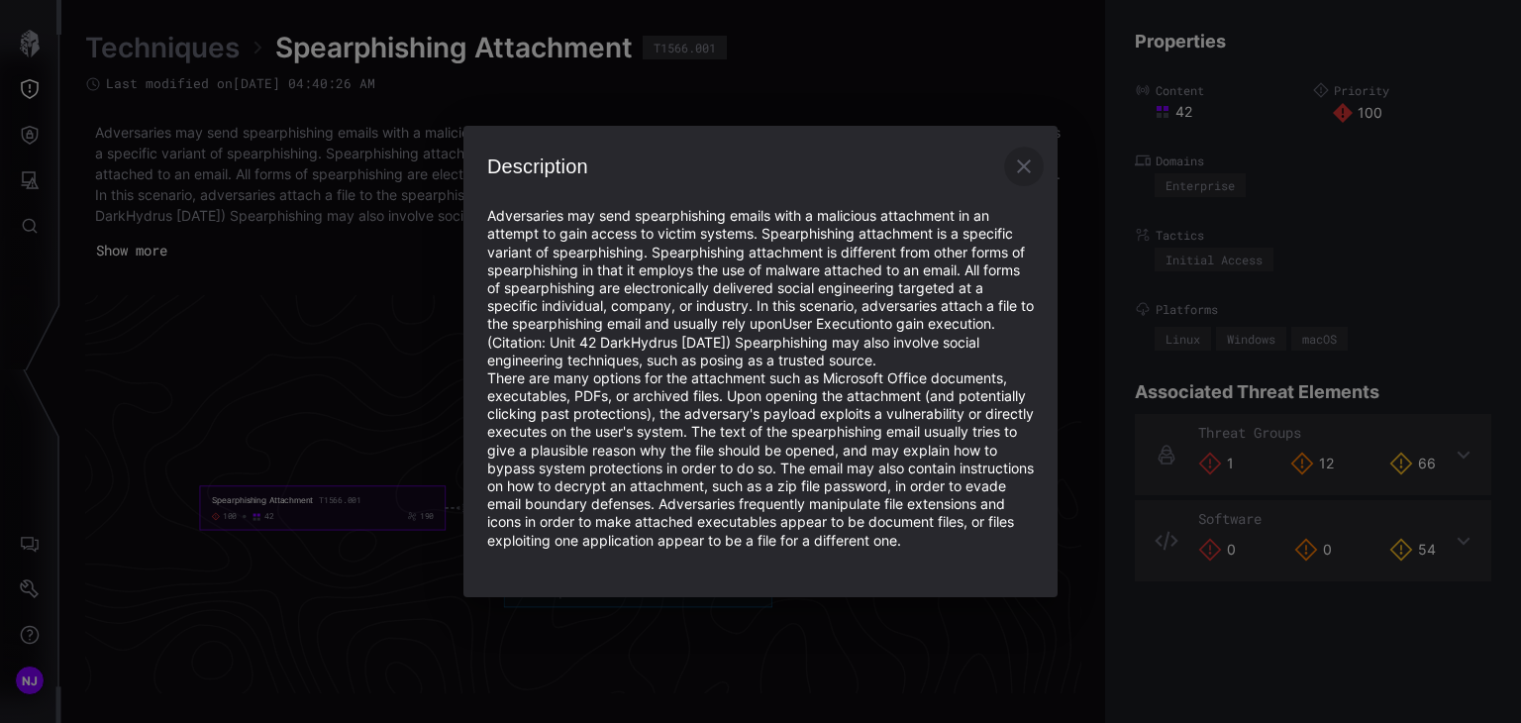
click at [1026, 159] on icon "button" at bounding box center [1024, 166] width 14 height 14
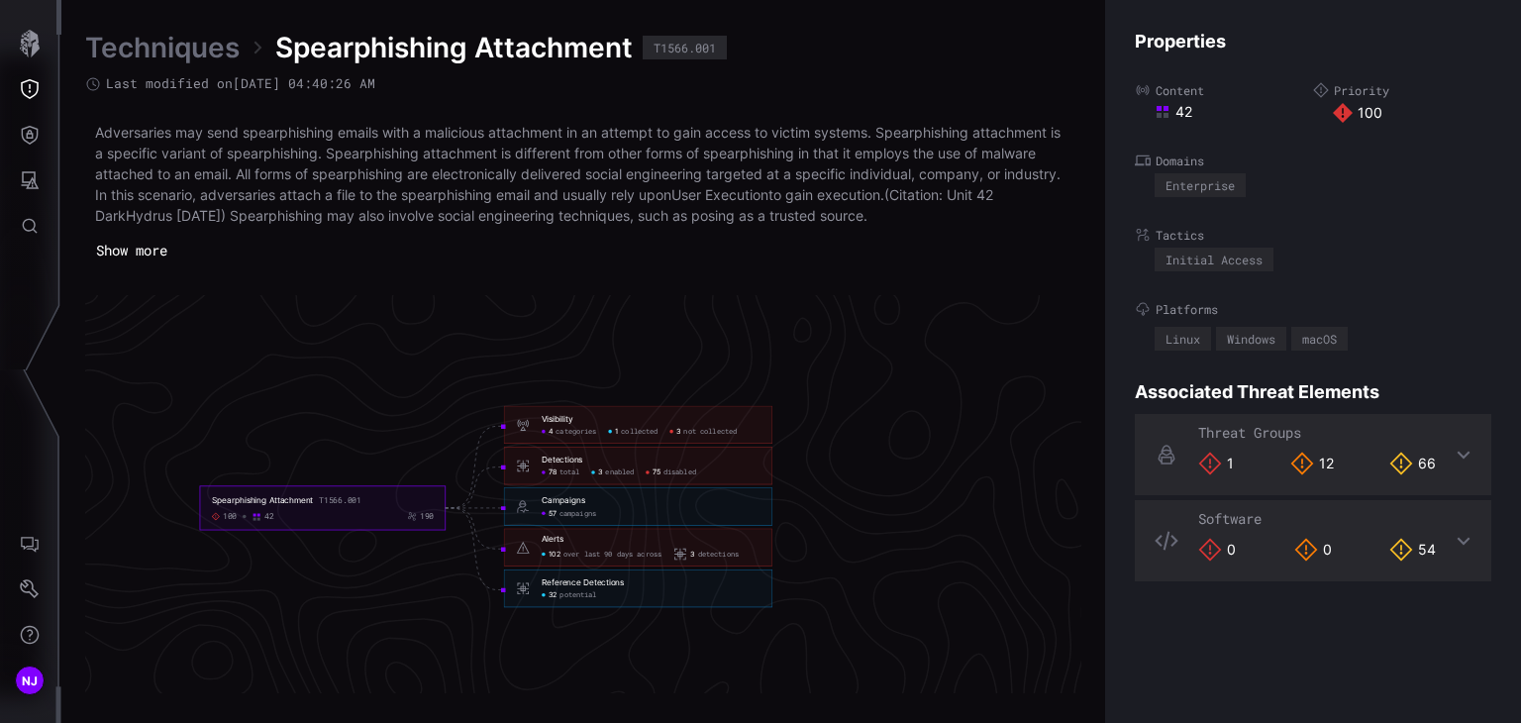
click at [165, 41] on link "Techniques" at bounding box center [162, 48] width 154 height 36
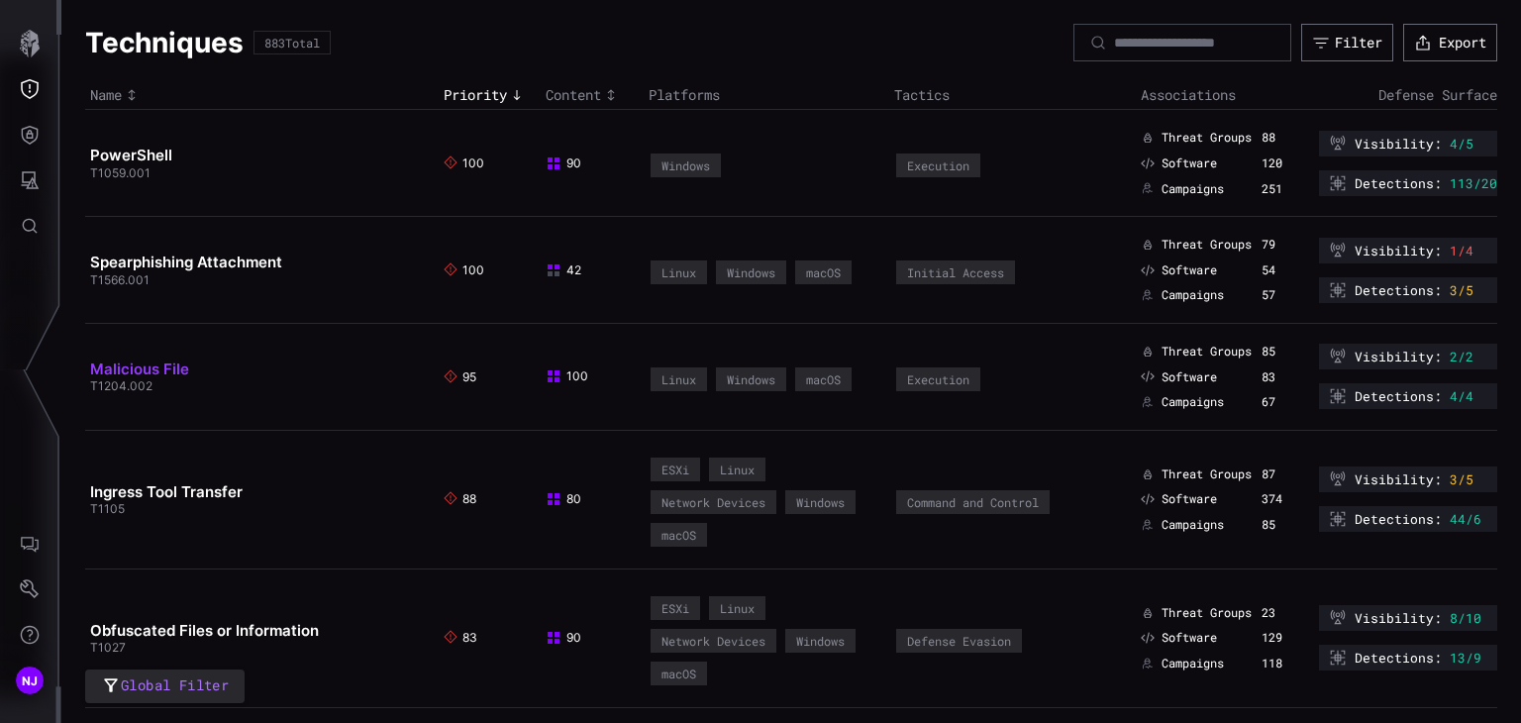
click at [131, 370] on link "Malicious File" at bounding box center [139, 368] width 99 height 19
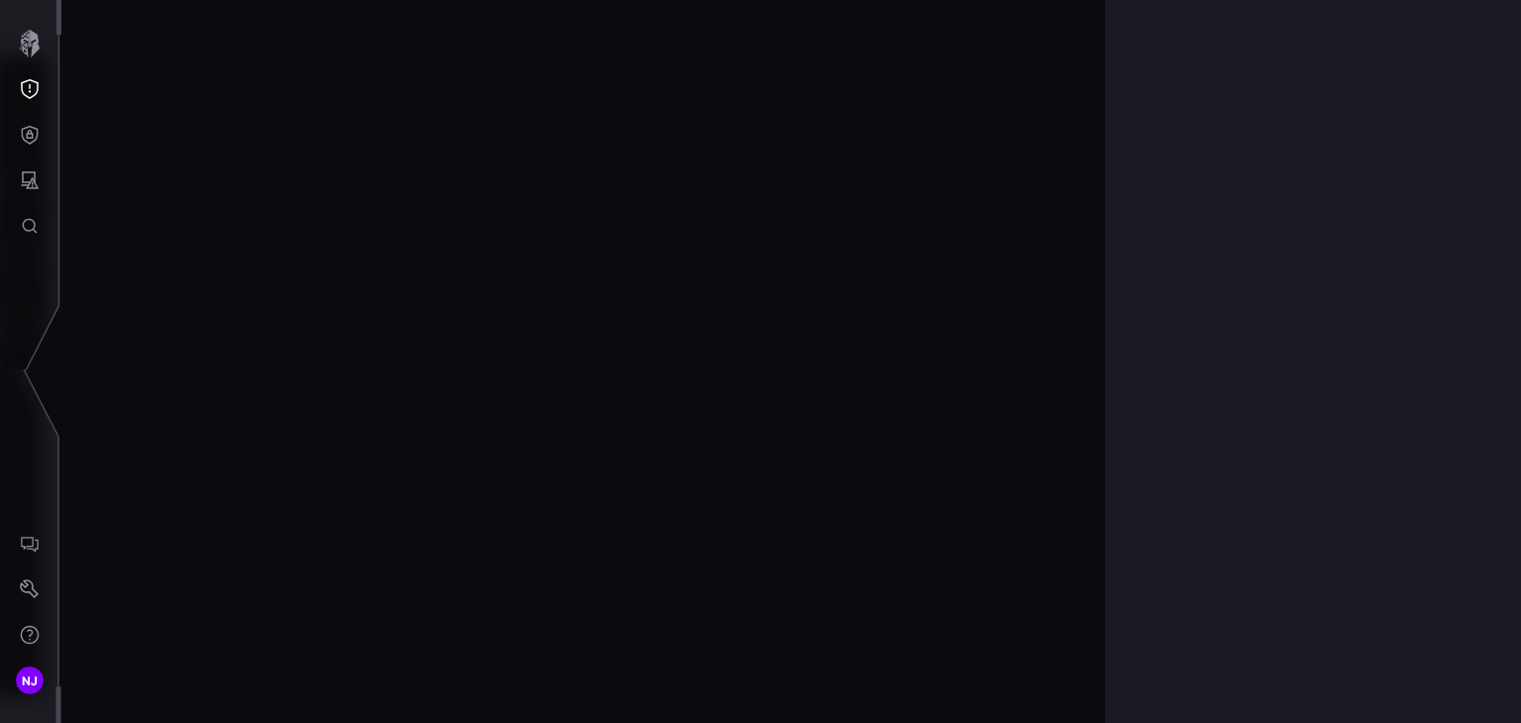
scroll to position [4244, 994]
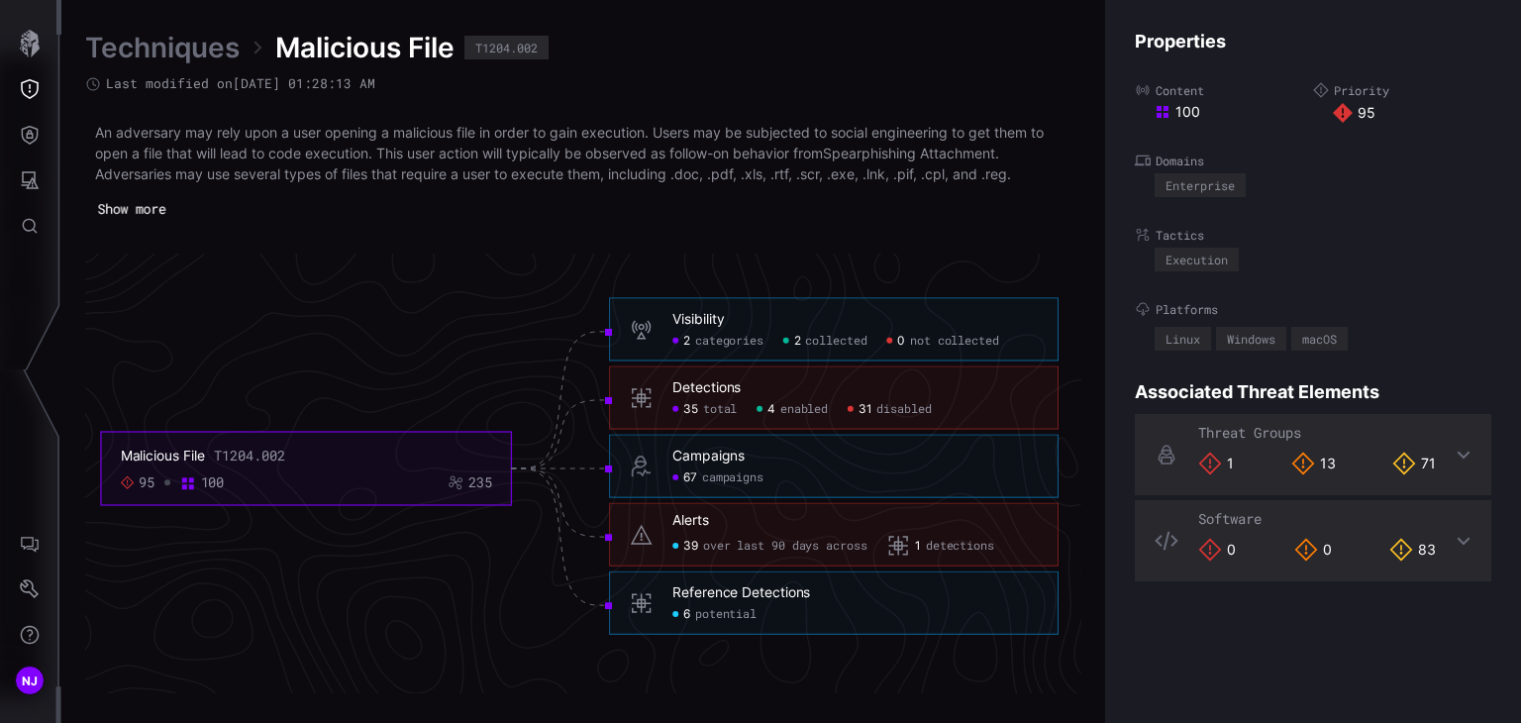
click at [143, 206] on button "Show more" at bounding box center [131, 209] width 89 height 29
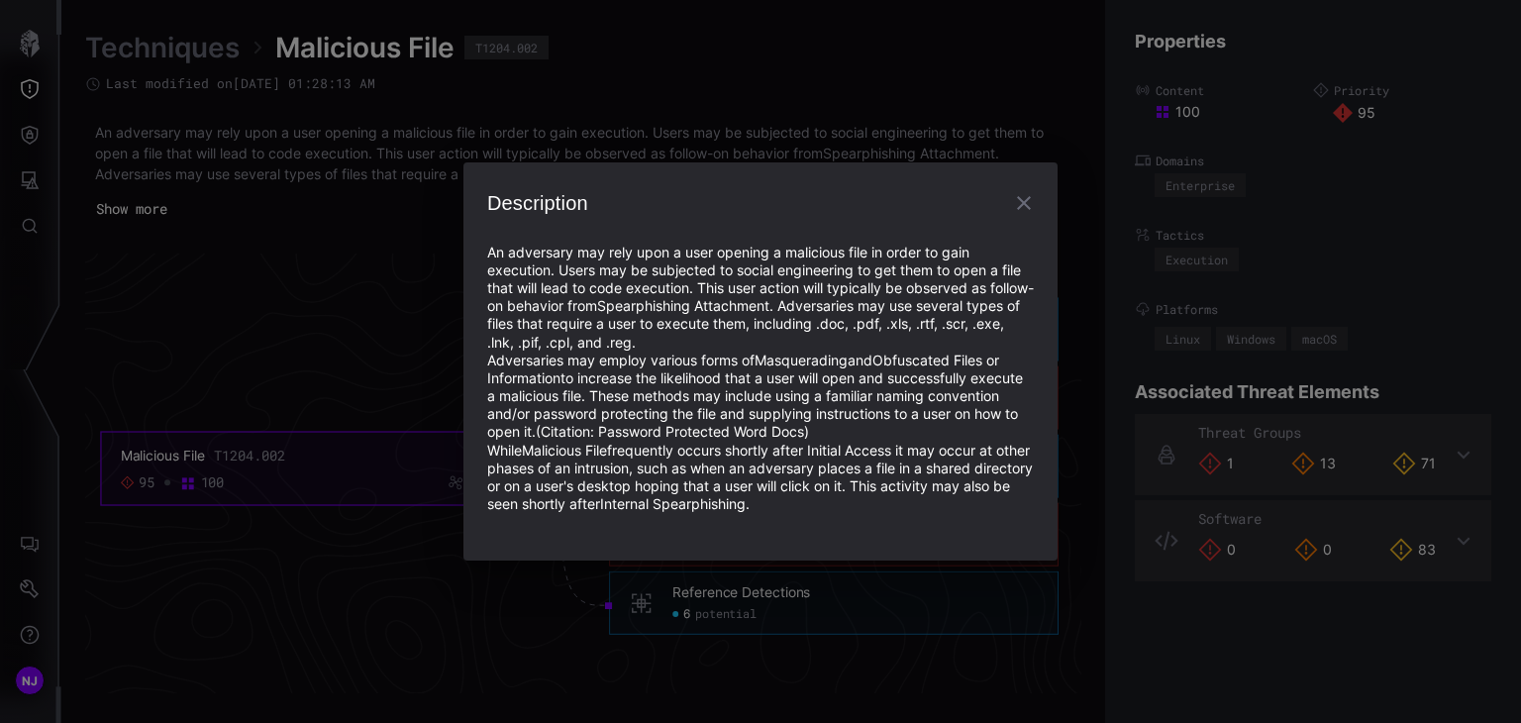
click at [1024, 206] on icon "button" at bounding box center [1024, 203] width 24 height 24
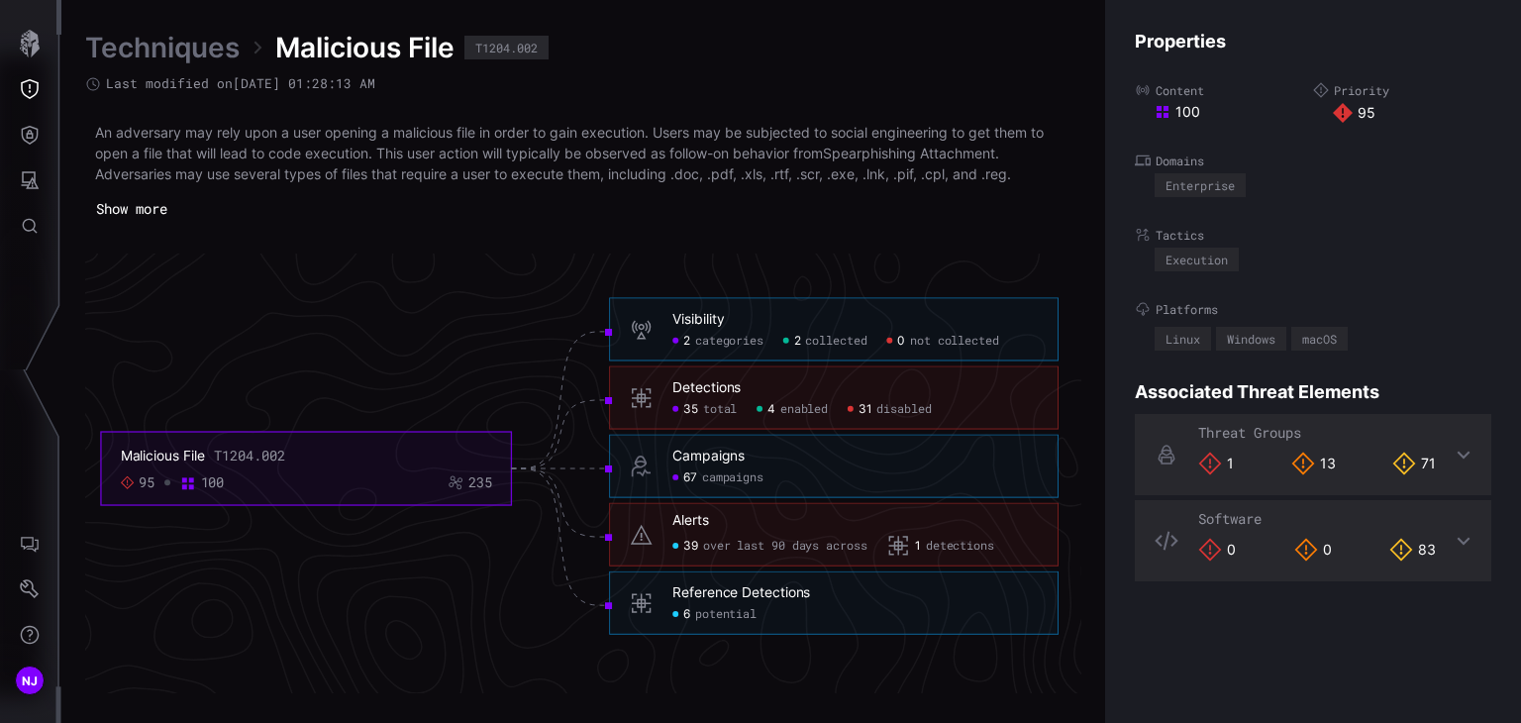
click at [194, 52] on link "Techniques" at bounding box center [162, 48] width 154 height 36
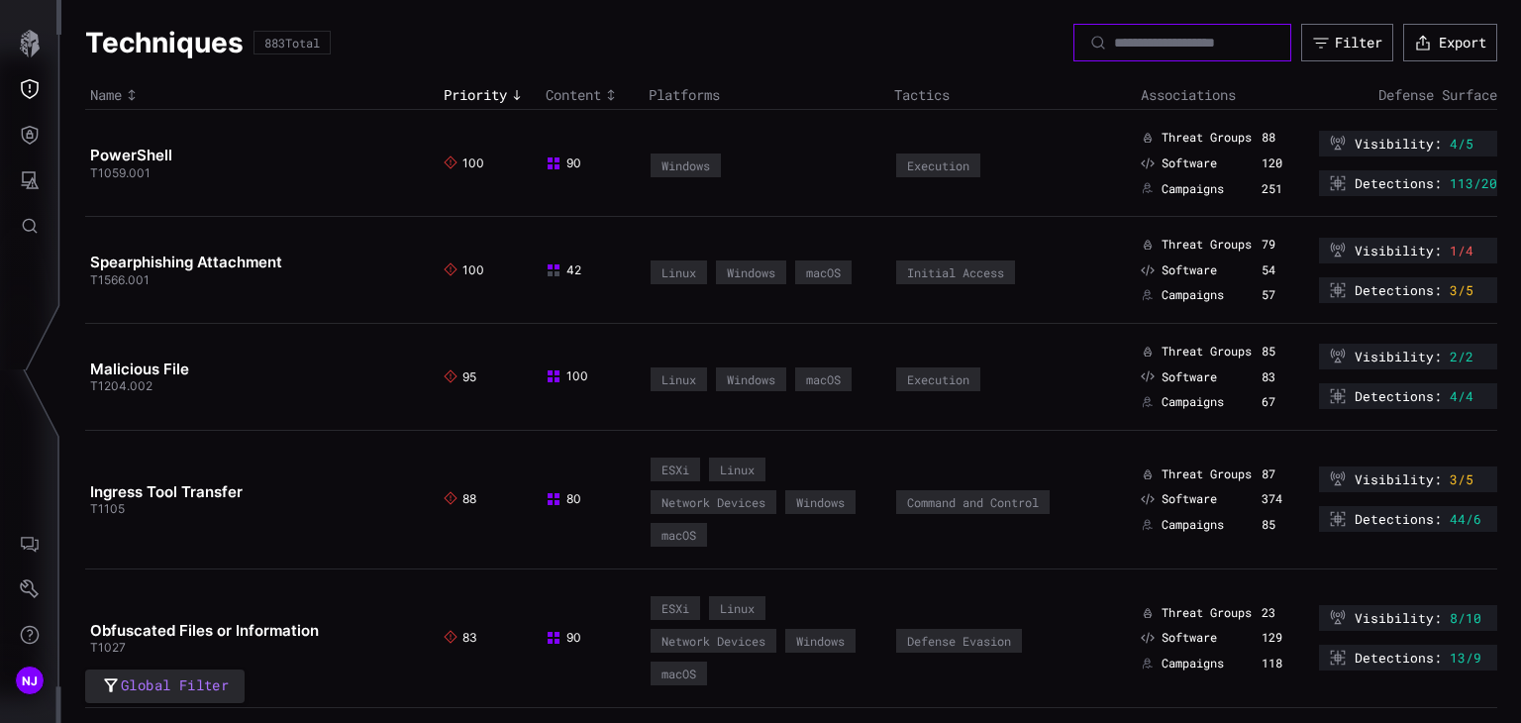
click at [1114, 43] on input at bounding box center [1183, 43] width 139 height 18
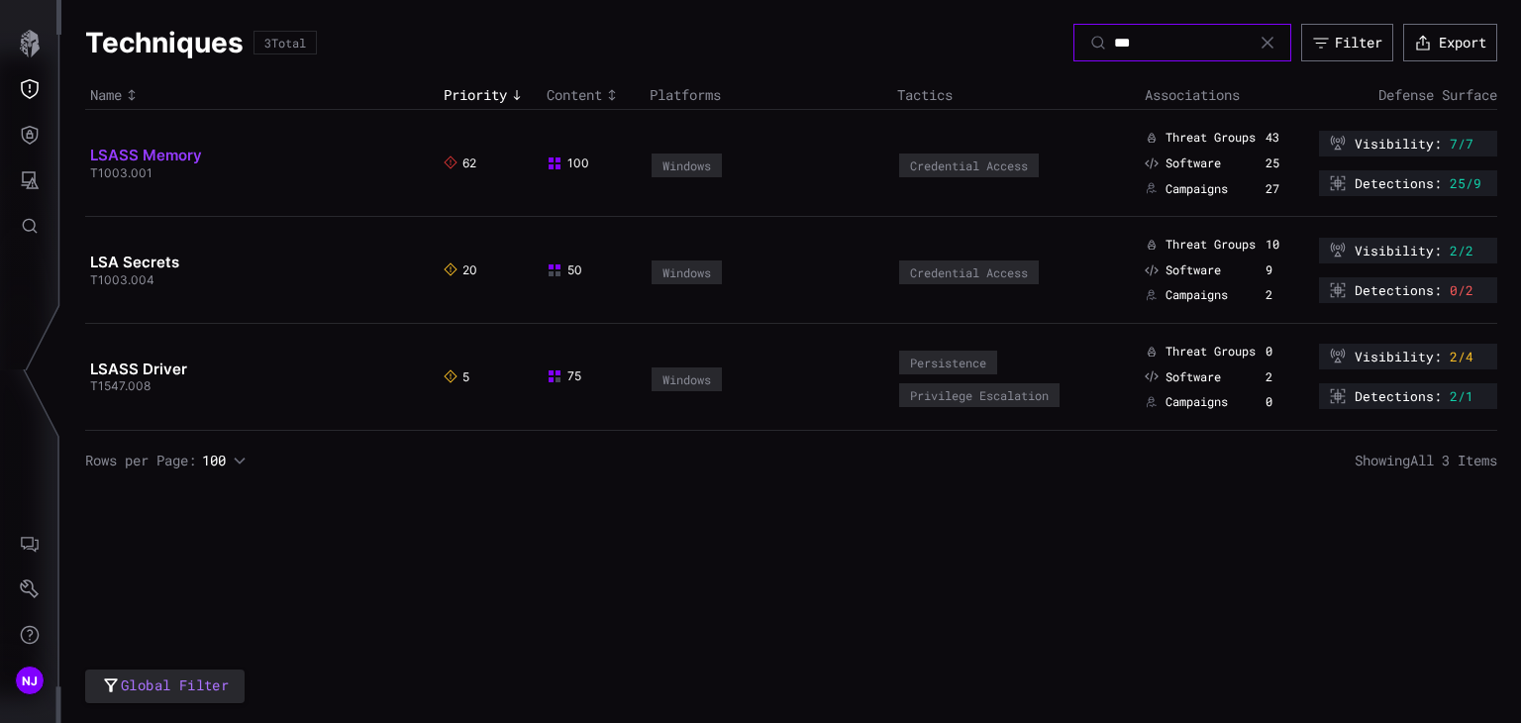
type input "***"
click at [148, 158] on link "LSASS Memory" at bounding box center [146, 155] width 112 height 19
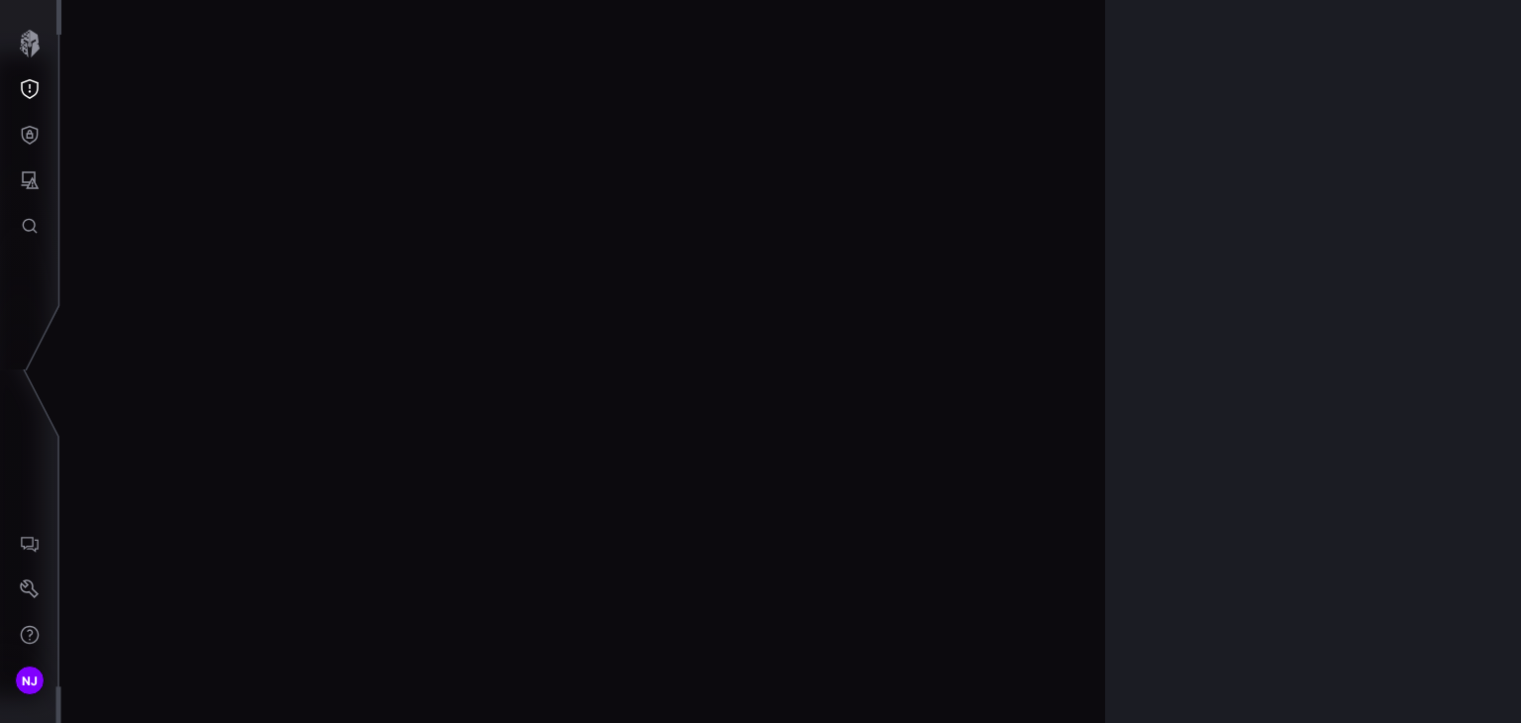
scroll to position [4334, 994]
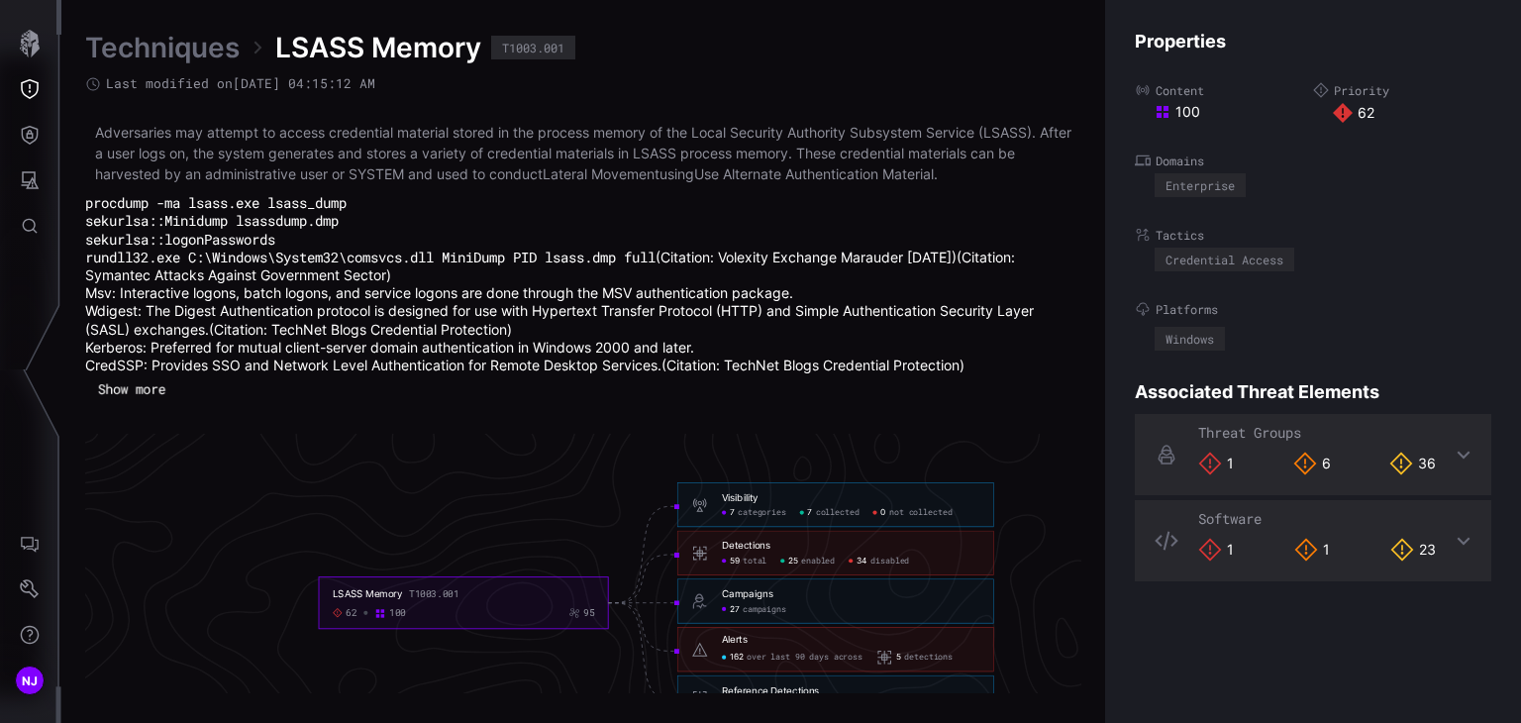
click at [151, 385] on button "Show more" at bounding box center [131, 389] width 88 height 29
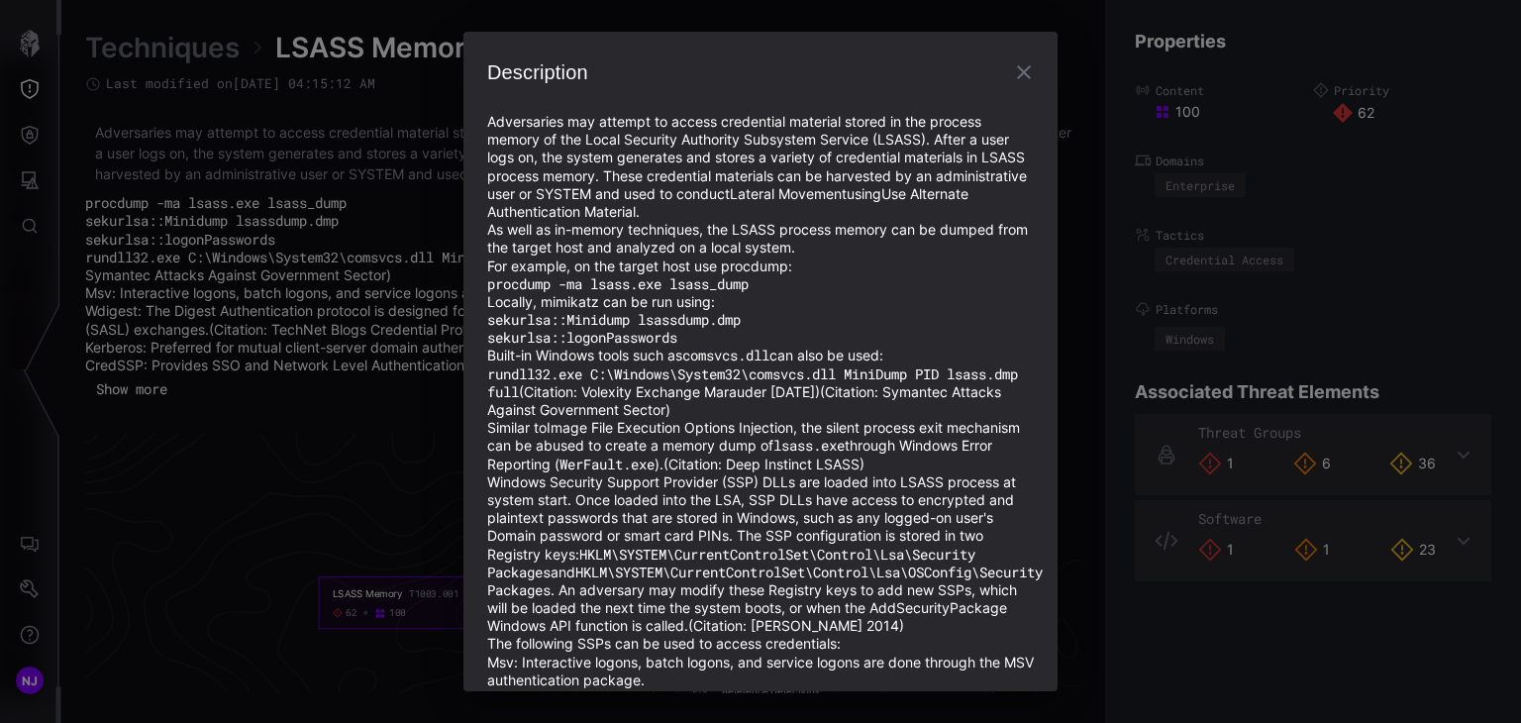
scroll to position [0, 0]
click at [1017, 69] on icon "button" at bounding box center [1024, 72] width 14 height 14
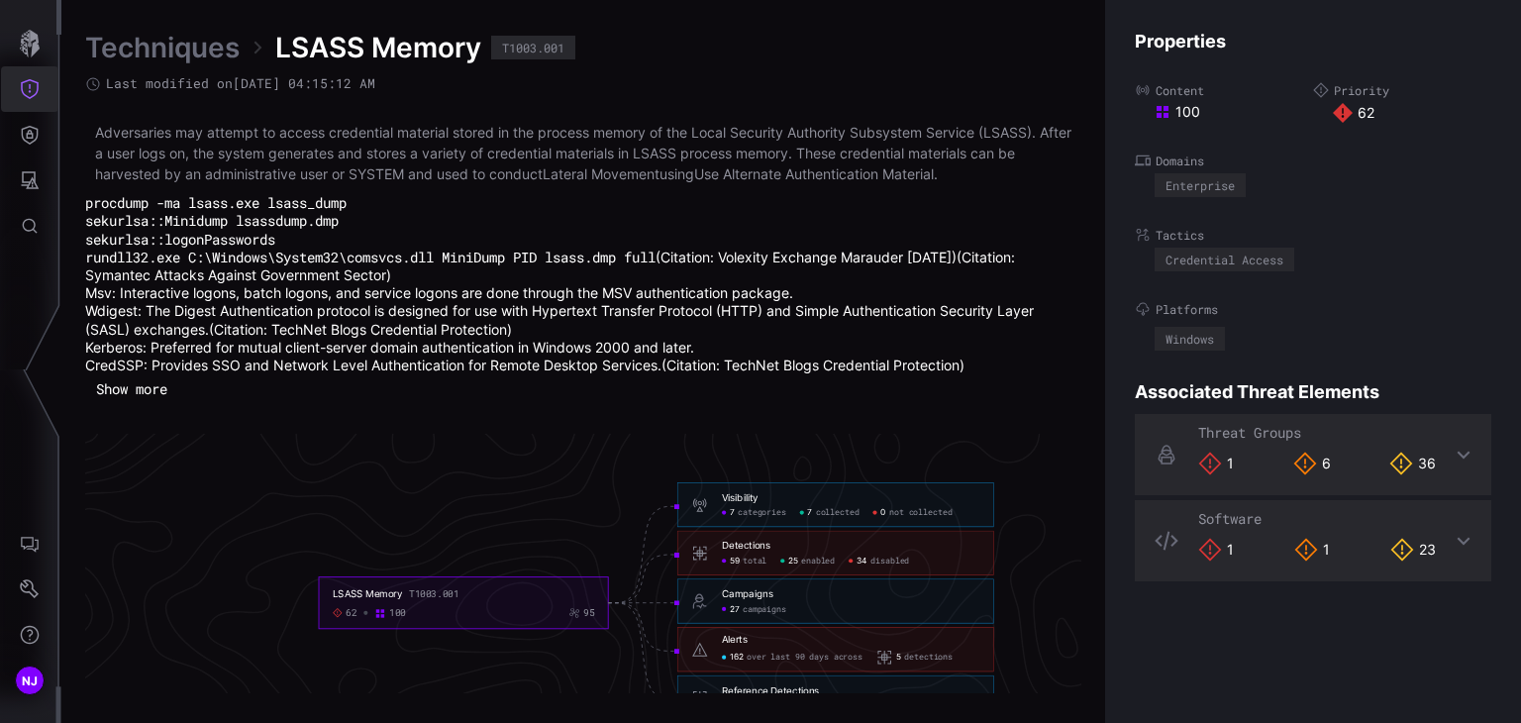
click at [24, 89] on icon "Threat Exposure" at bounding box center [30, 89] width 20 height 20
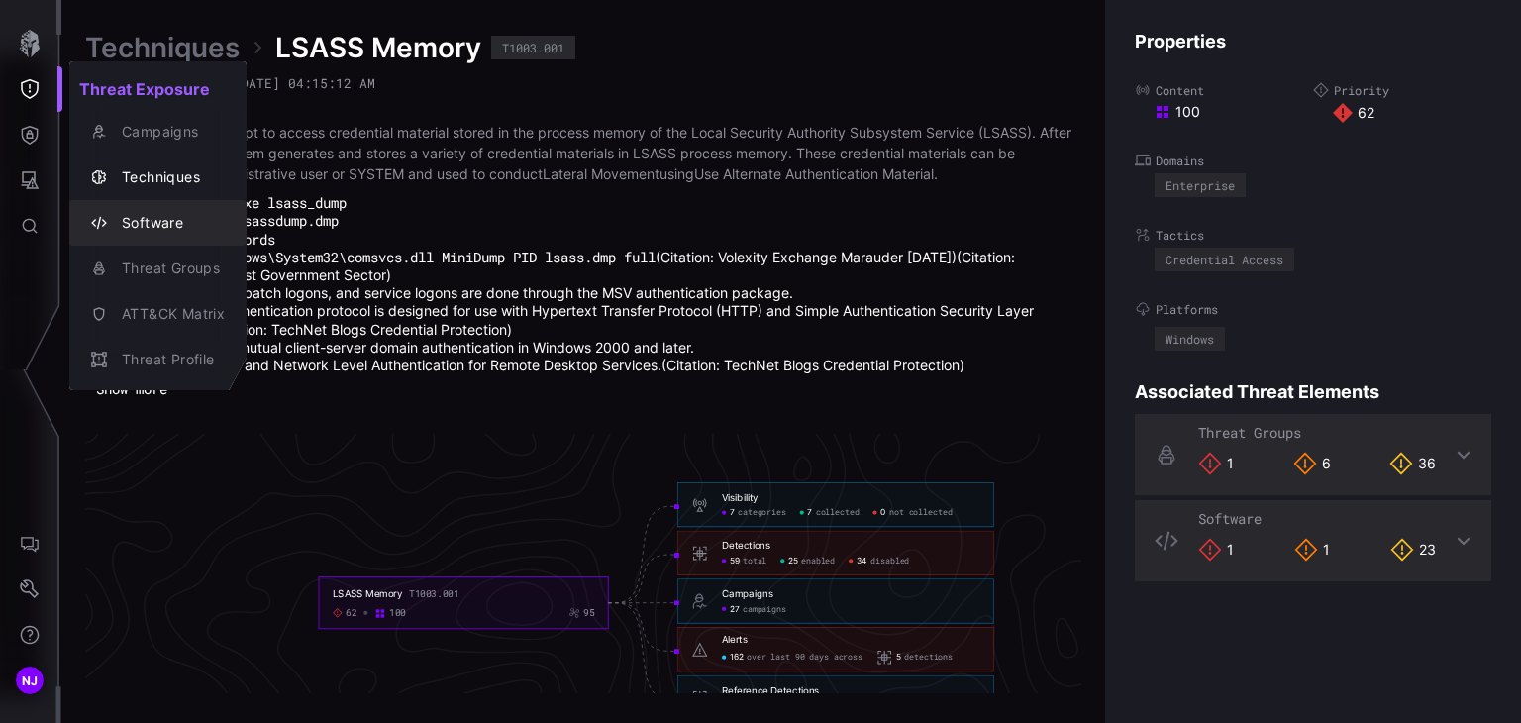
click at [133, 225] on div "Software" at bounding box center [168, 223] width 113 height 25
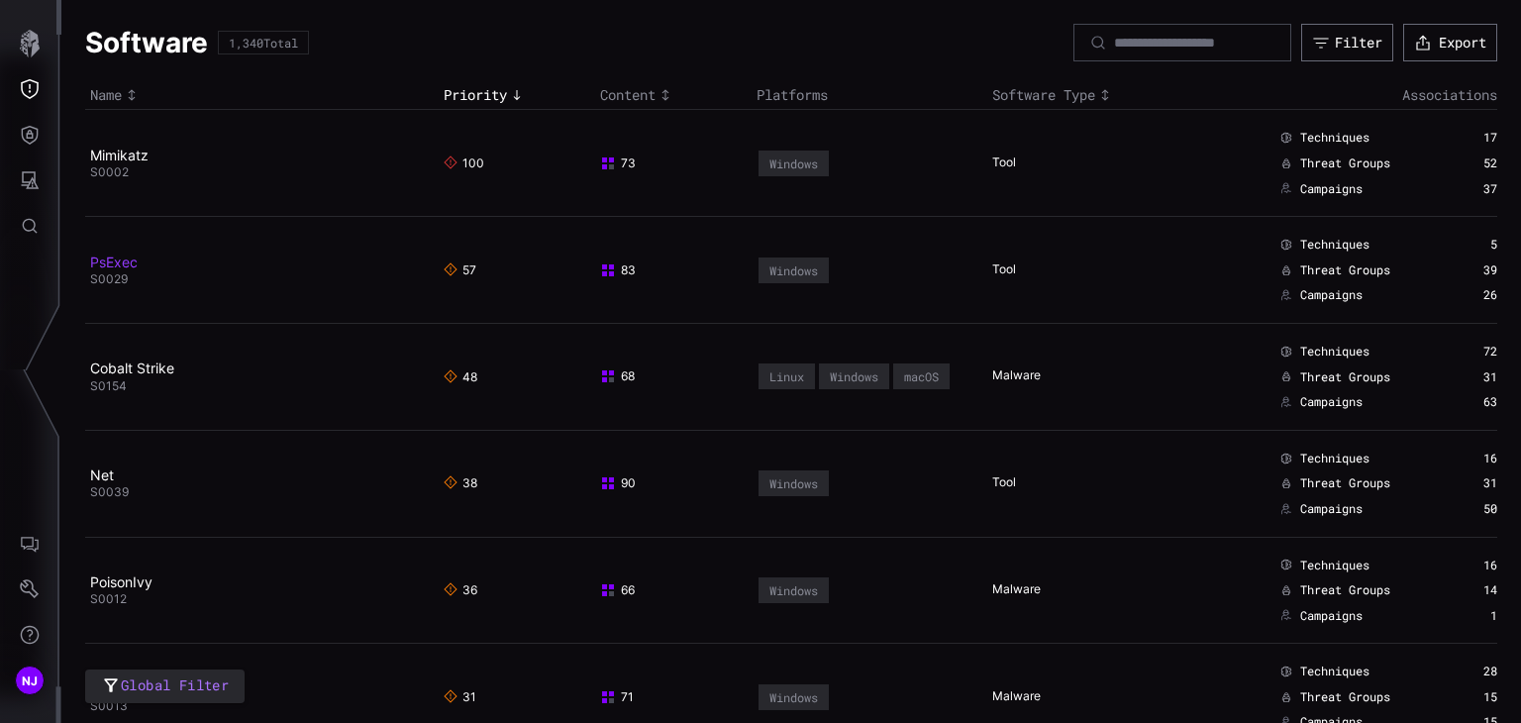
click at [113, 266] on link "PsExec" at bounding box center [114, 262] width 48 height 17
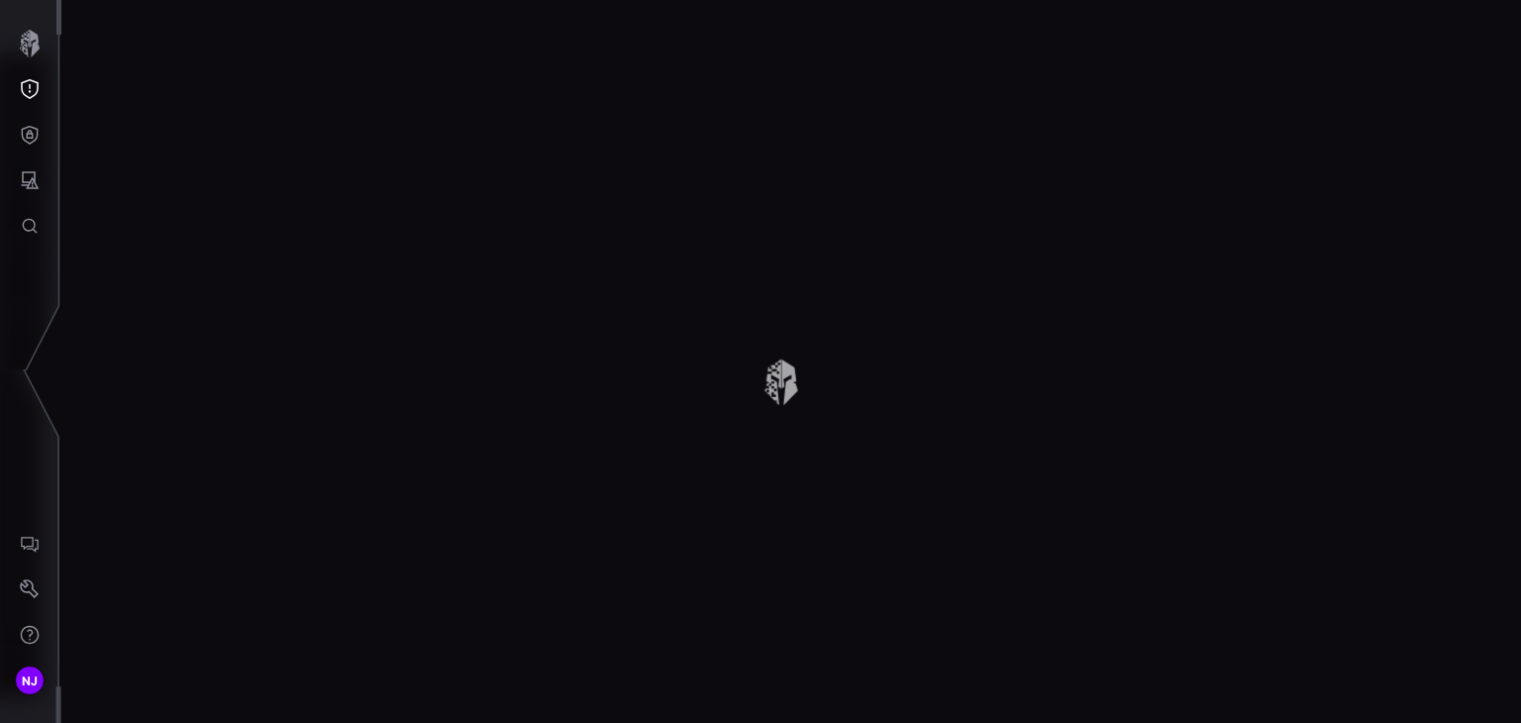
click at [113, 266] on div "Global Filter Software 1,340 Total Filter Export Name Priority Content Platform…" at bounding box center [791, 361] width 1460 height 723
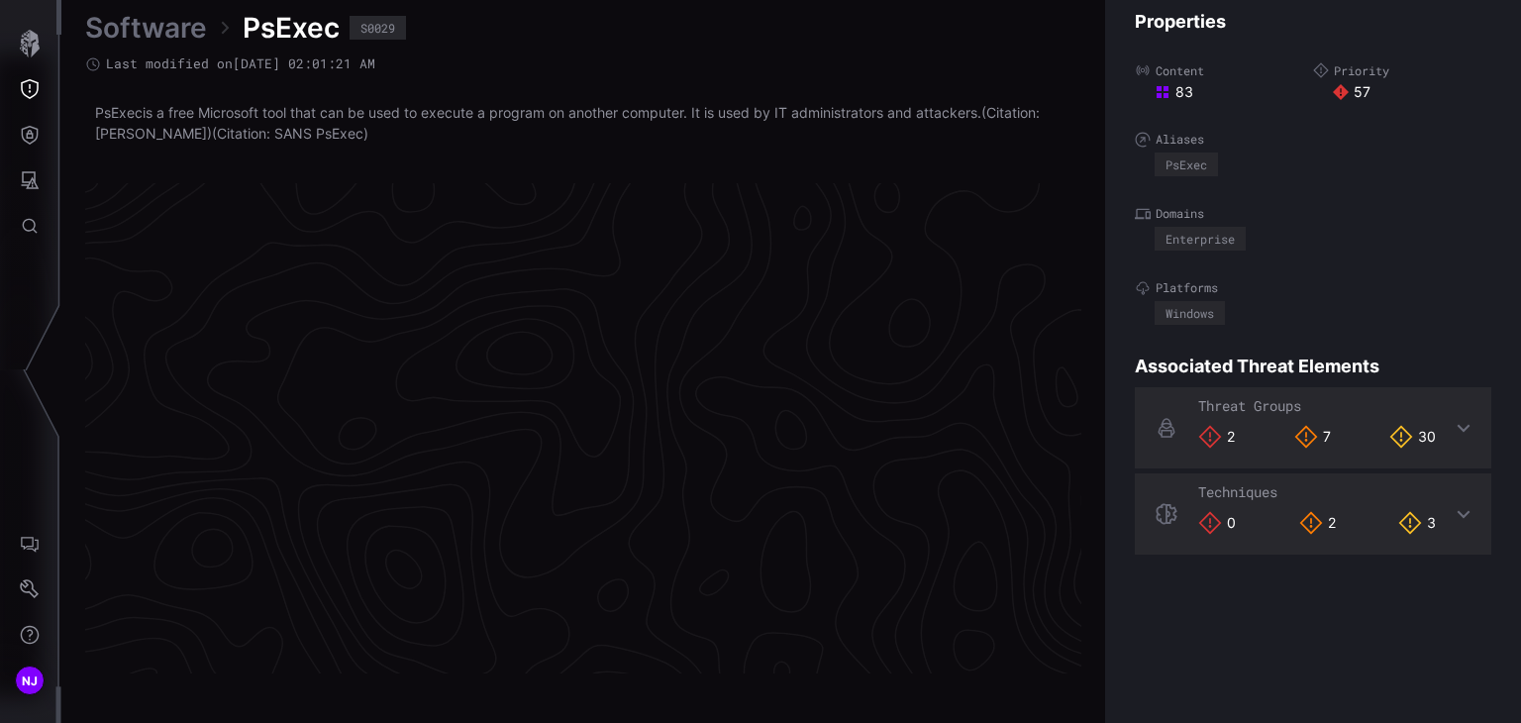
scroll to position [4219, 994]
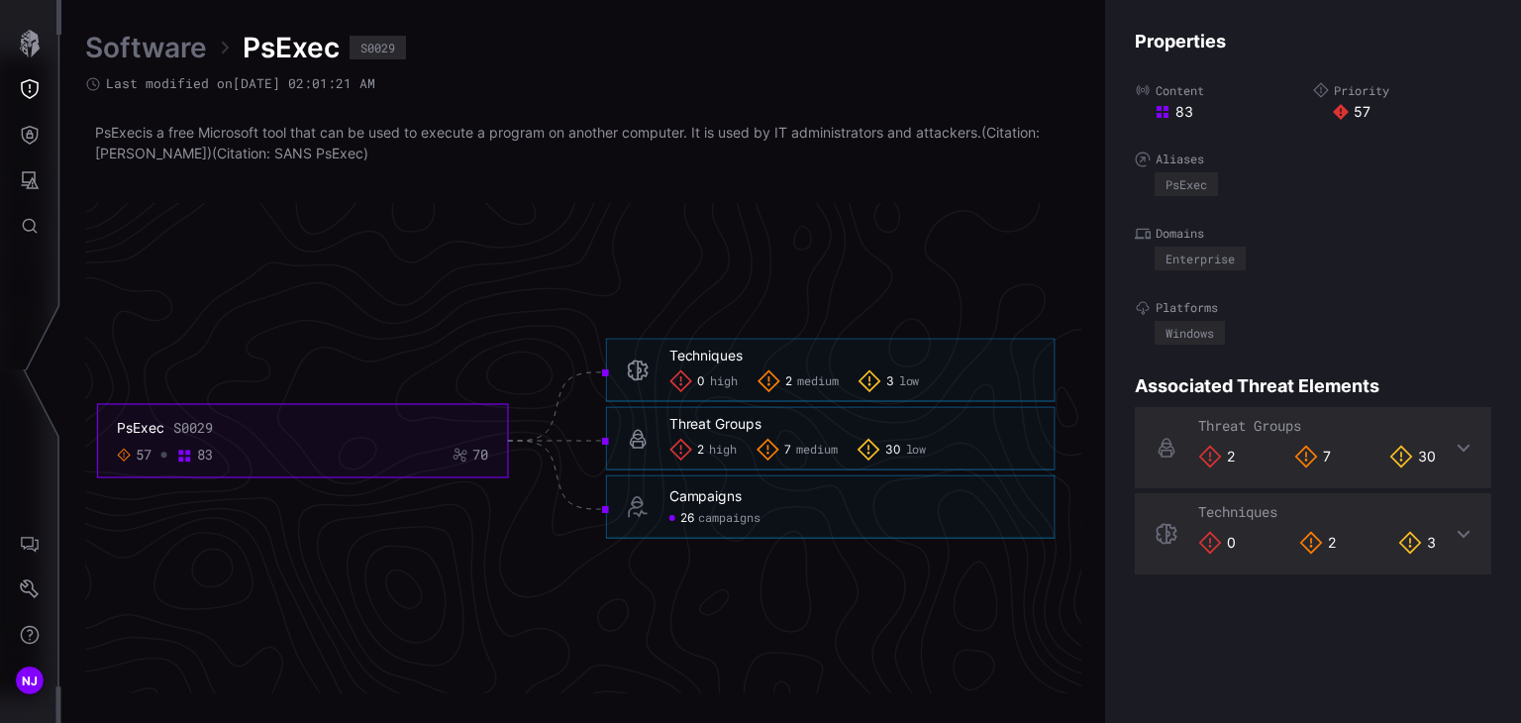
click at [162, 47] on link "Software" at bounding box center [146, 48] width 122 height 36
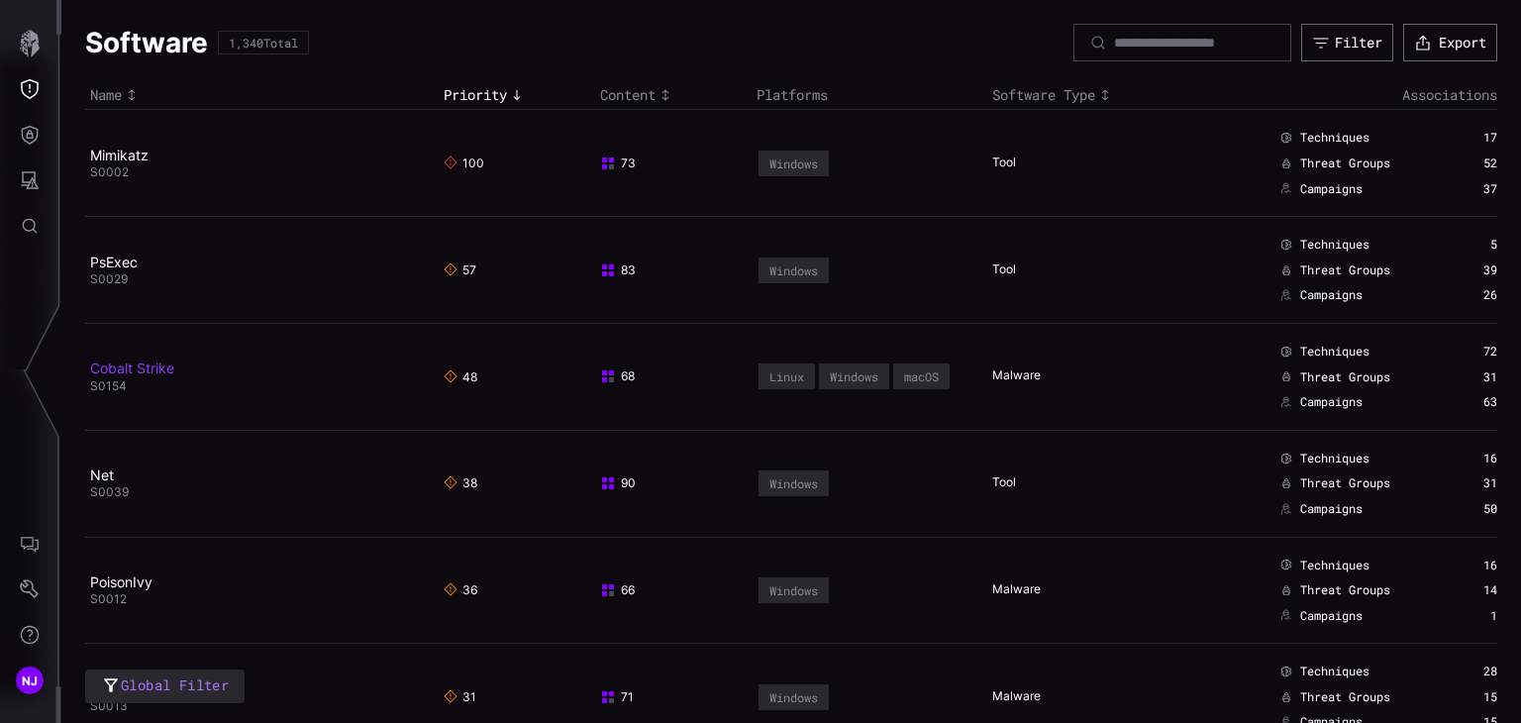
click at [122, 367] on link "Cobalt Strike" at bounding box center [132, 367] width 84 height 17
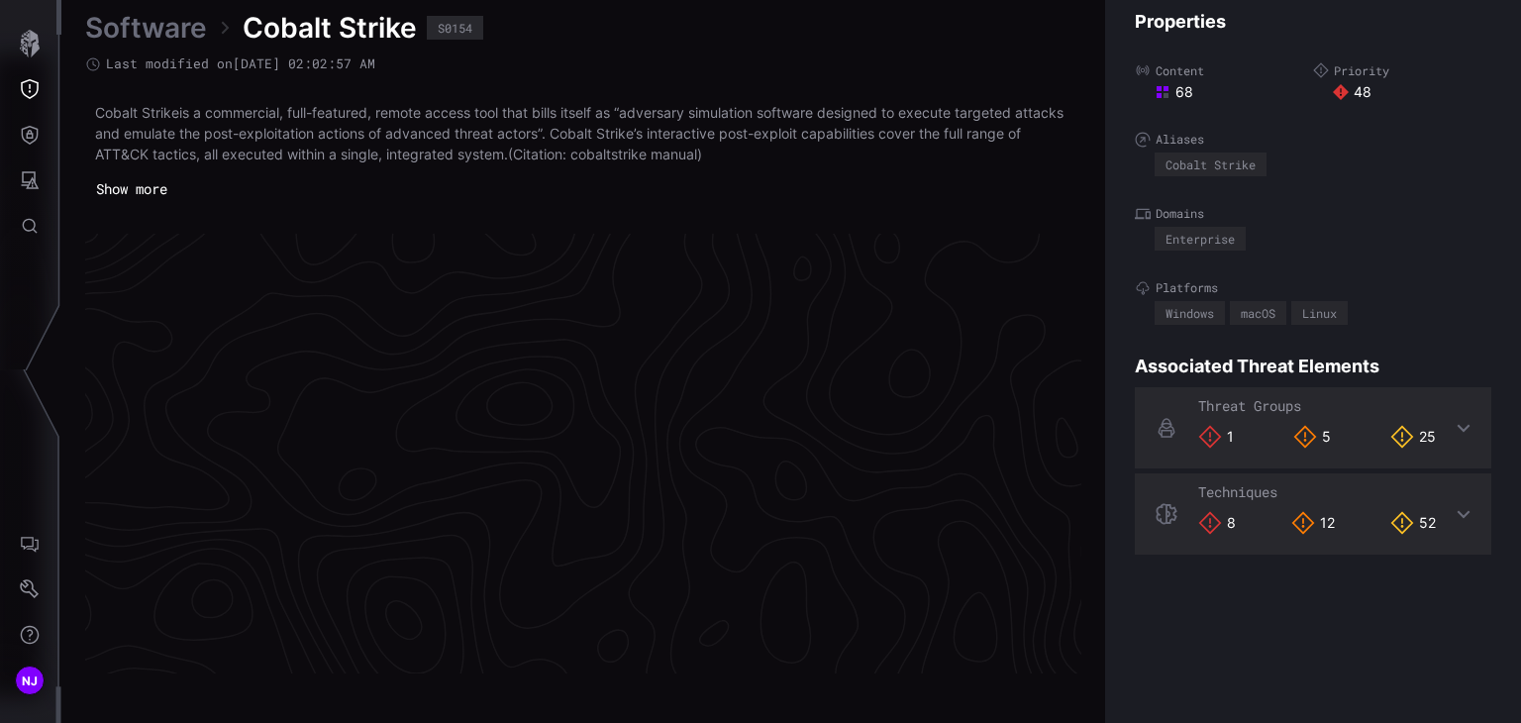
scroll to position [4244, 994]
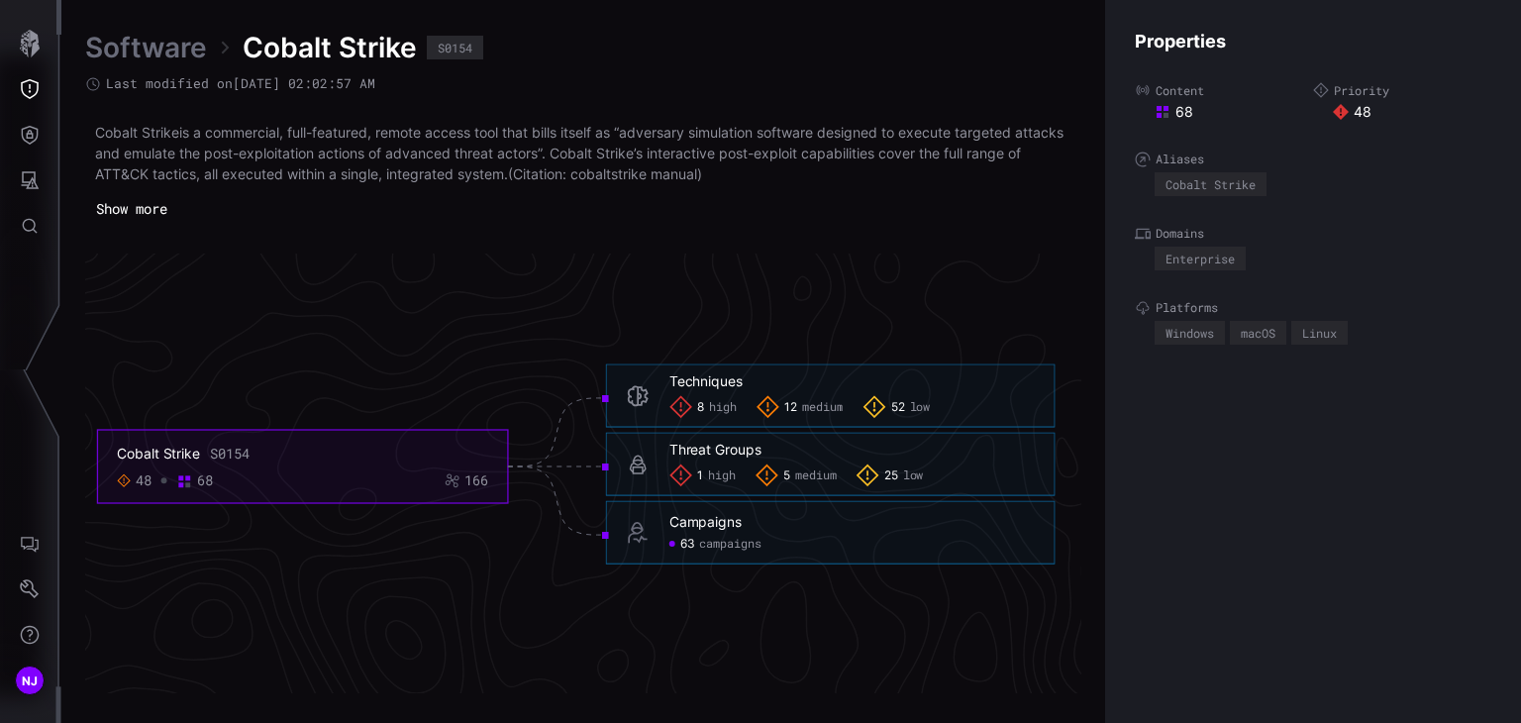
click at [145, 208] on button "Show more" at bounding box center [131, 209] width 93 height 30
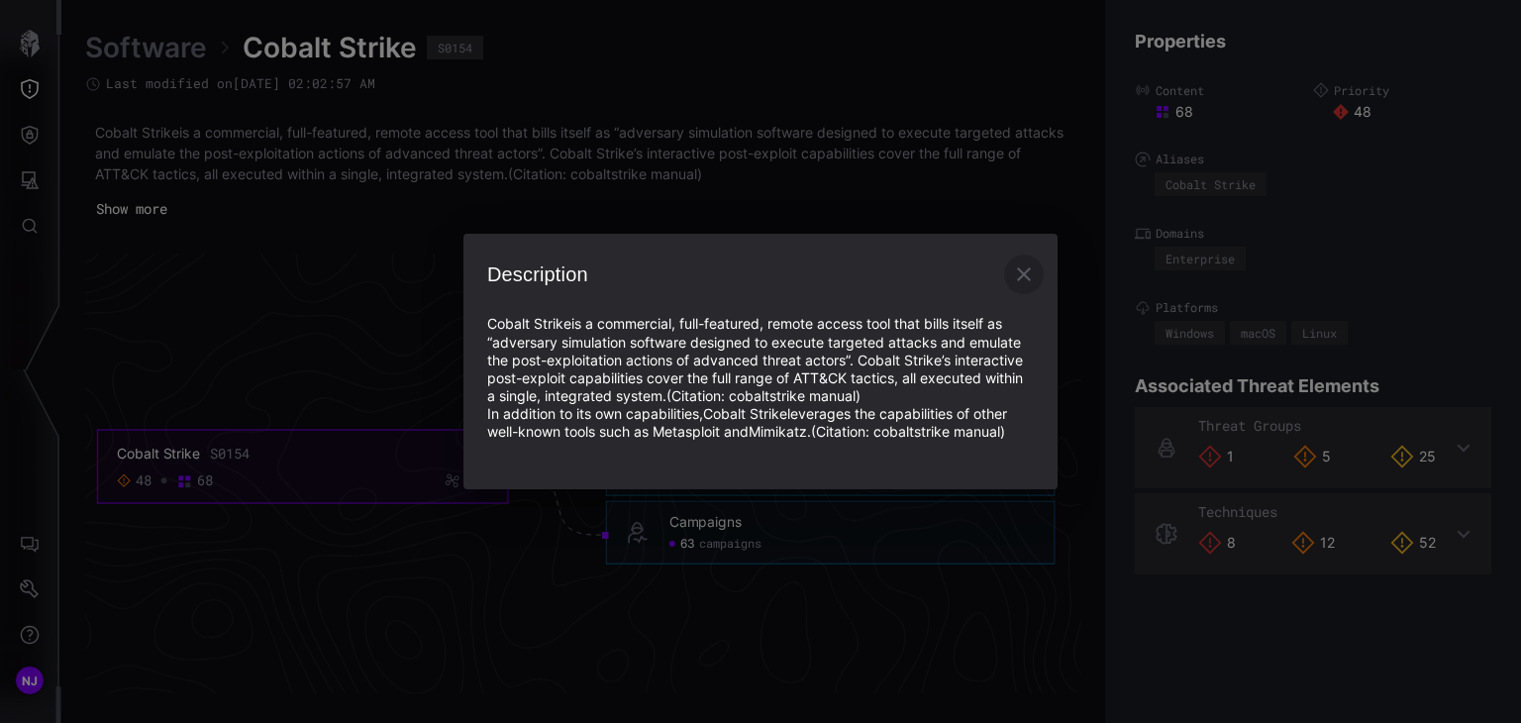
click at [1025, 273] on icon "button" at bounding box center [1024, 274] width 14 height 14
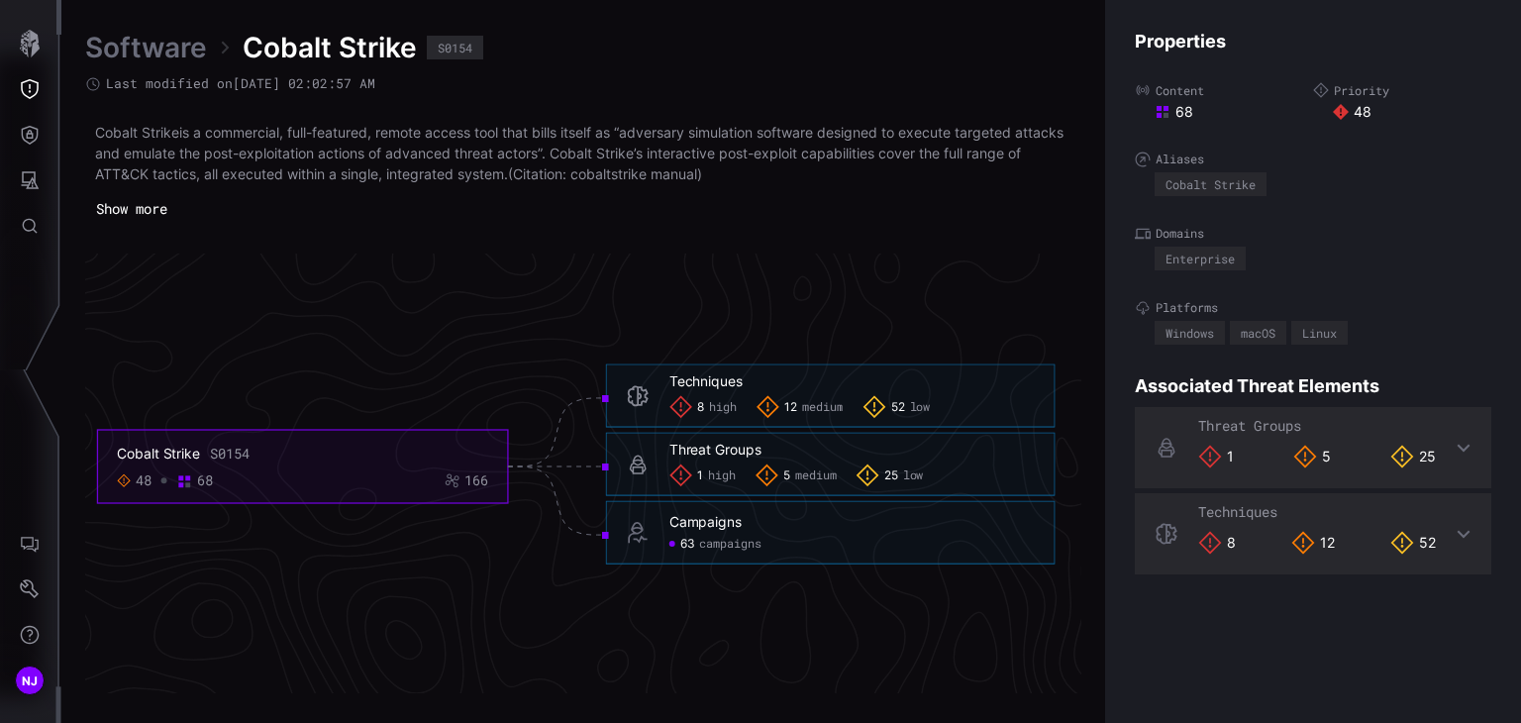
click at [135, 43] on link "Software" at bounding box center [146, 48] width 122 height 36
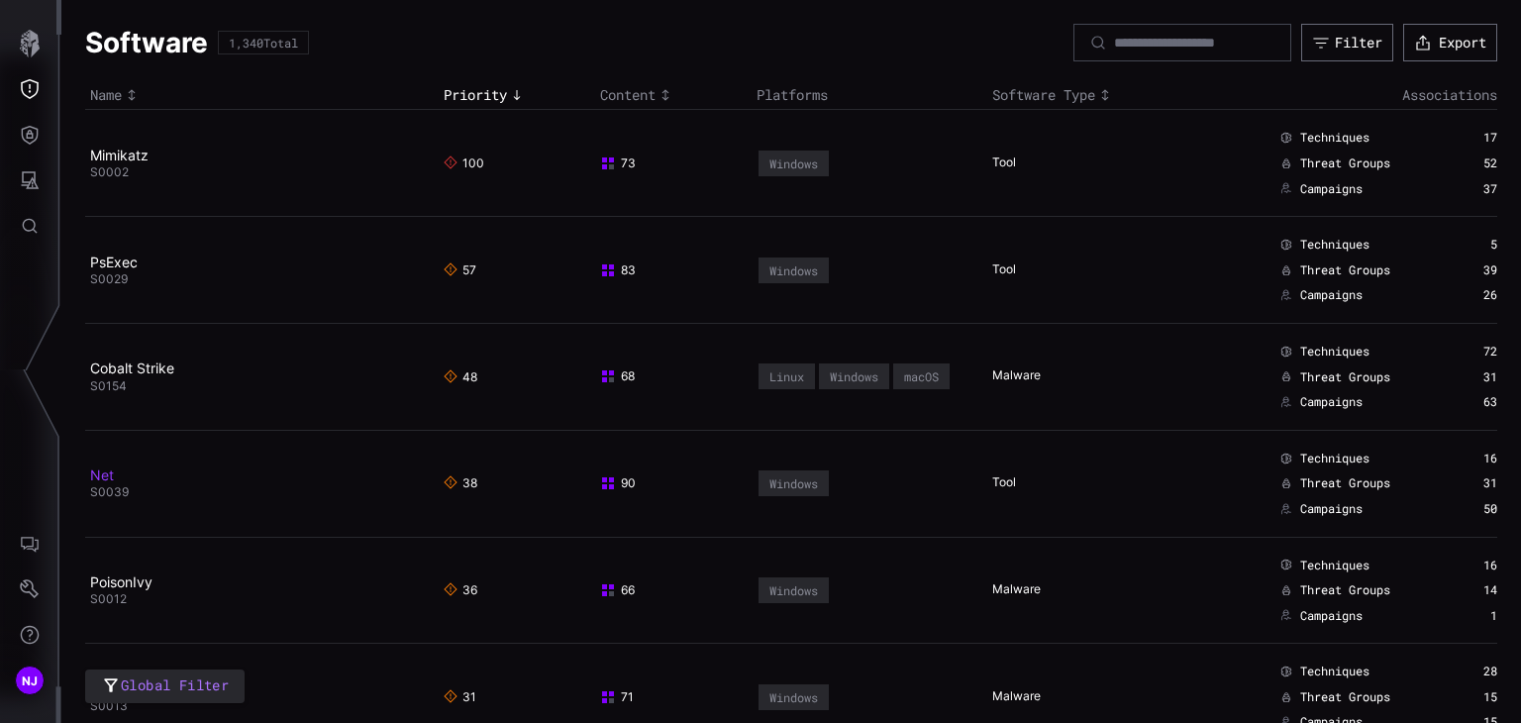
click at [98, 480] on link "Net" at bounding box center [102, 474] width 24 height 17
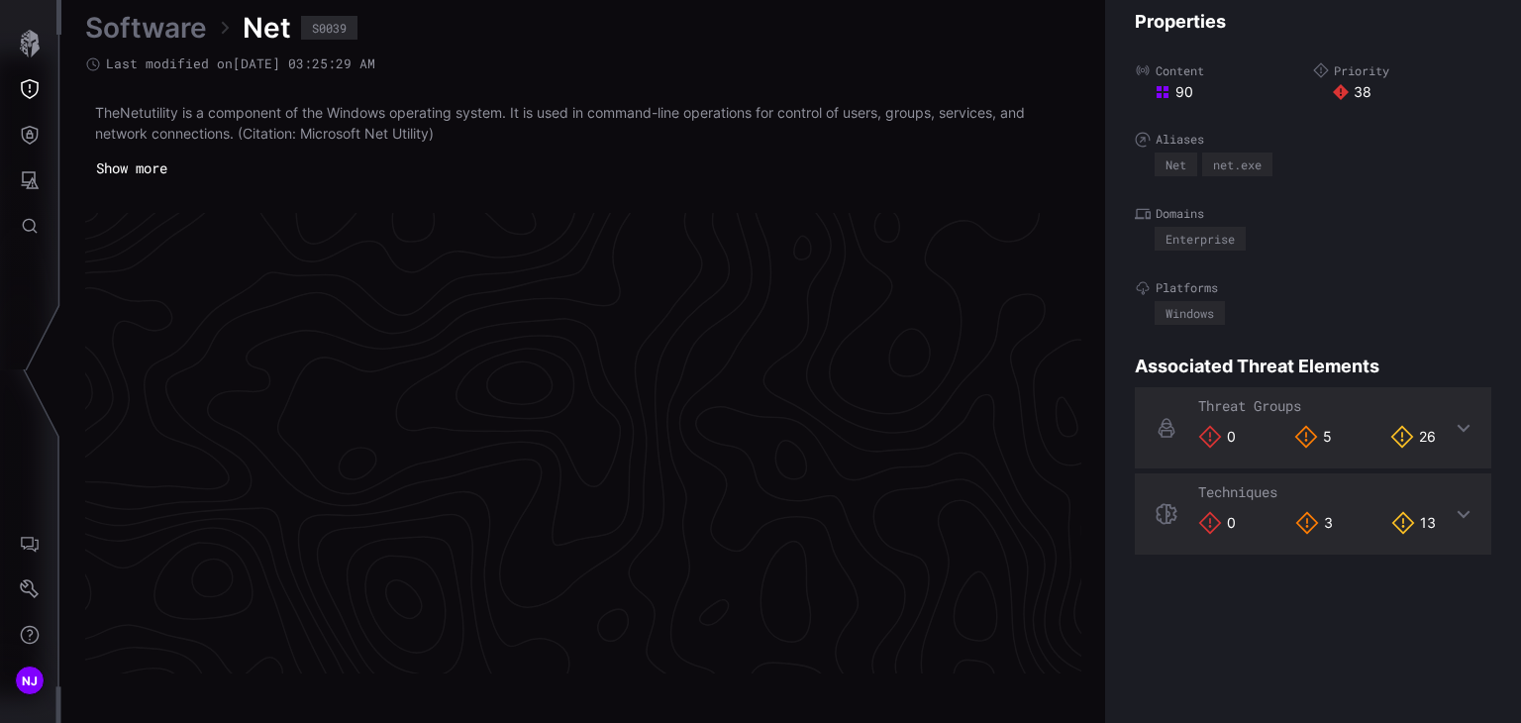
scroll to position [4234, 994]
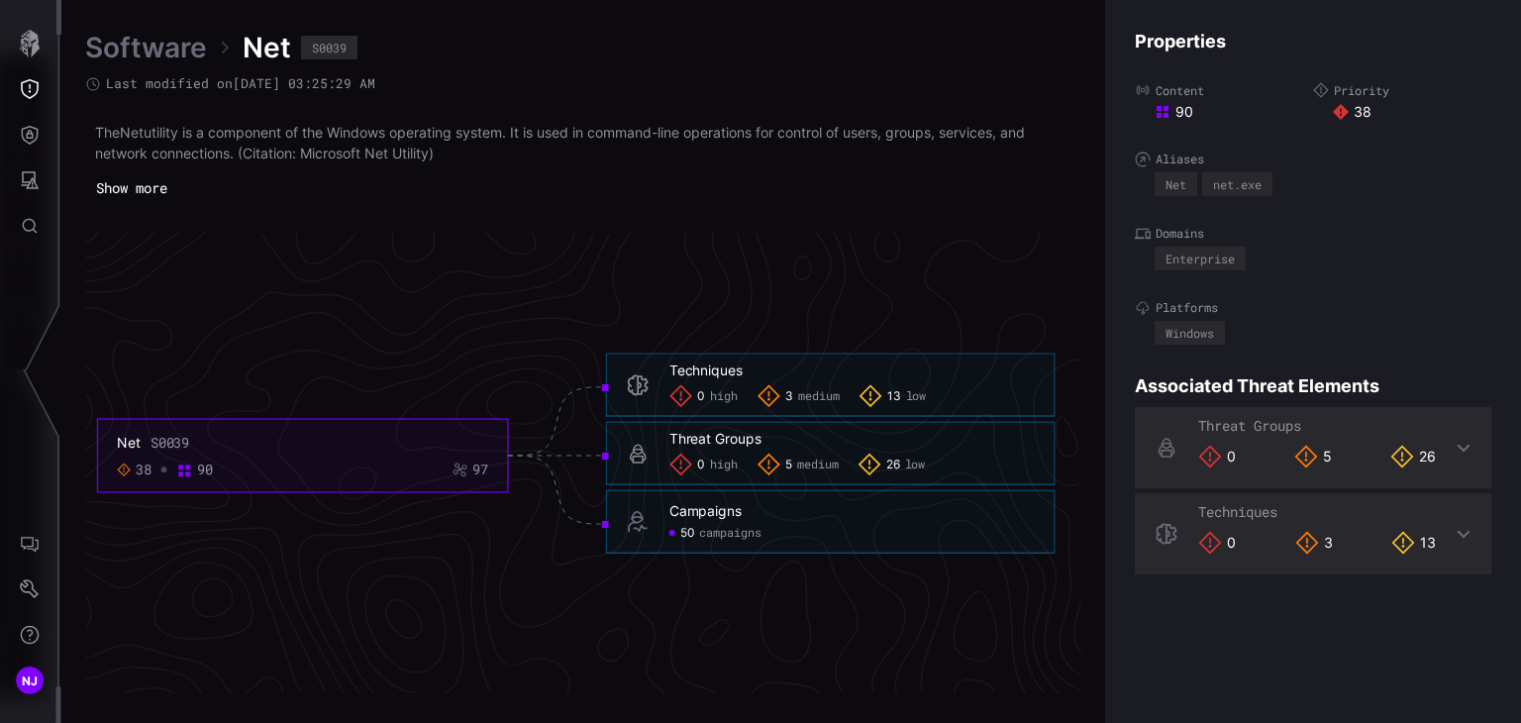
click at [158, 179] on button "Show more" at bounding box center [131, 188] width 93 height 30
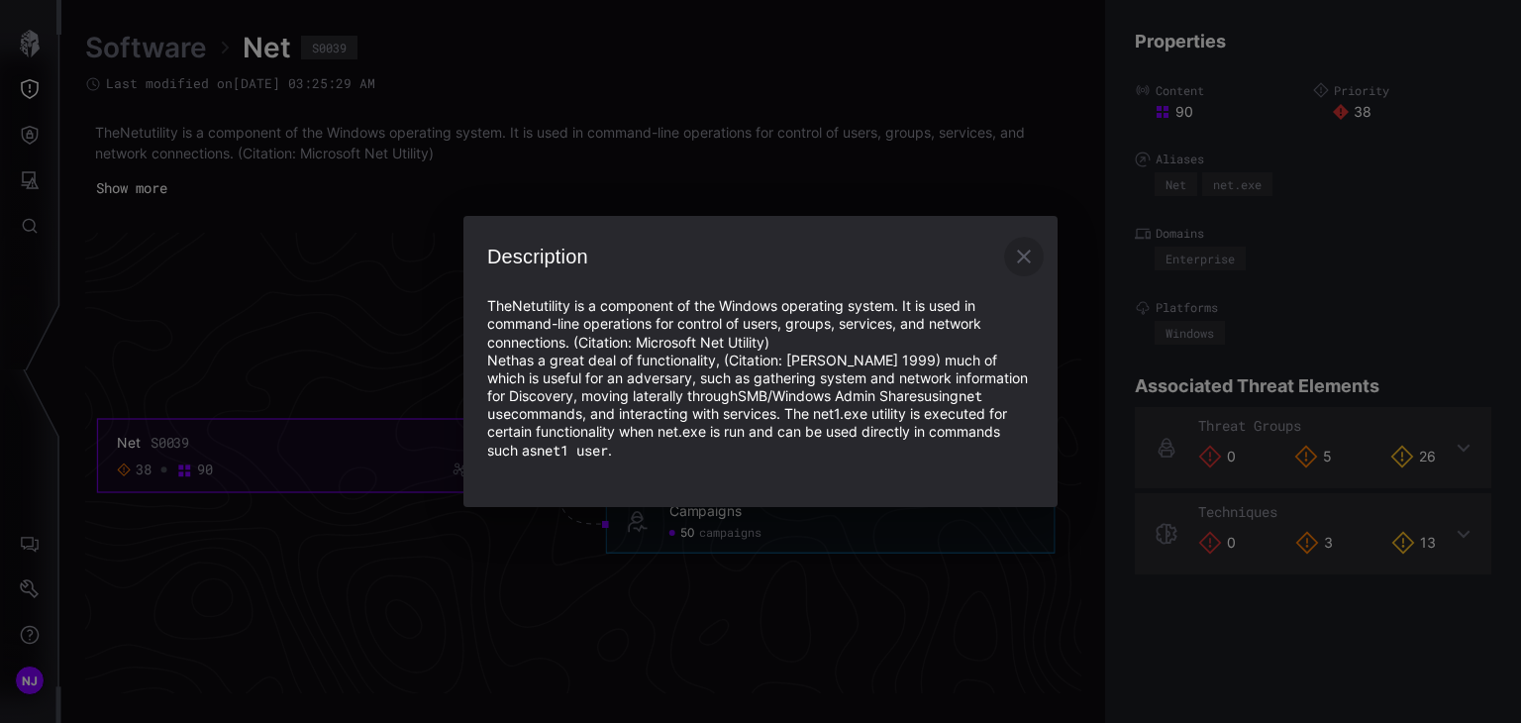
click at [1029, 252] on icon "button" at bounding box center [1024, 257] width 14 height 14
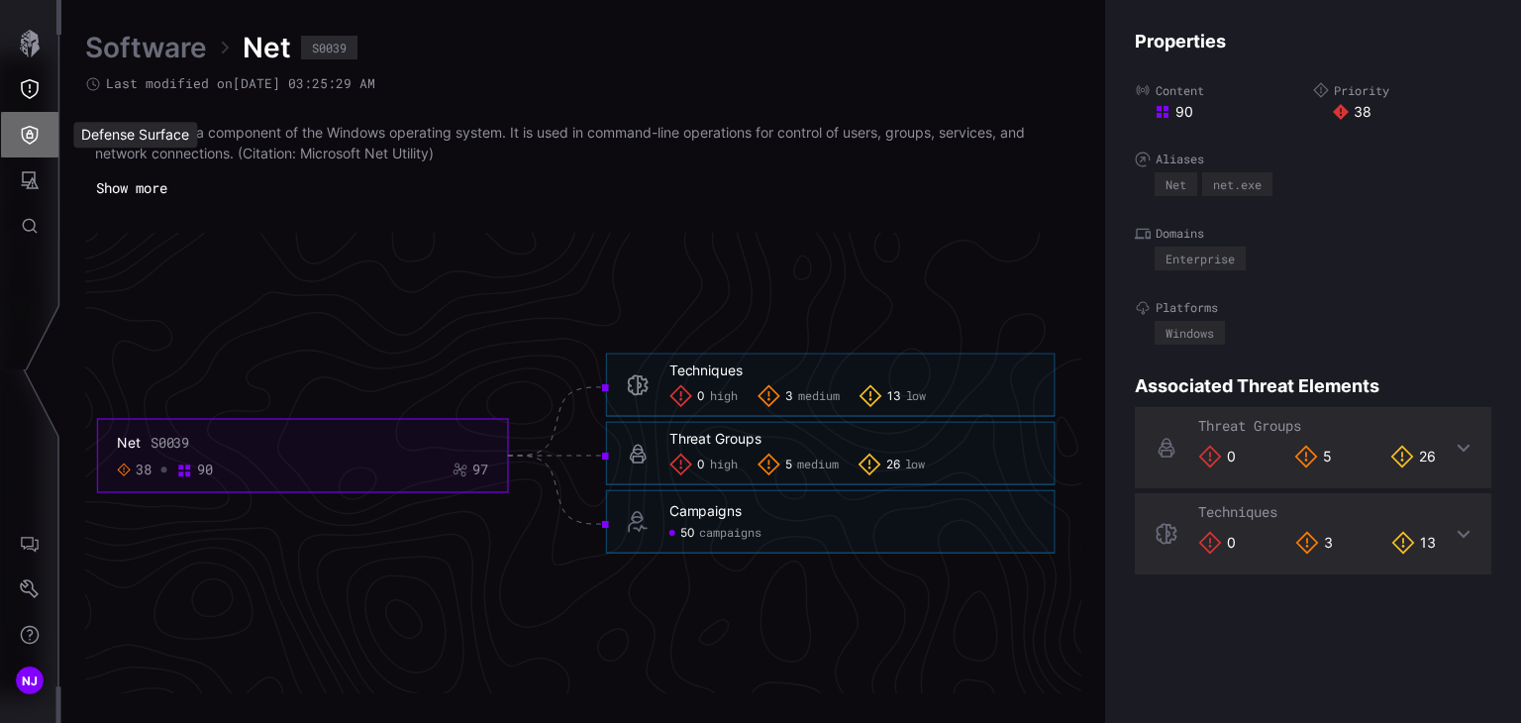
click at [17, 136] on button "Defense Surface" at bounding box center [29, 135] width 57 height 46
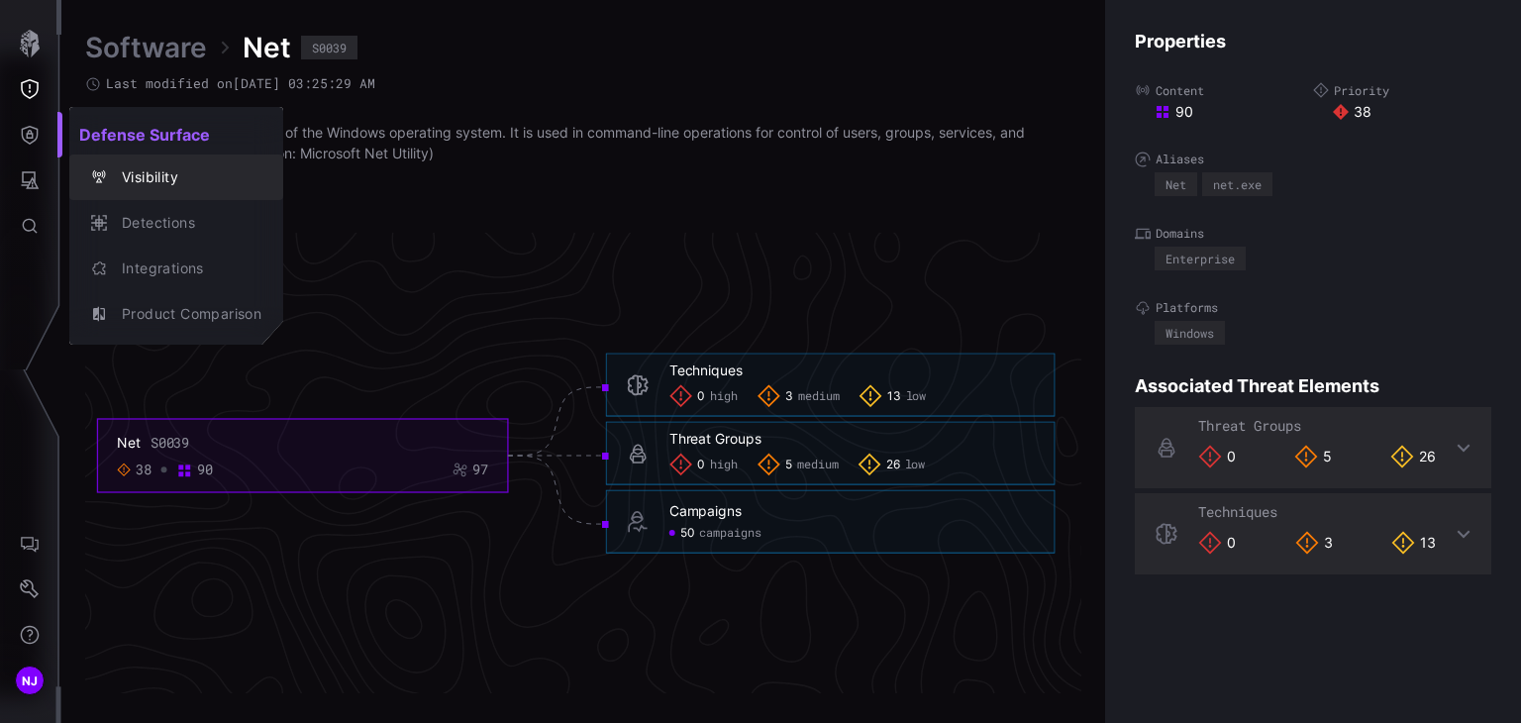
click at [145, 176] on div "Visibility" at bounding box center [187, 177] width 150 height 25
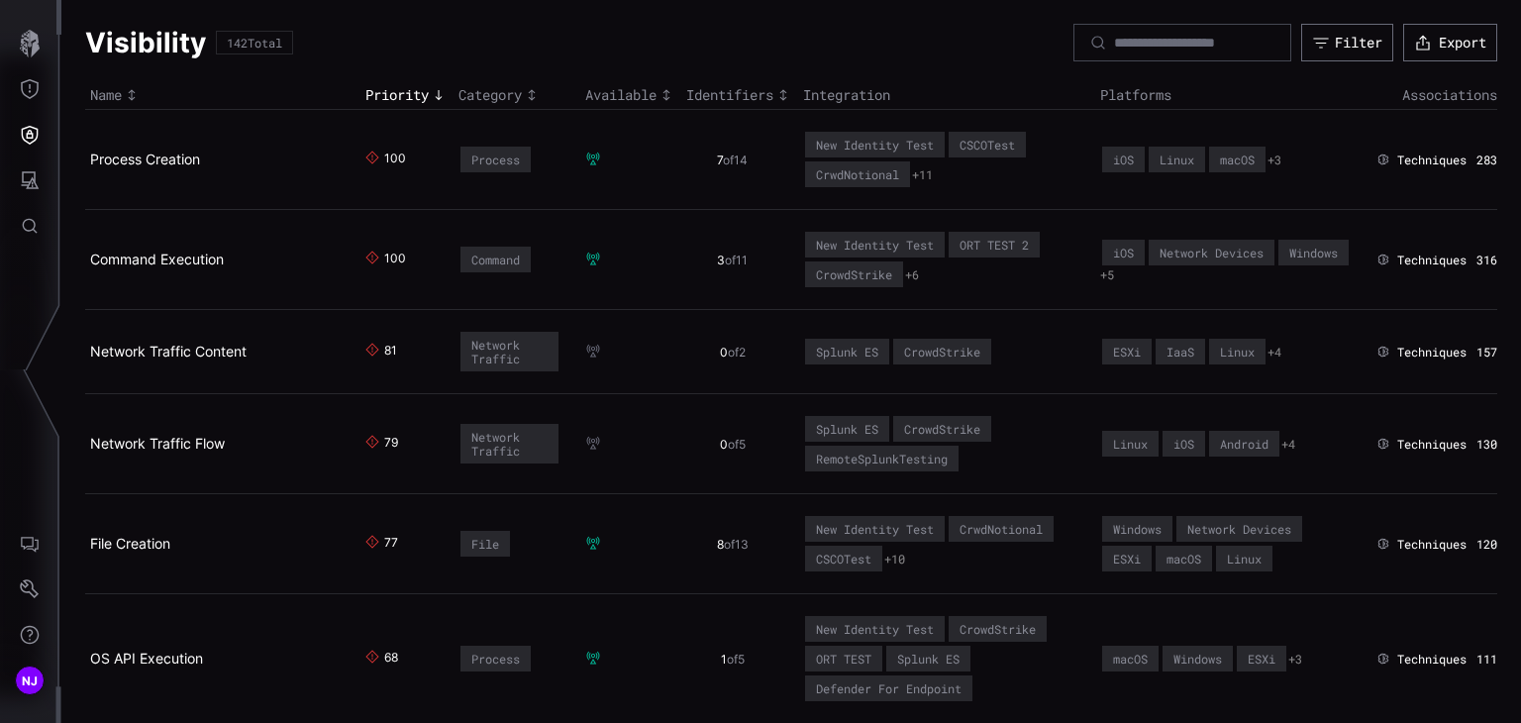
click at [129, 168] on td "Process Creation" at bounding box center [222, 160] width 275 height 100
click at [125, 159] on link "Process Creation" at bounding box center [145, 159] width 110 height 17
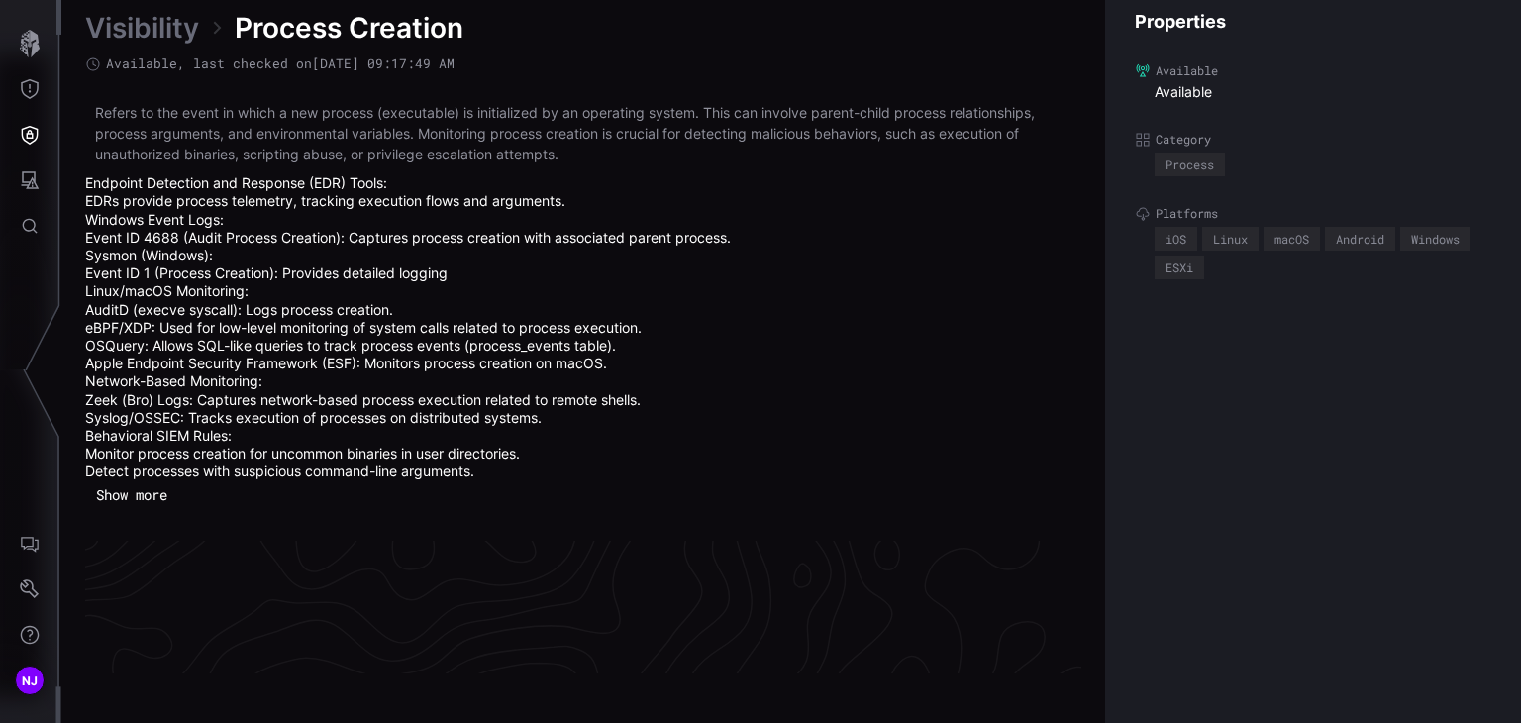
scroll to position [4397, 994]
